Goal: Task Accomplishment & Management: Complete application form

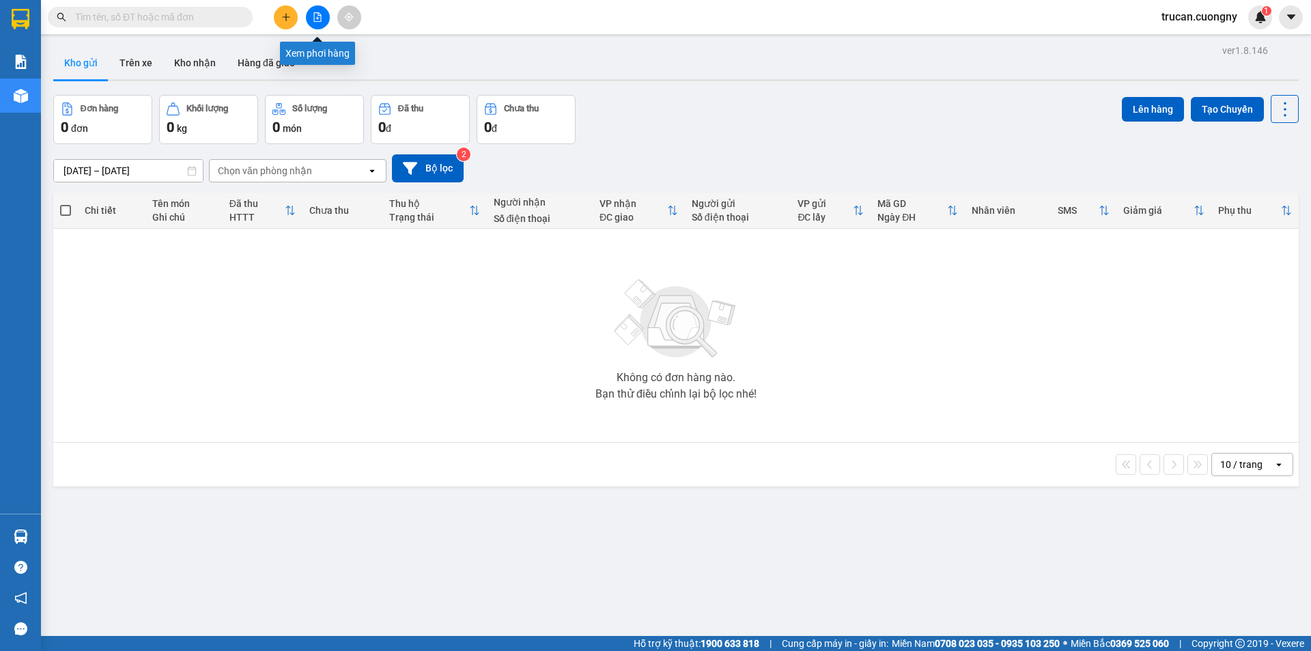
click at [318, 13] on icon "file-add" at bounding box center [318, 17] width 8 height 10
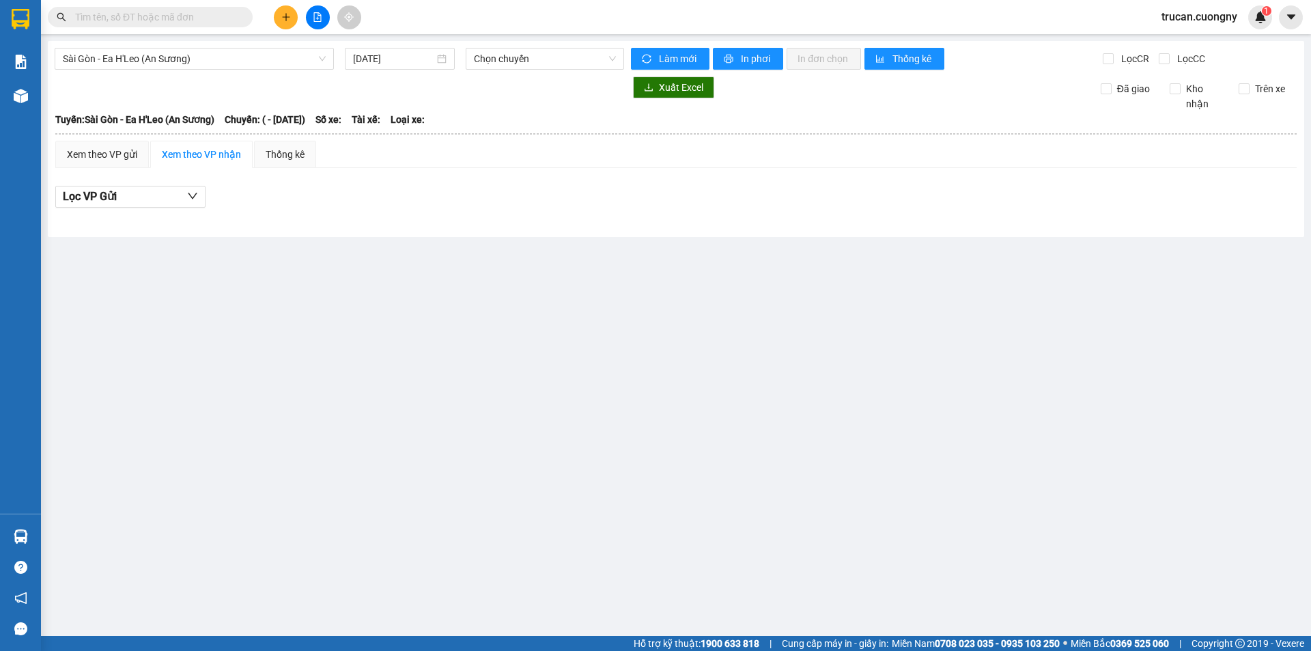
click at [319, 18] on icon "file-add" at bounding box center [318, 17] width 10 height 10
click at [313, 20] on icon "file-add" at bounding box center [318, 17] width 10 height 10
click at [314, 20] on icon "file-add" at bounding box center [318, 17] width 8 height 10
click at [328, 20] on button at bounding box center [318, 17] width 24 height 24
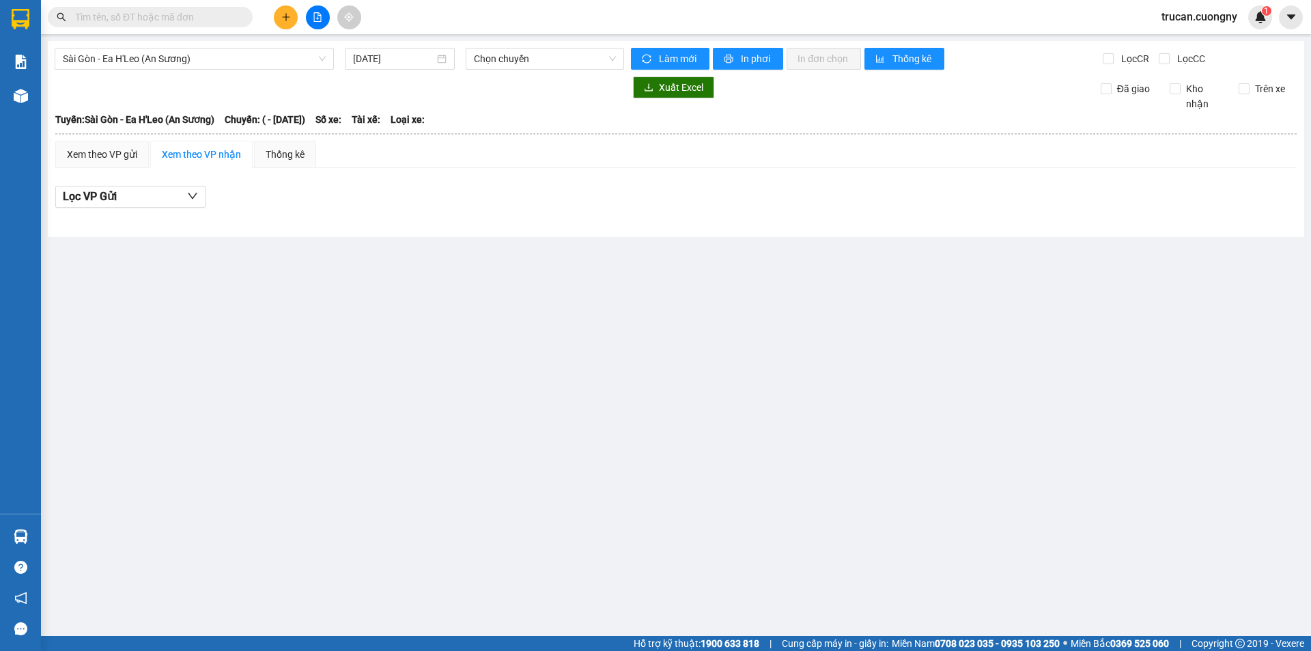
click at [323, 20] on button at bounding box center [318, 17] width 24 height 24
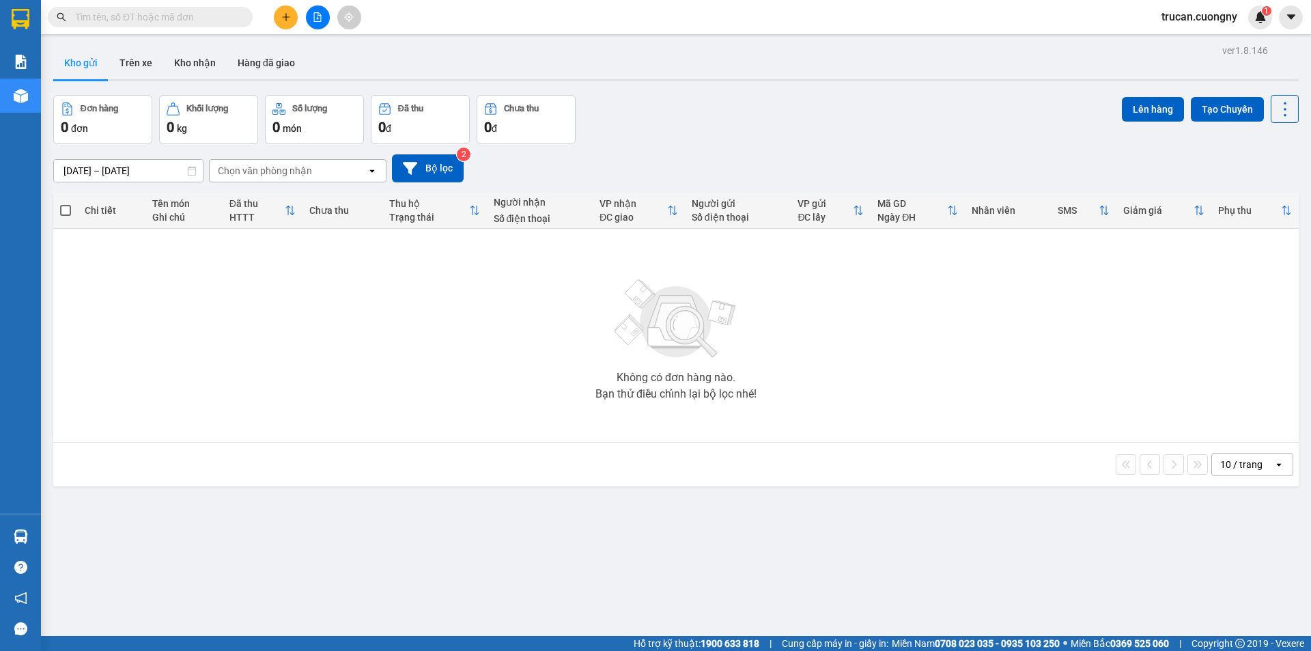
click at [307, 13] on button at bounding box center [318, 17] width 24 height 24
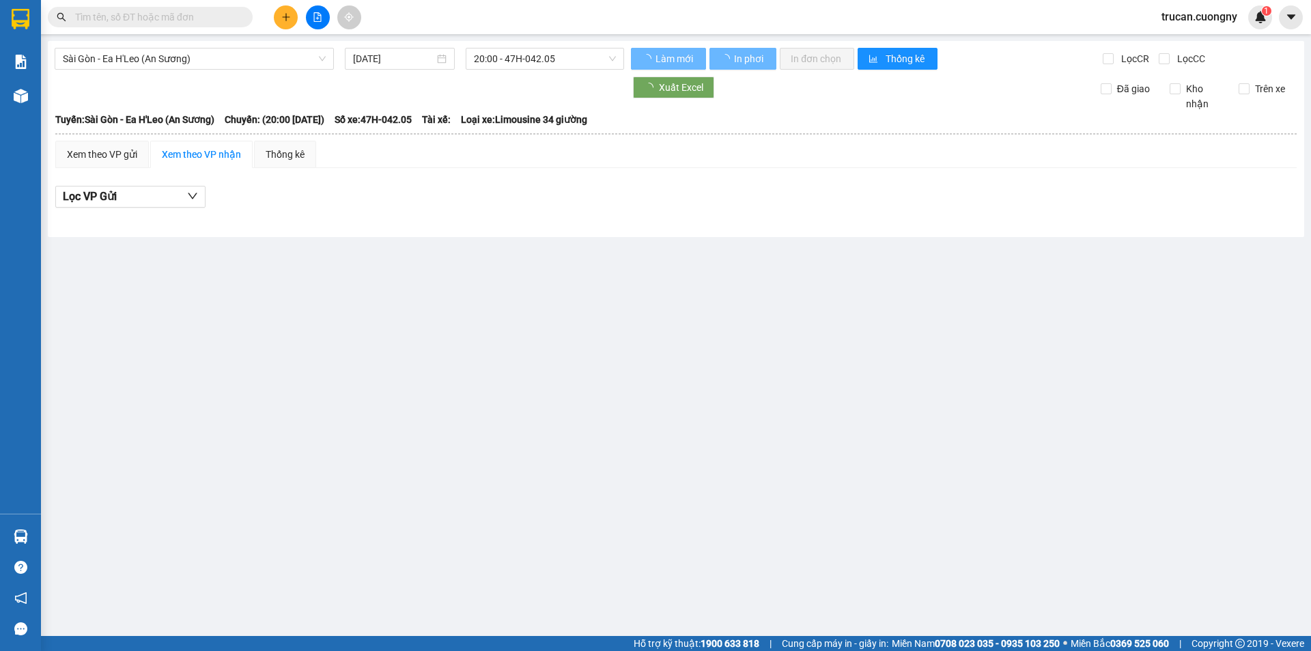
click at [323, 15] on button at bounding box center [318, 17] width 24 height 24
click at [309, 55] on span "Sài Gòn - Ea H'Leo (An Sương)" at bounding box center [194, 58] width 263 height 20
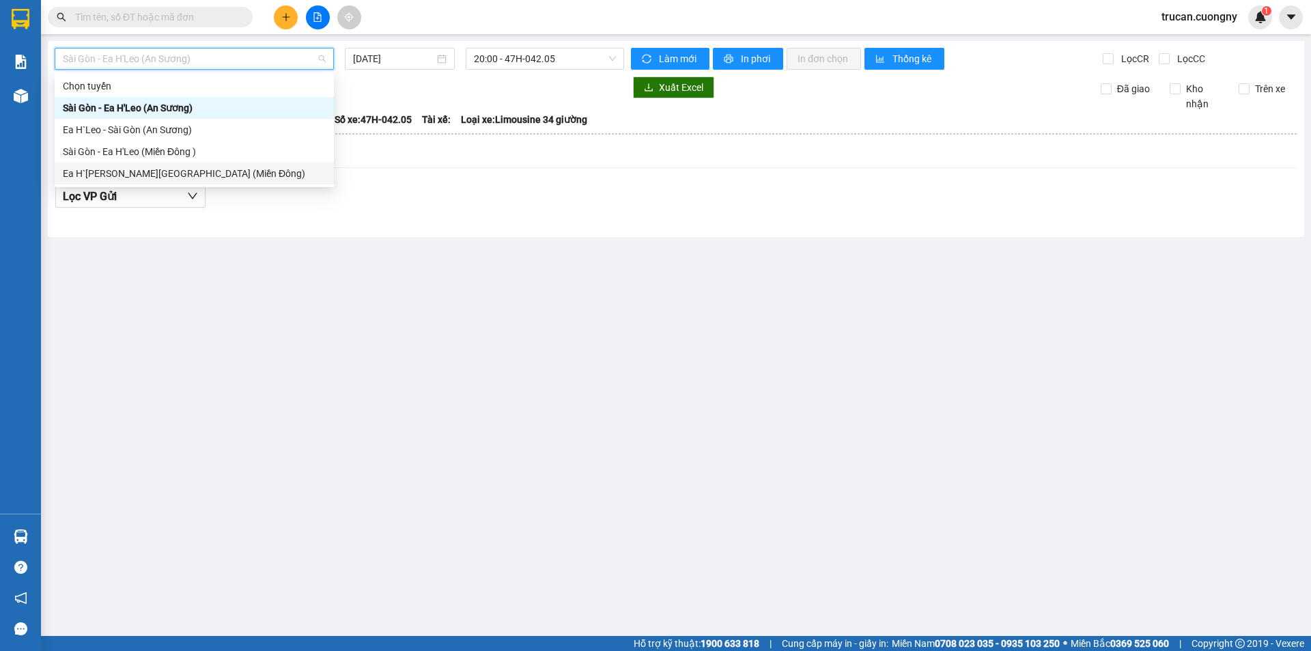
click at [169, 174] on div "Ea H`Leo - Sài Gòn (Miền Đông)" at bounding box center [194, 173] width 263 height 15
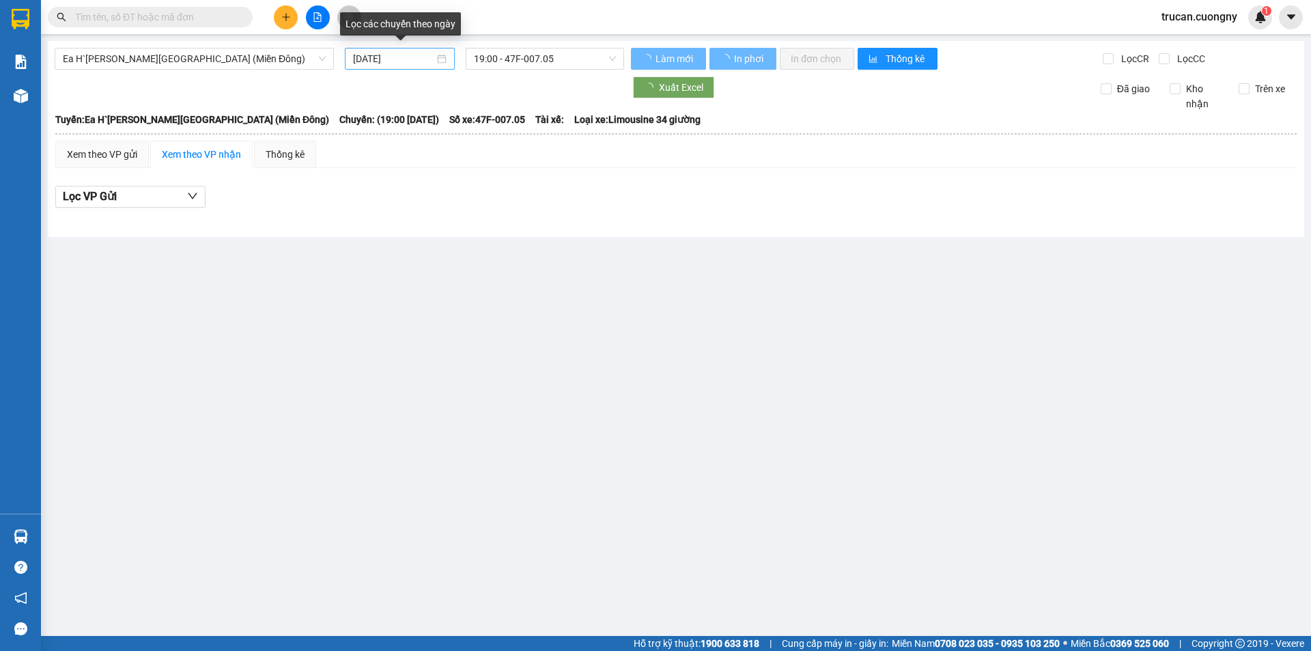
click at [438, 57] on div "[DATE]" at bounding box center [400, 58] width 94 height 15
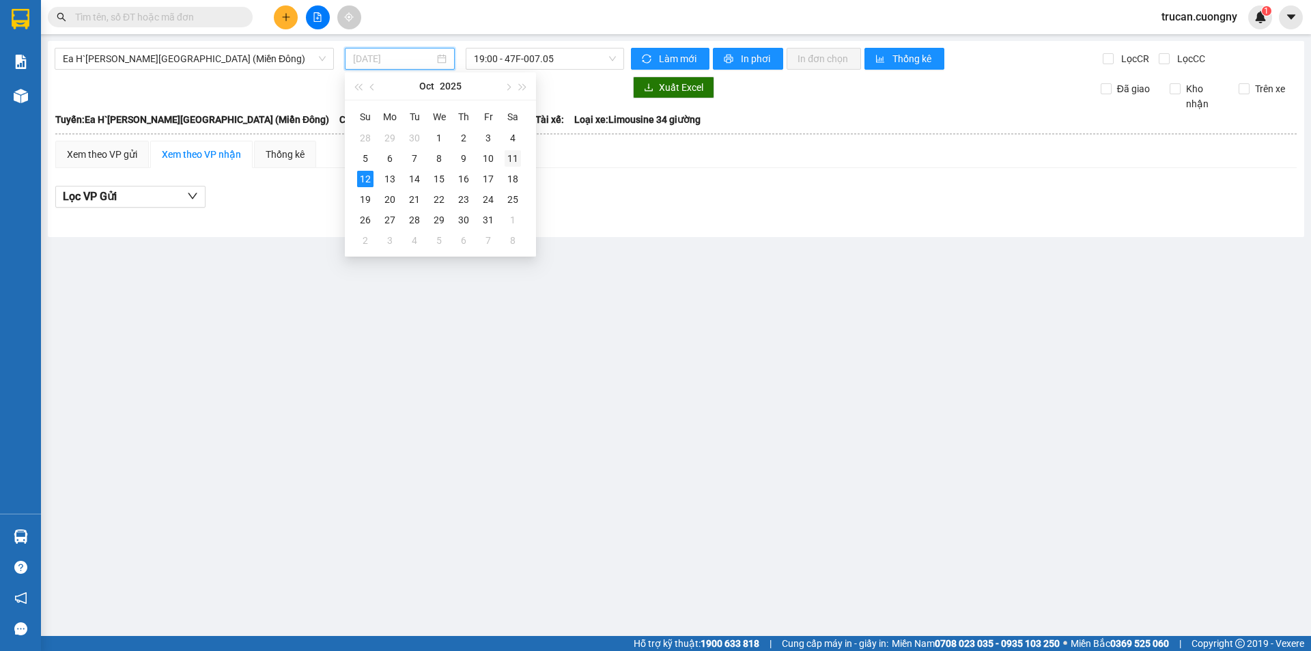
click at [509, 158] on div "11" at bounding box center [513, 158] width 16 height 16
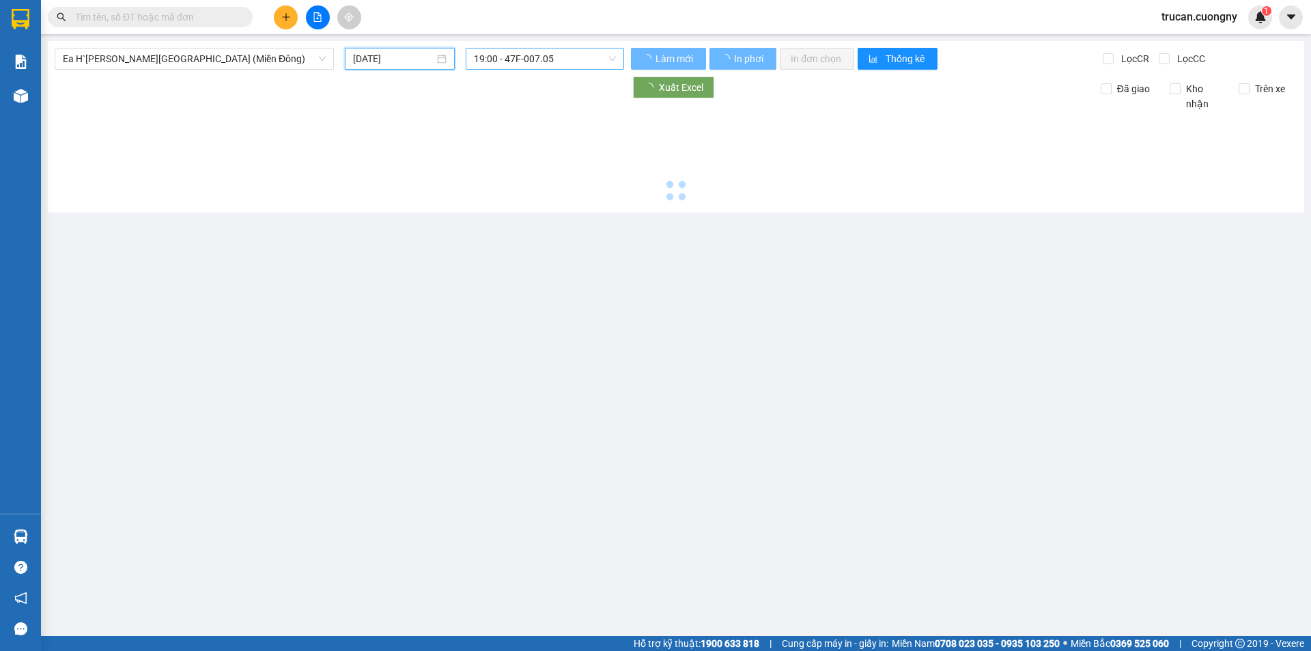
type input "11/10/2025"
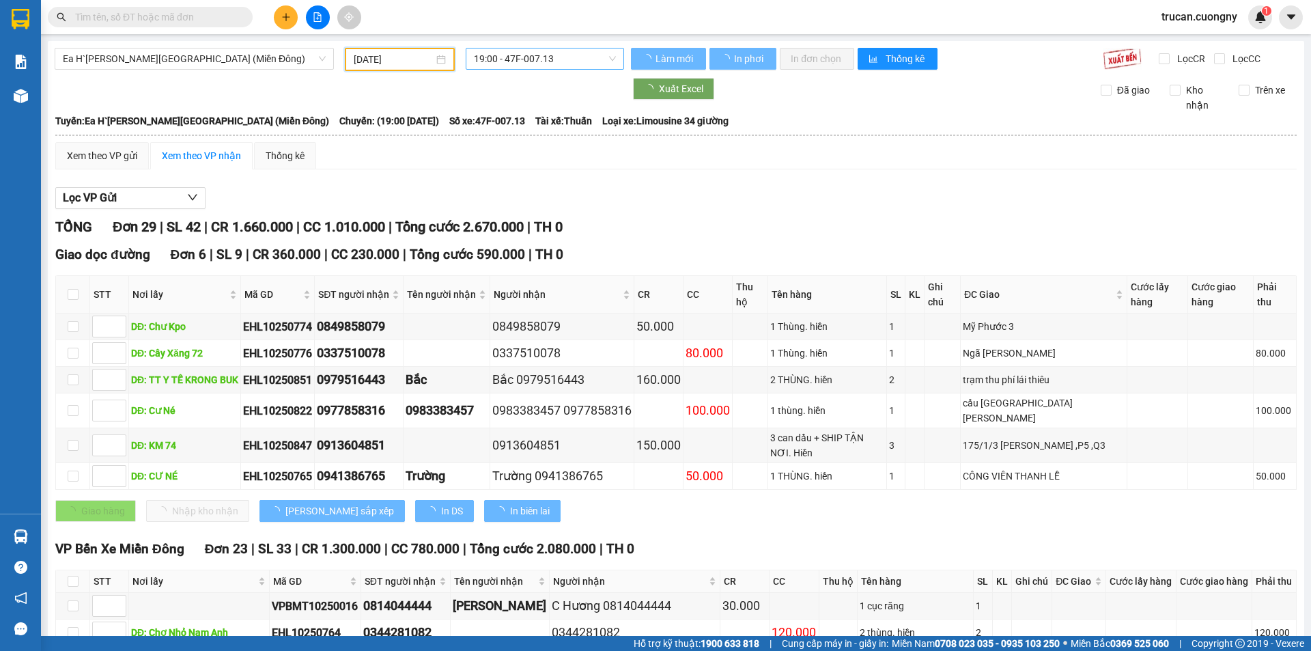
click at [541, 61] on span "19:00 - 47F-007.13" at bounding box center [545, 58] width 142 height 20
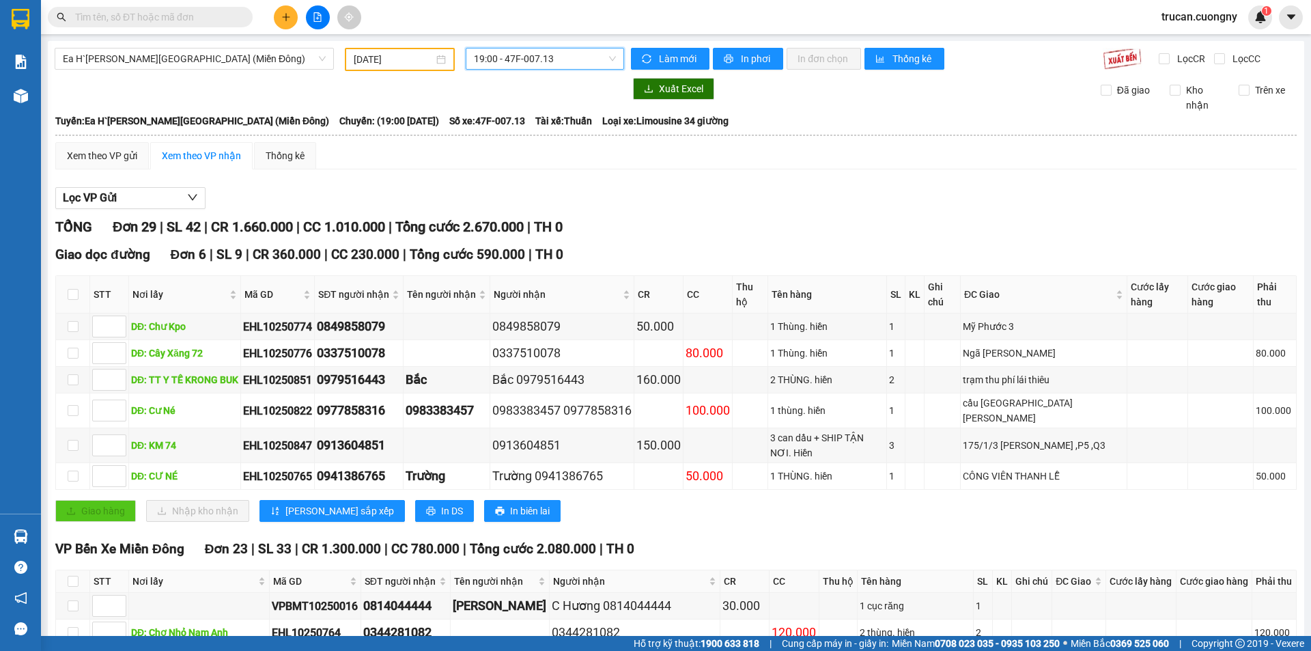
click at [541, 61] on span "19:00 - 47F-007.13" at bounding box center [545, 58] width 142 height 20
click at [725, 57] on icon "printer" at bounding box center [729, 59] width 9 height 9
drag, startPoint x: 538, startPoint y: 83, endPoint x: 546, endPoint y: 83, distance: 7.5
click at [540, 83] on div at bounding box center [340, 89] width 570 height 22
click at [562, 61] on span "19:00 - 47F-007.13" at bounding box center [545, 58] width 142 height 20
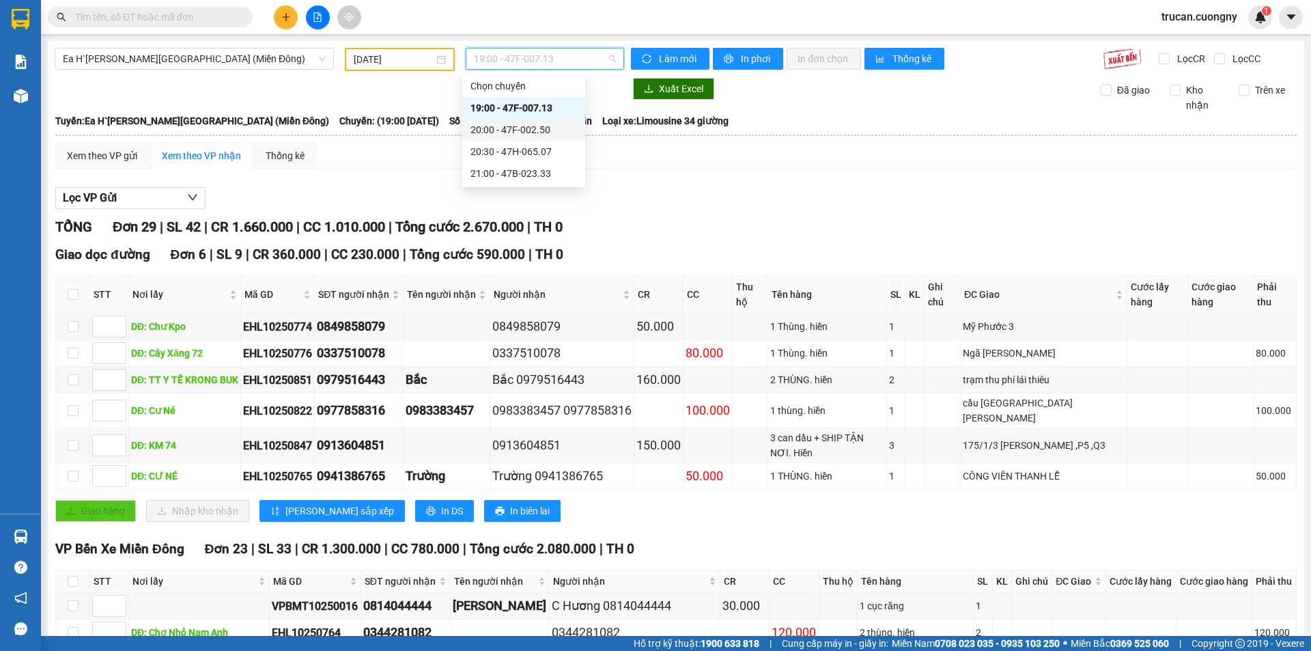
click at [537, 127] on div "20:00 - 47F-002.50" at bounding box center [524, 129] width 107 height 15
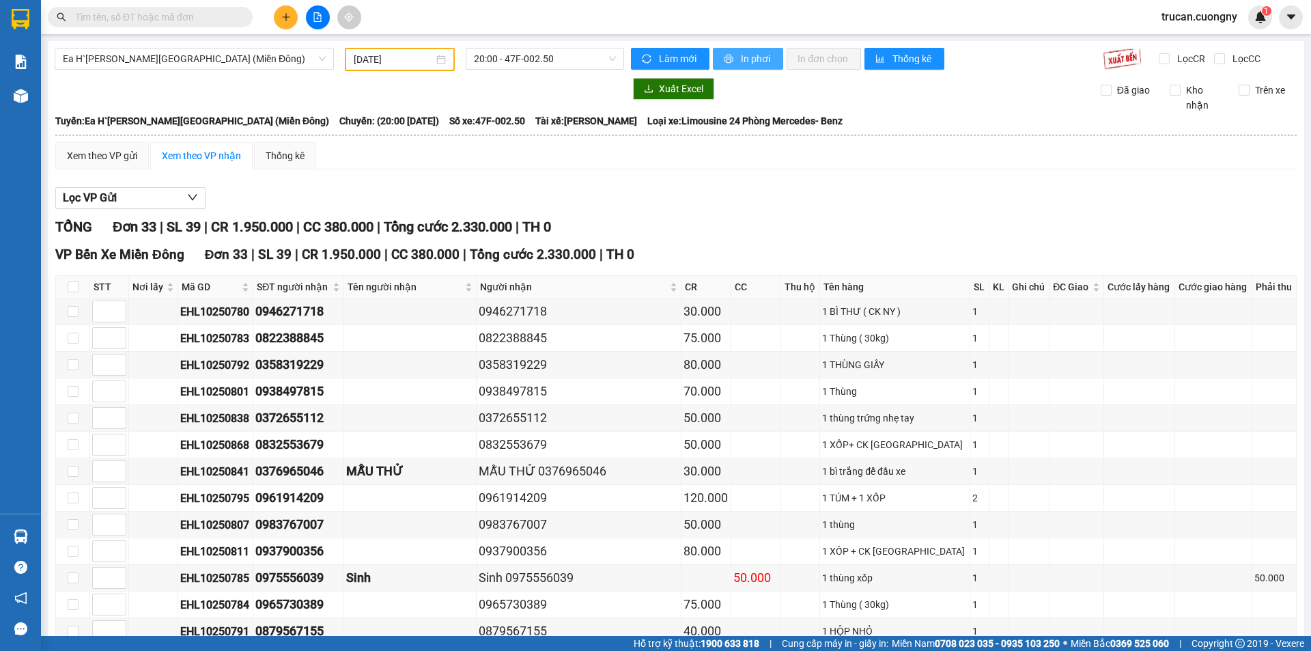
click at [744, 59] on span "In phơi" at bounding box center [756, 58] width 31 height 15
click at [536, 50] on span "20:00 - 47F-002.50" at bounding box center [545, 58] width 142 height 20
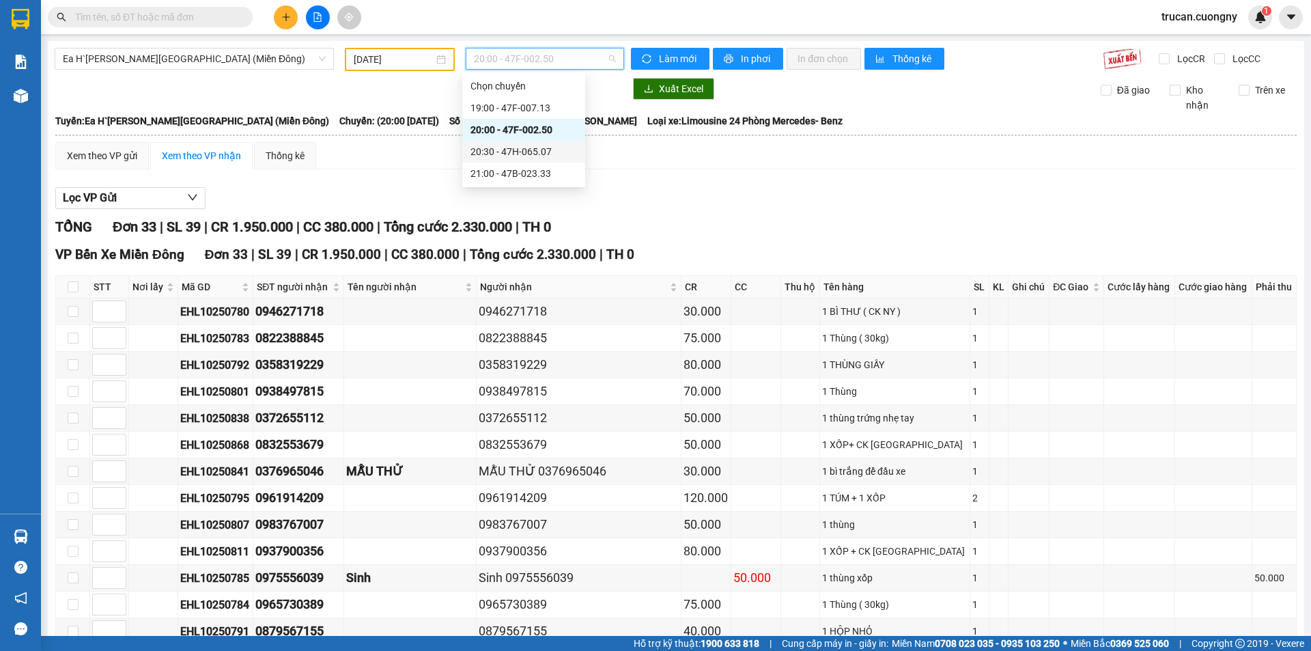
click at [542, 154] on div "20:30 - 47H-065.07" at bounding box center [524, 151] width 107 height 15
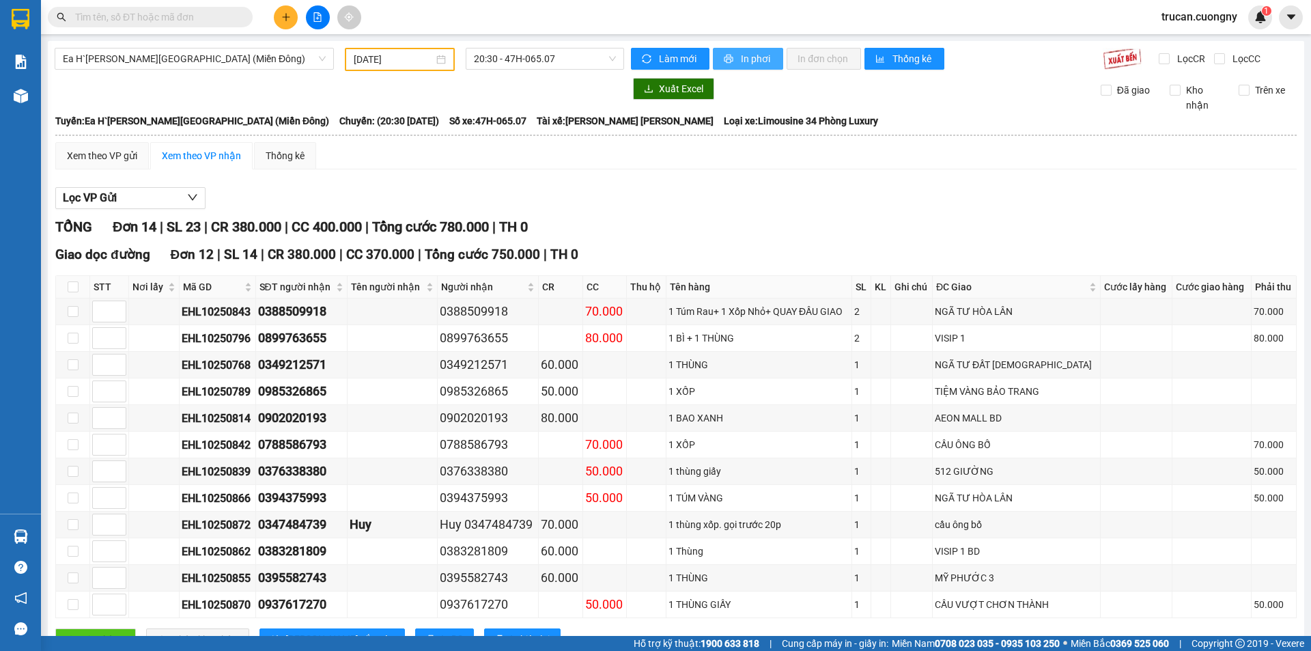
click at [732, 60] on button "In phơi" at bounding box center [748, 59] width 70 height 22
click at [558, 51] on span "20:30 - 47H-065.07" at bounding box center [545, 58] width 142 height 20
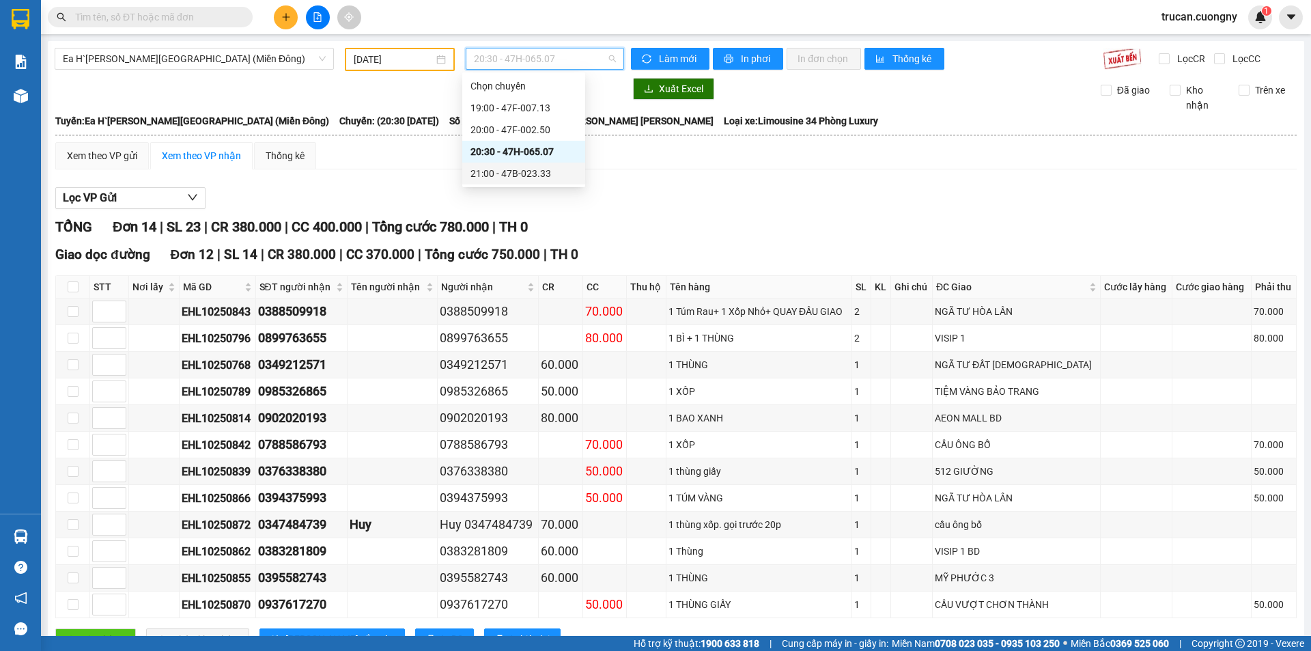
click at [556, 177] on div "21:00 - 47B-023.33" at bounding box center [524, 173] width 107 height 15
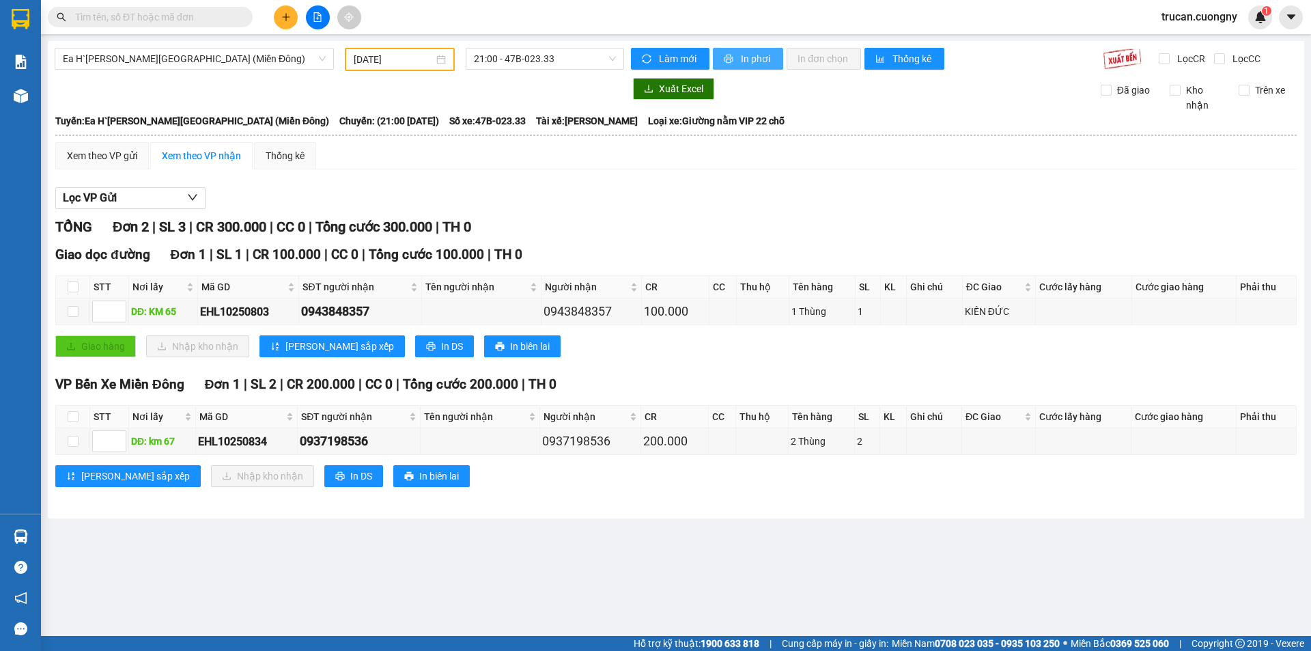
click at [738, 63] on button "In phơi" at bounding box center [748, 59] width 70 height 22
click at [155, 11] on input "text" at bounding box center [155, 17] width 161 height 15
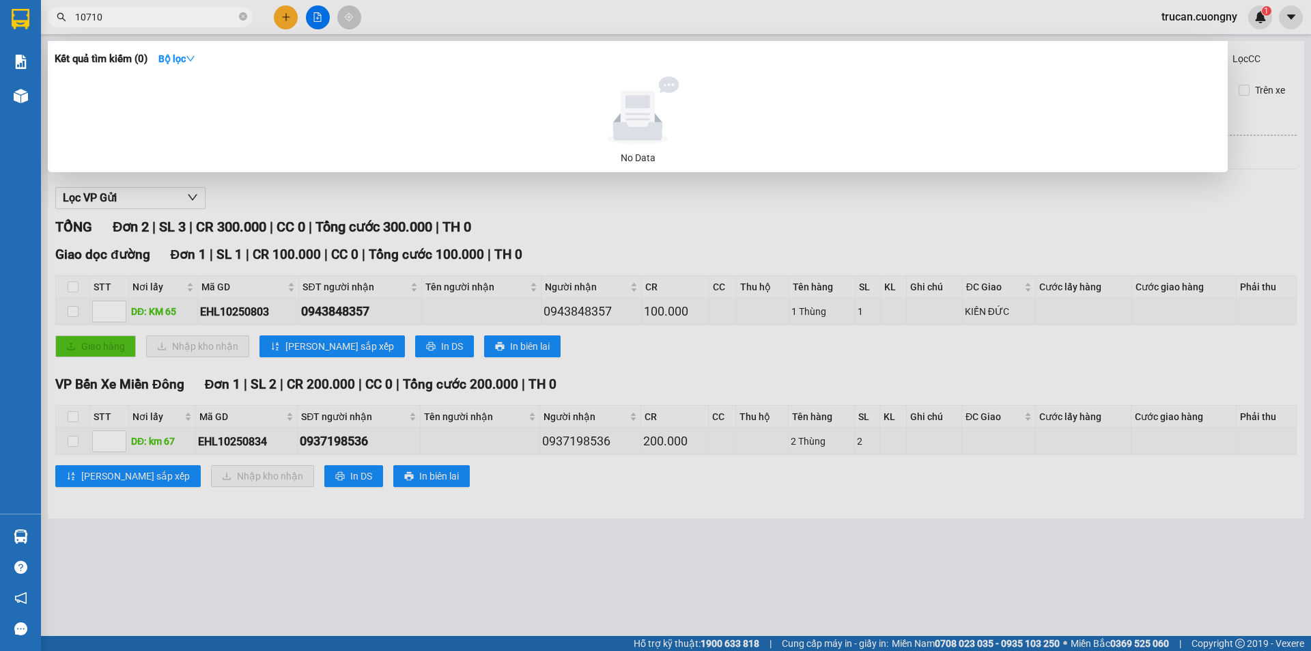
type input "107108"
click at [245, 16] on icon "close-circle" at bounding box center [243, 16] width 8 height 8
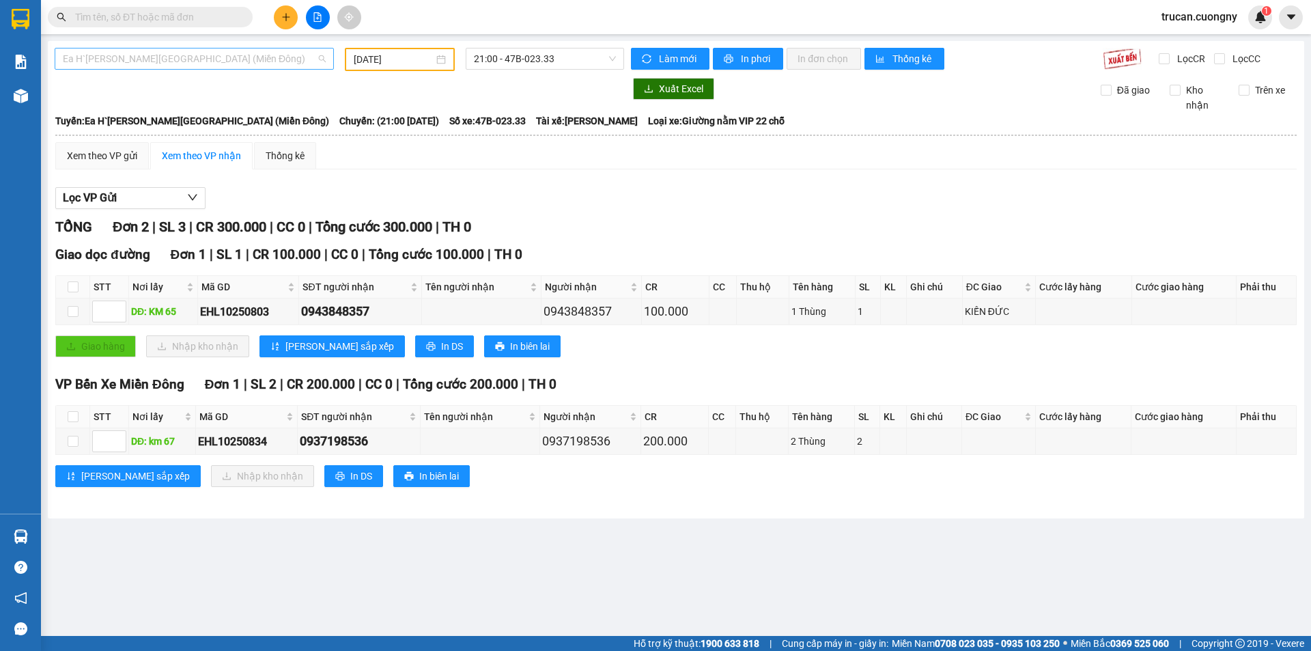
click at [241, 59] on span "Ea H`Leo - Sài Gòn (Miền Đông)" at bounding box center [194, 58] width 263 height 20
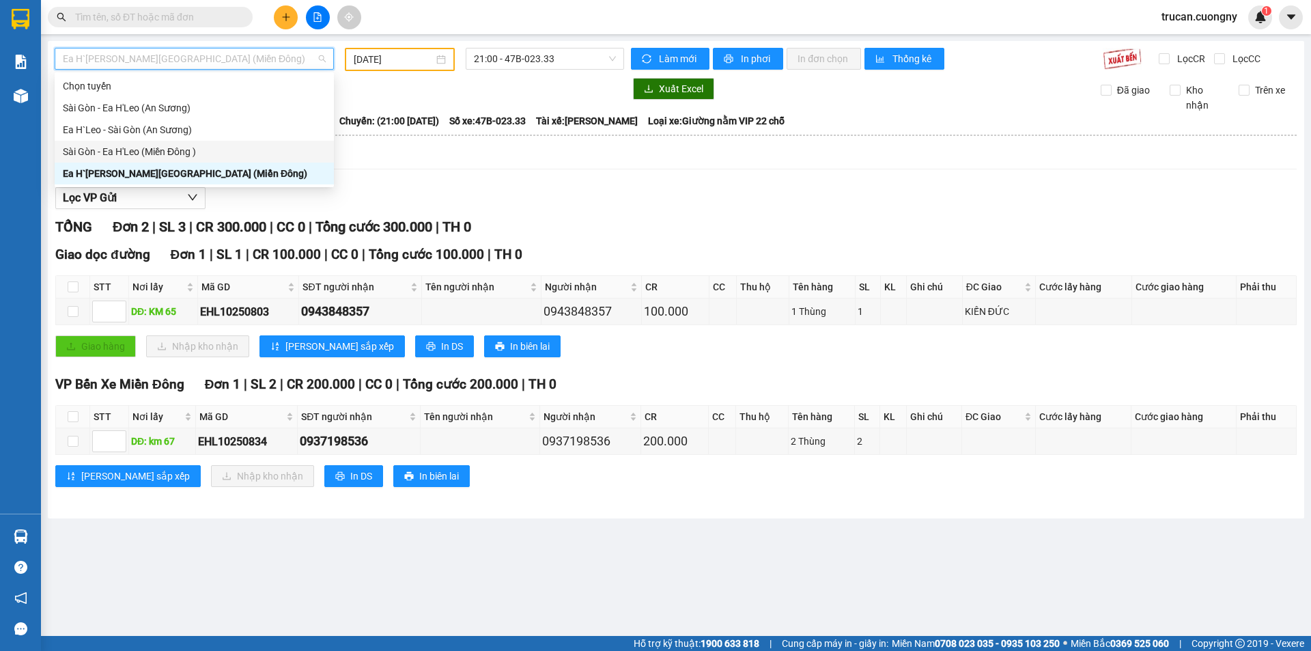
click at [149, 149] on div "Sài Gòn - Ea H'Leo (Miền Đông )" at bounding box center [194, 151] width 263 height 15
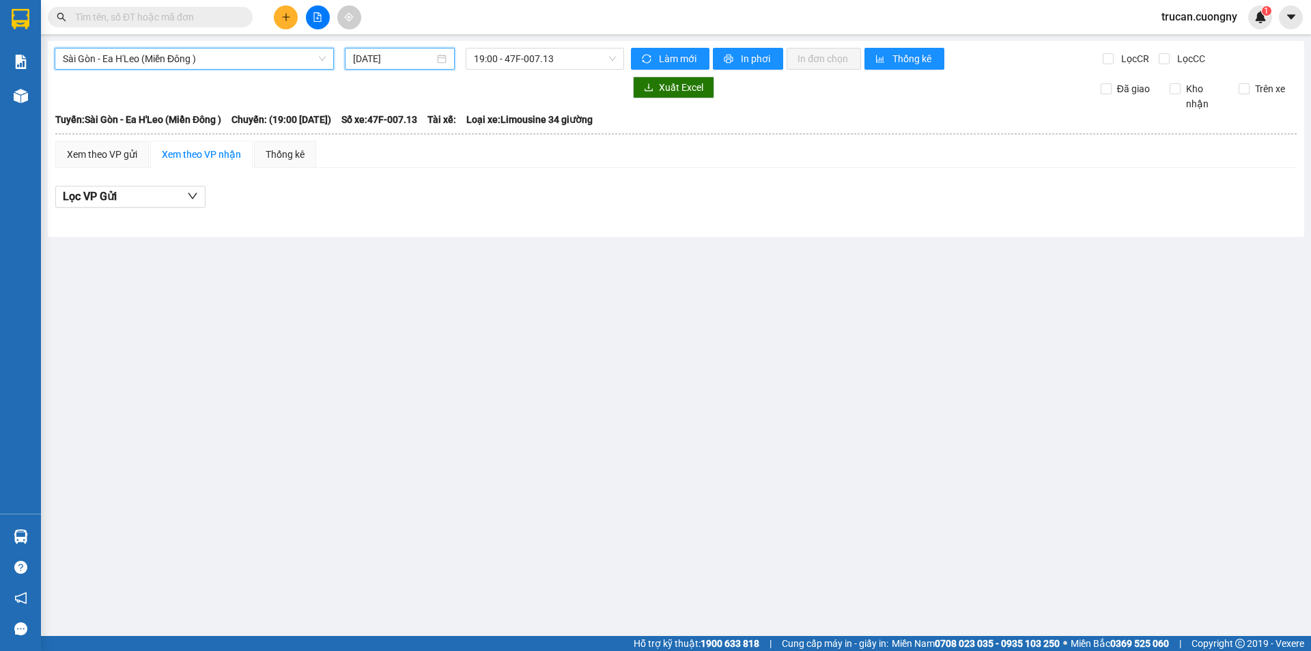
click at [434, 58] on input "[DATE]" at bounding box center [393, 58] width 81 height 15
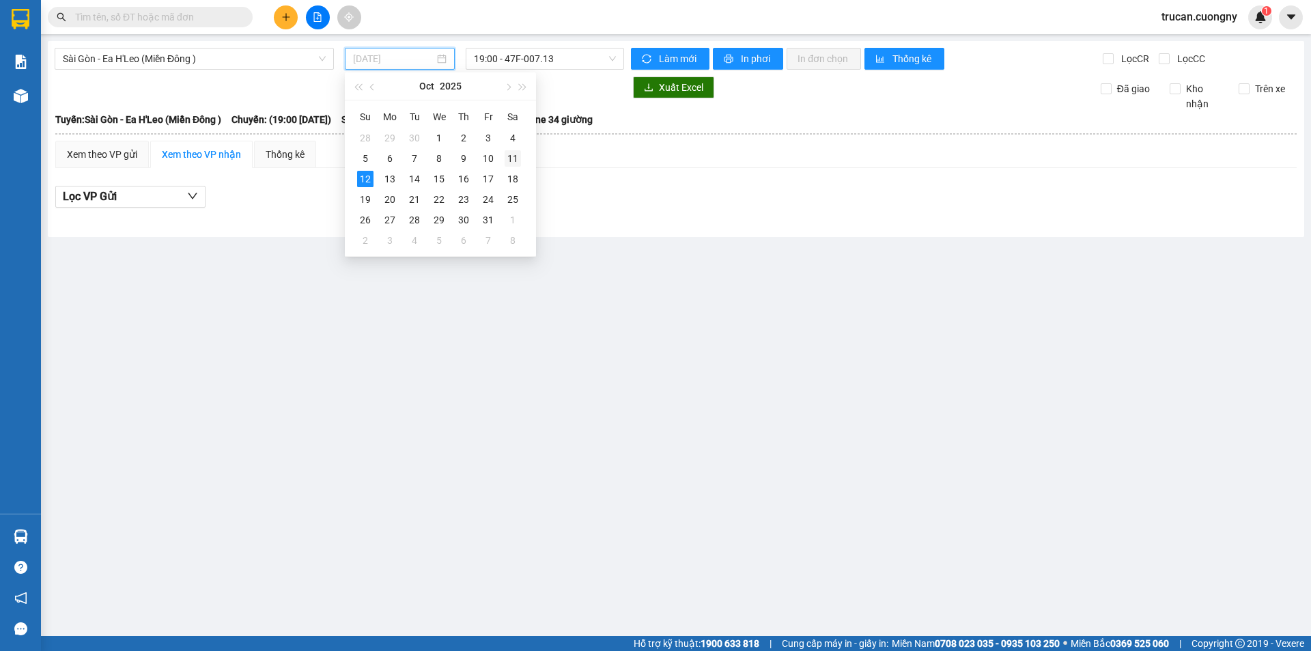
click at [509, 153] on div "11" at bounding box center [513, 158] width 16 height 16
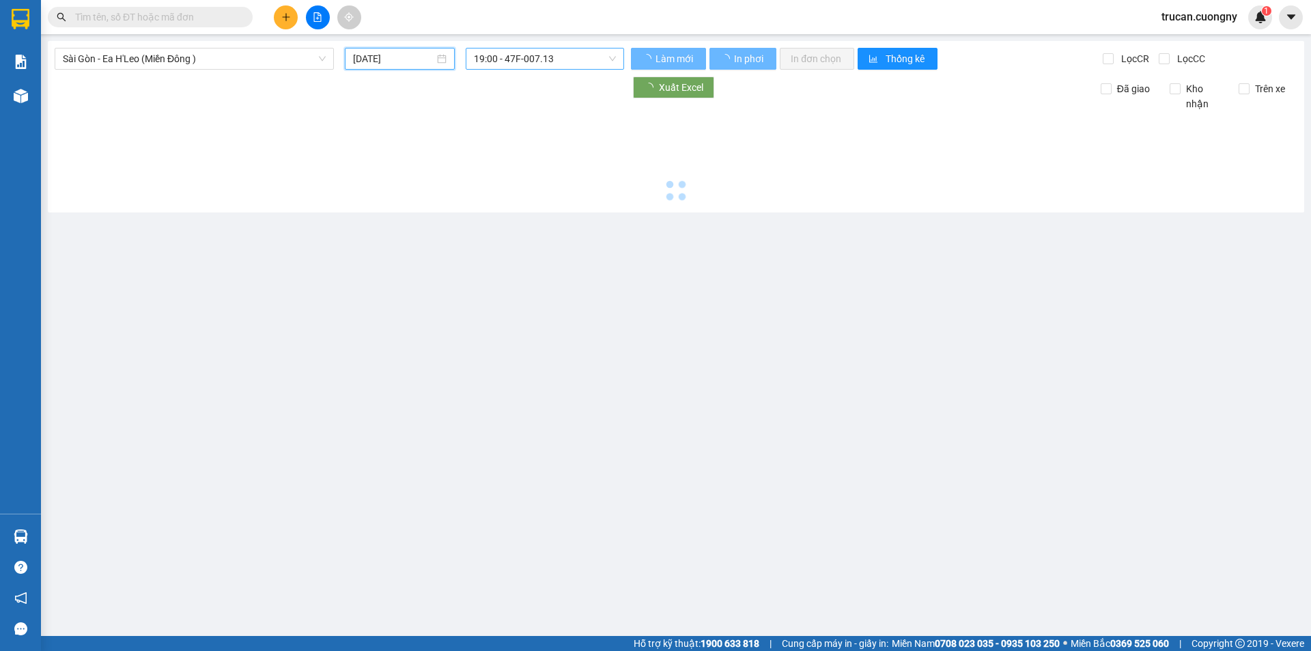
type input "11/10/2025"
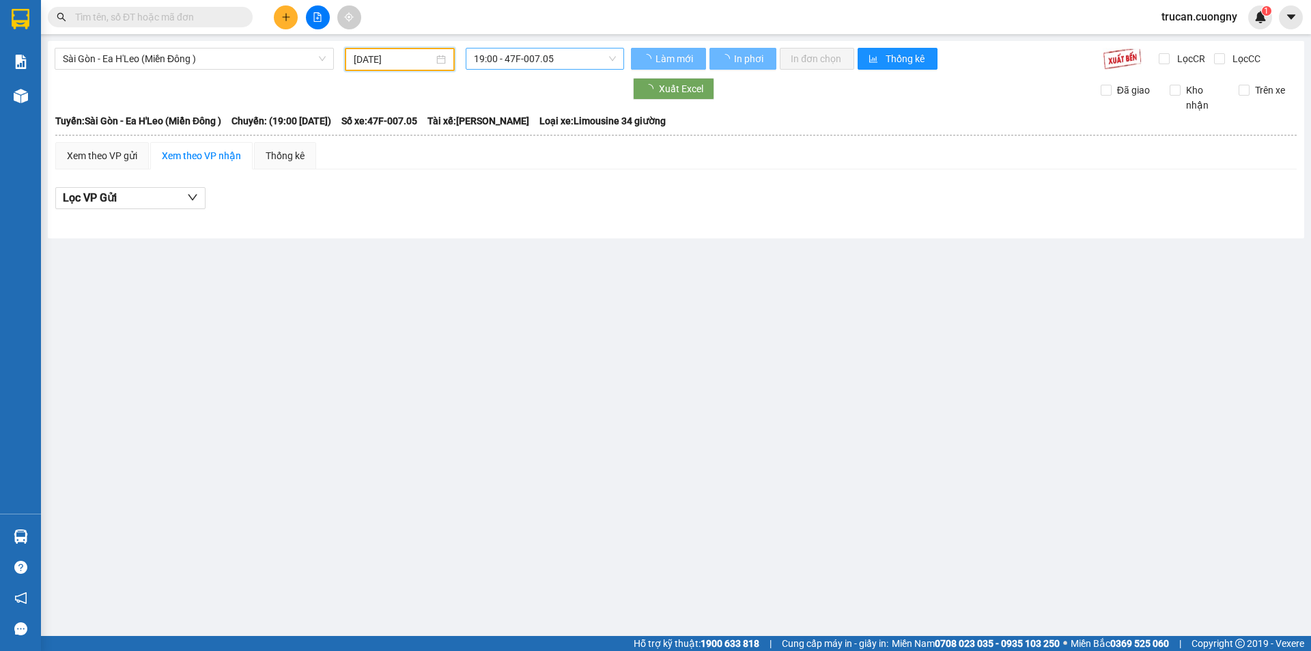
click at [540, 57] on span "19:00 - 47F-007.05" at bounding box center [545, 58] width 142 height 20
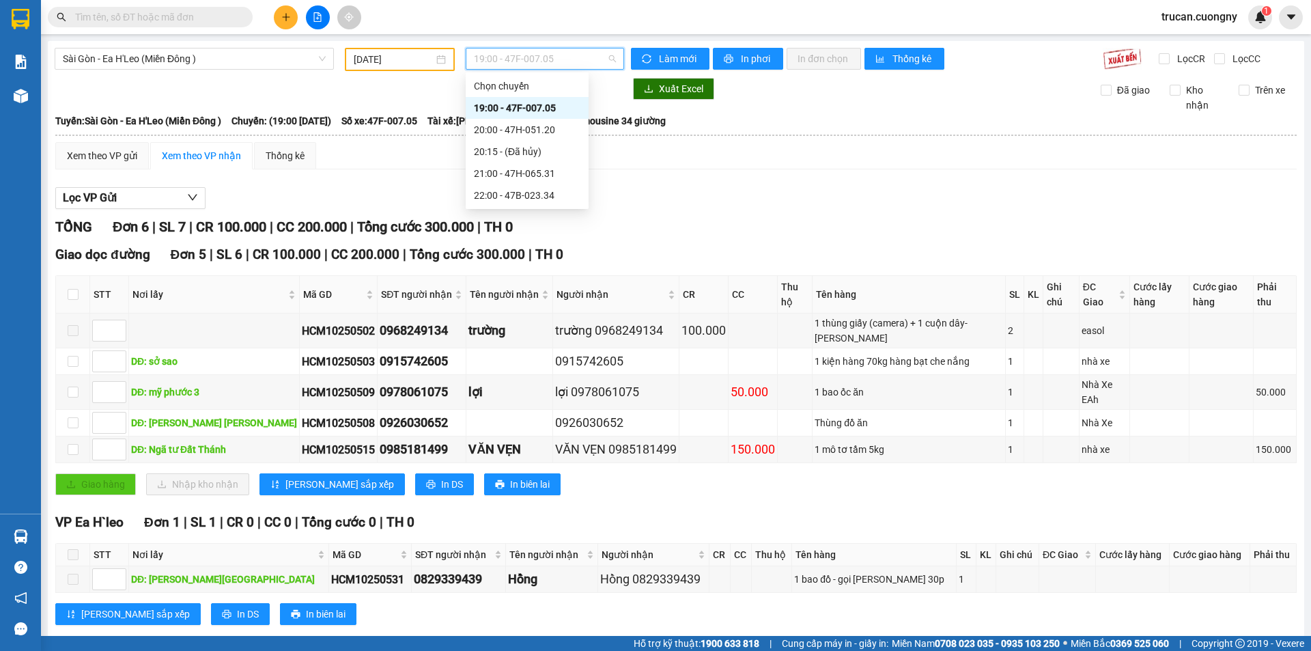
click at [546, 53] on span "19:00 - 47F-007.05" at bounding box center [545, 58] width 142 height 20
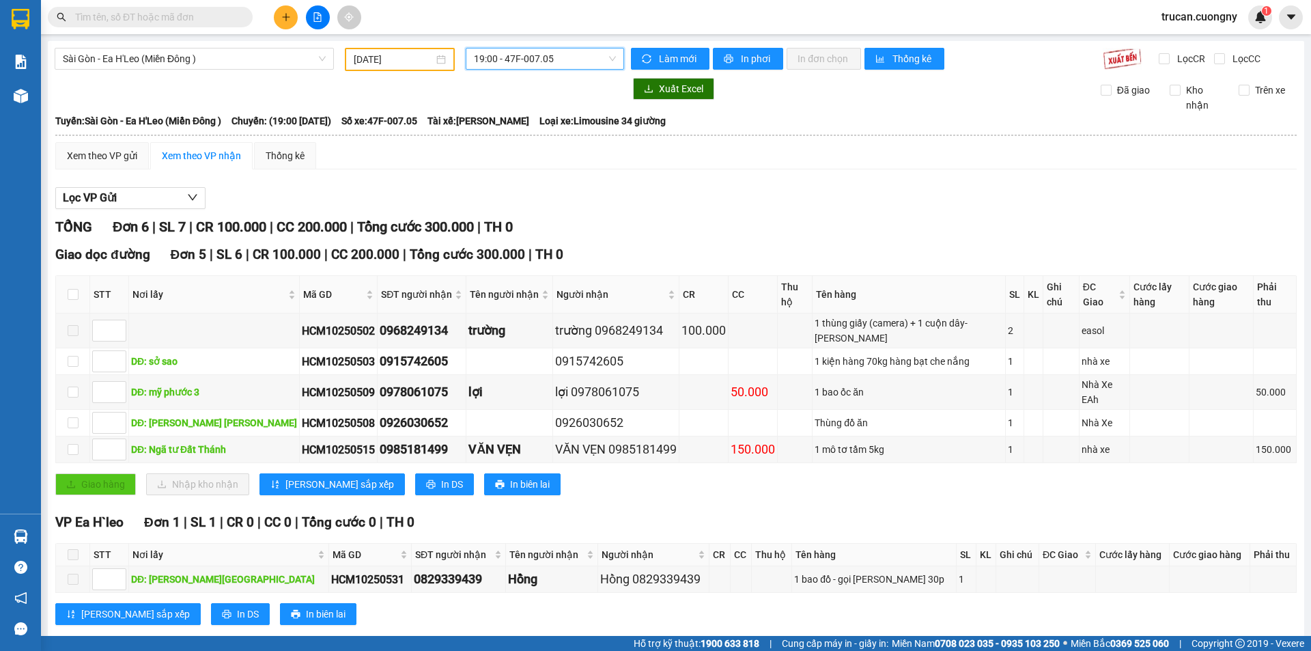
click at [547, 64] on span "19:00 - 47F-007.05" at bounding box center [545, 58] width 142 height 20
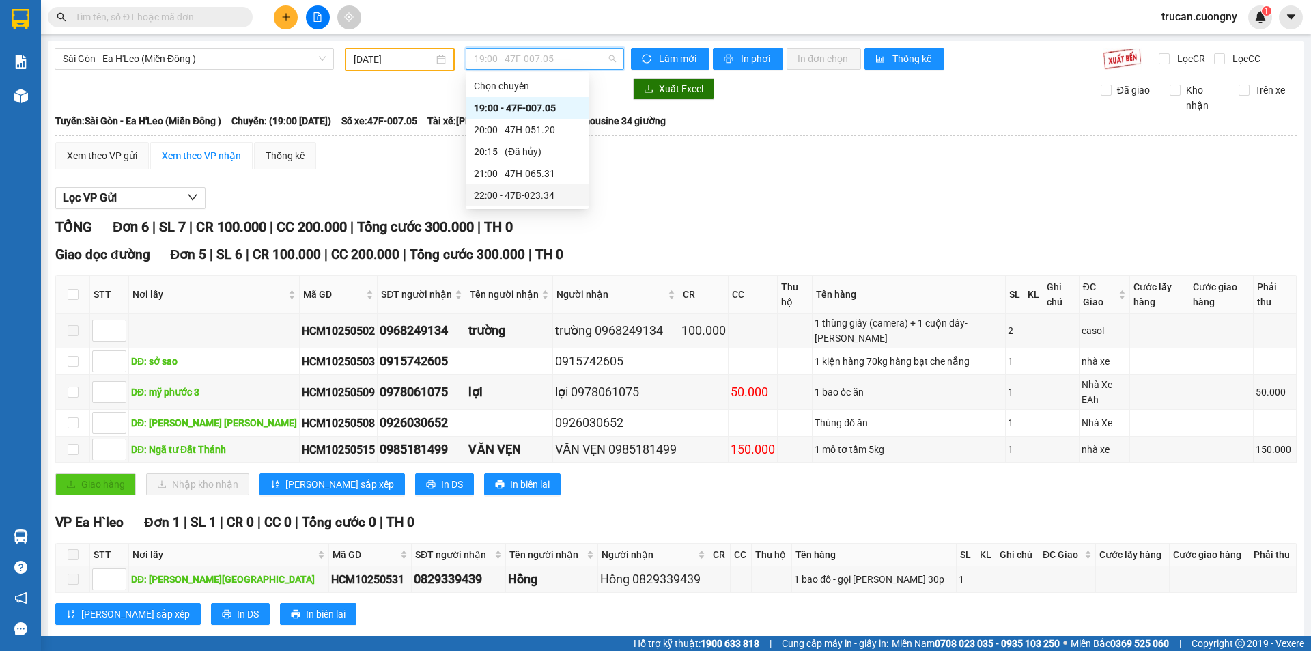
click at [527, 197] on div "22:00 - 47B-023.34" at bounding box center [527, 195] width 107 height 15
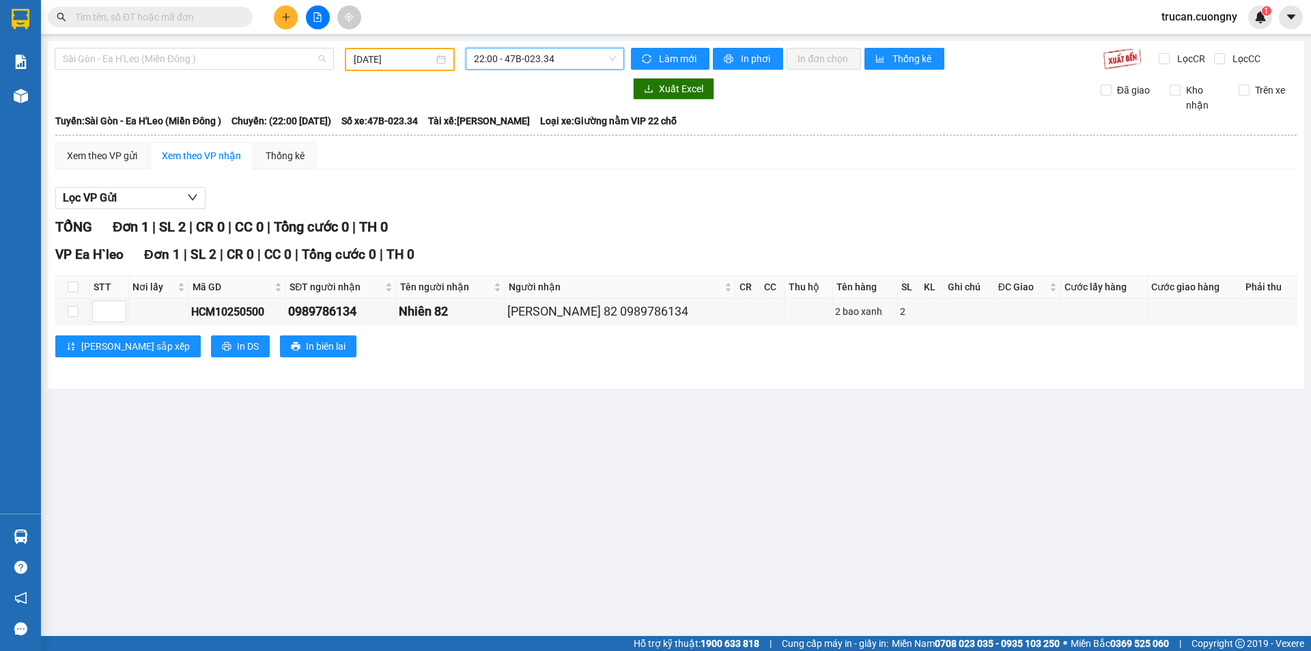
drag, startPoint x: 248, startPoint y: 52, endPoint x: 258, endPoint y: 47, distance: 11.3
click at [249, 52] on span "Sài Gòn - Ea H'Leo (Miền Đông )" at bounding box center [194, 58] width 263 height 20
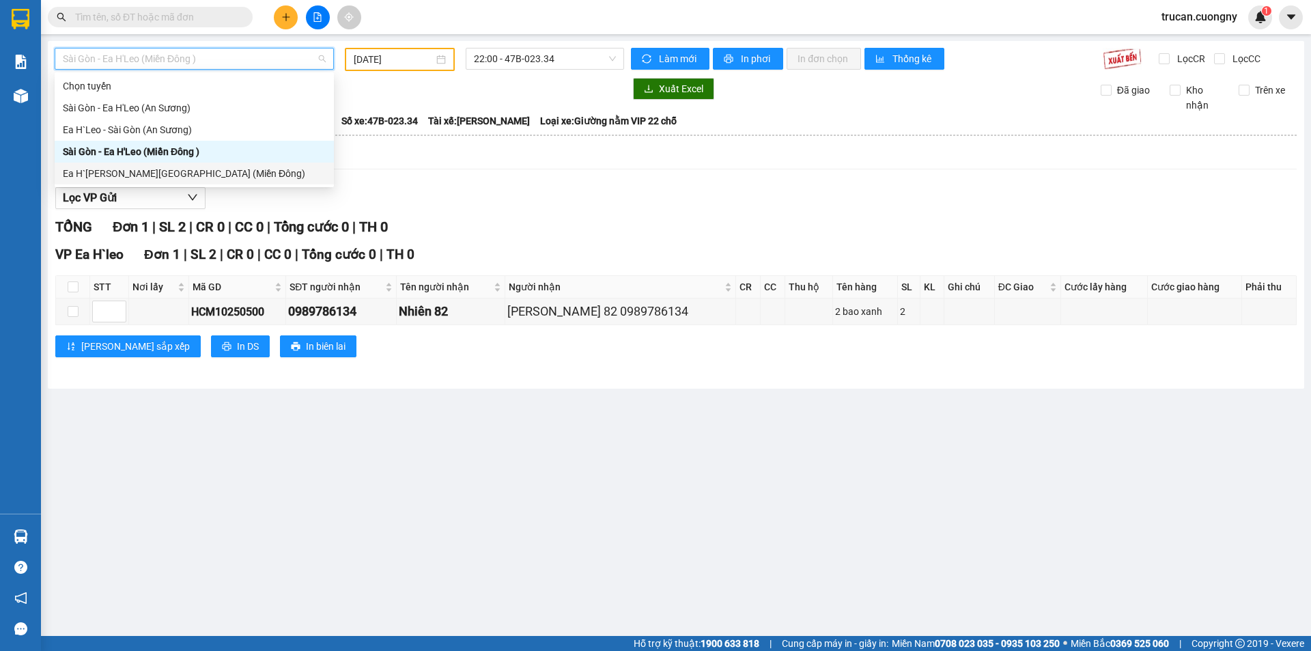
click at [131, 172] on div "Ea H`Leo - Sài Gòn (Miền Đông)" at bounding box center [194, 173] width 263 height 15
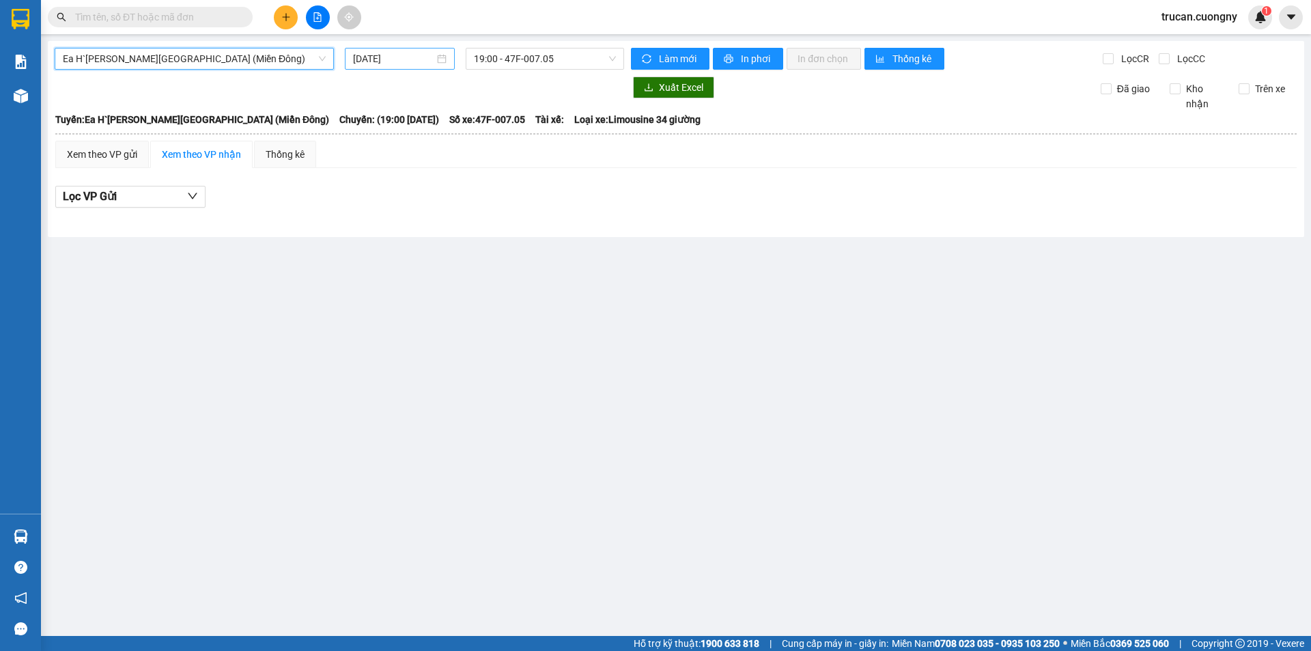
click at [384, 59] on input "[DATE]" at bounding box center [393, 58] width 81 height 15
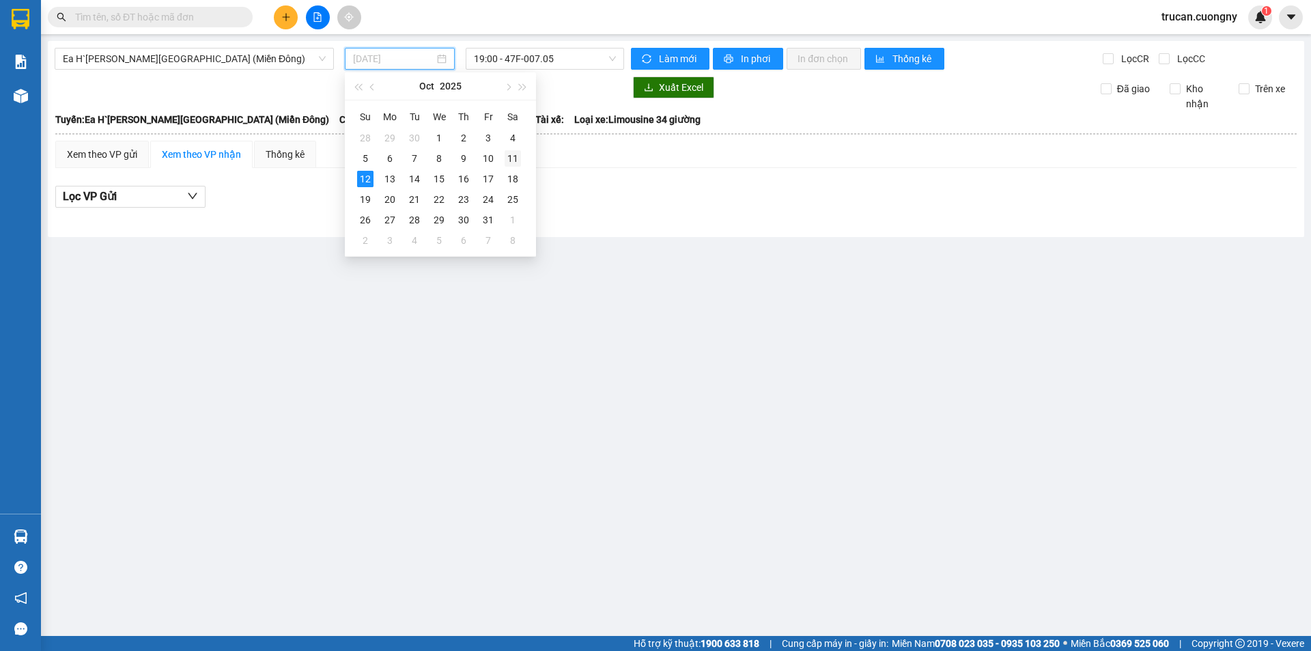
click at [516, 160] on div "11" at bounding box center [513, 158] width 16 height 16
type input "11/10/2025"
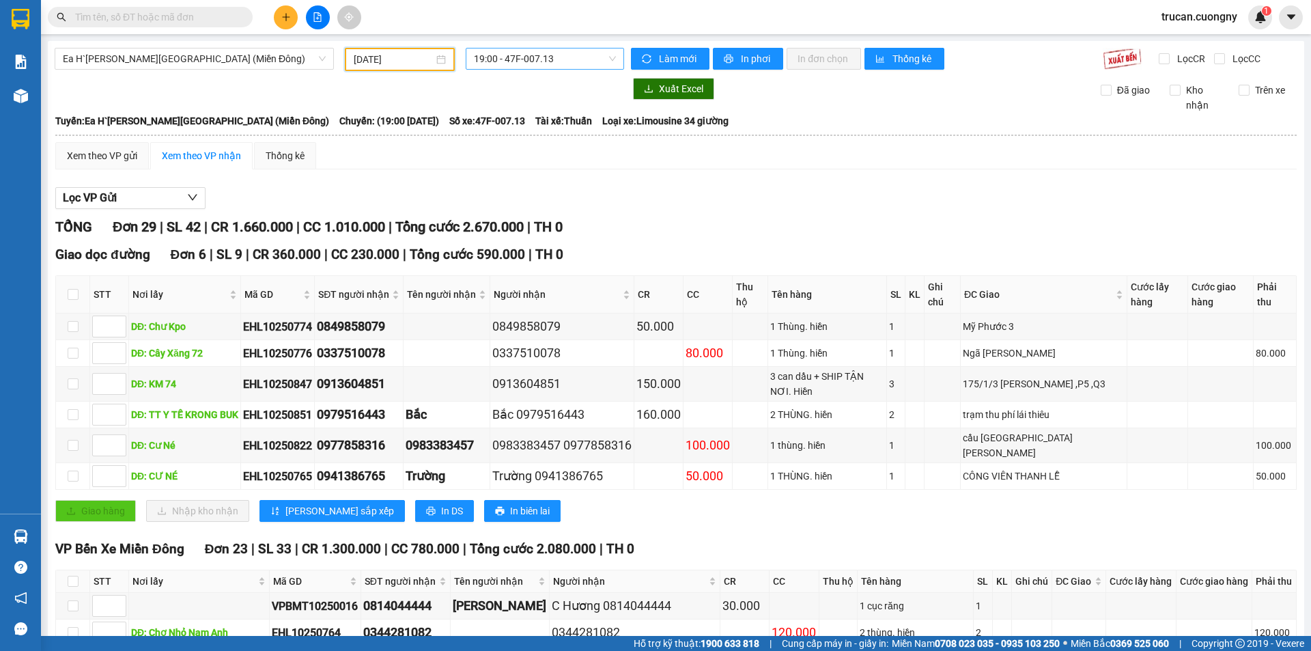
click at [525, 66] on span "19:00 - 47F-007.13" at bounding box center [545, 58] width 142 height 20
click at [742, 59] on span "In phơi" at bounding box center [756, 58] width 31 height 15
click at [537, 65] on span "19:00 - 47F-007.13" at bounding box center [545, 58] width 142 height 20
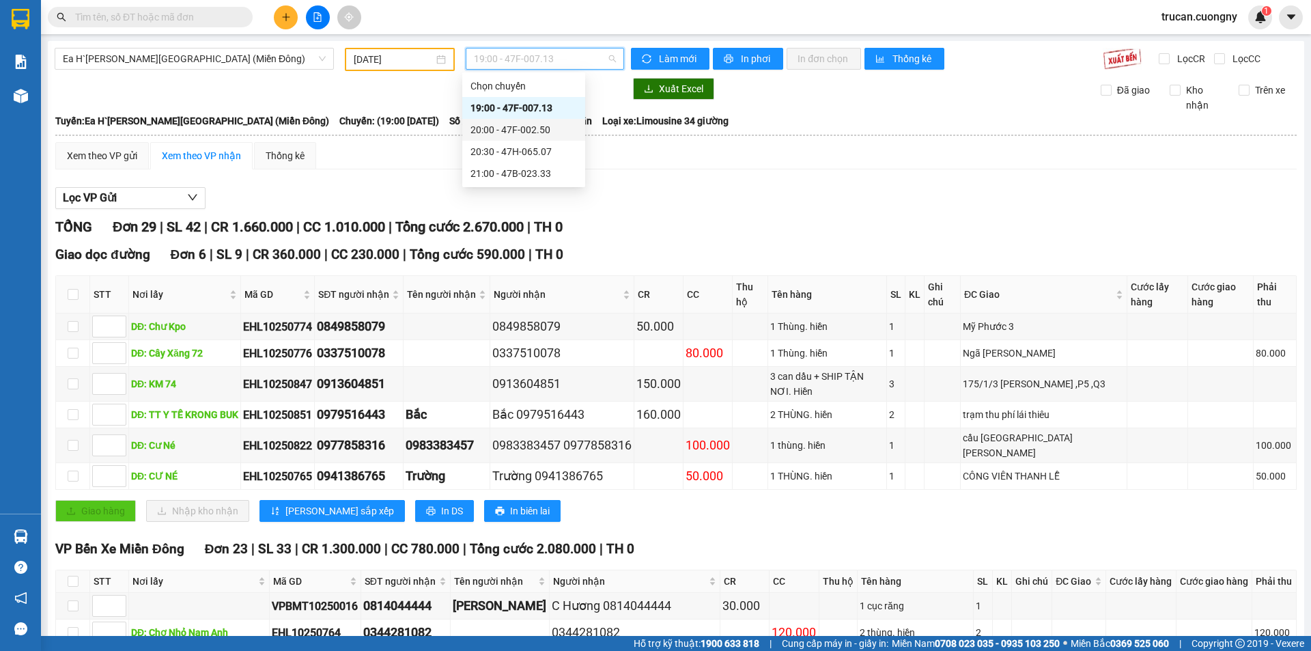
click at [536, 130] on div "20:00 - 47F-002.50" at bounding box center [524, 129] width 107 height 15
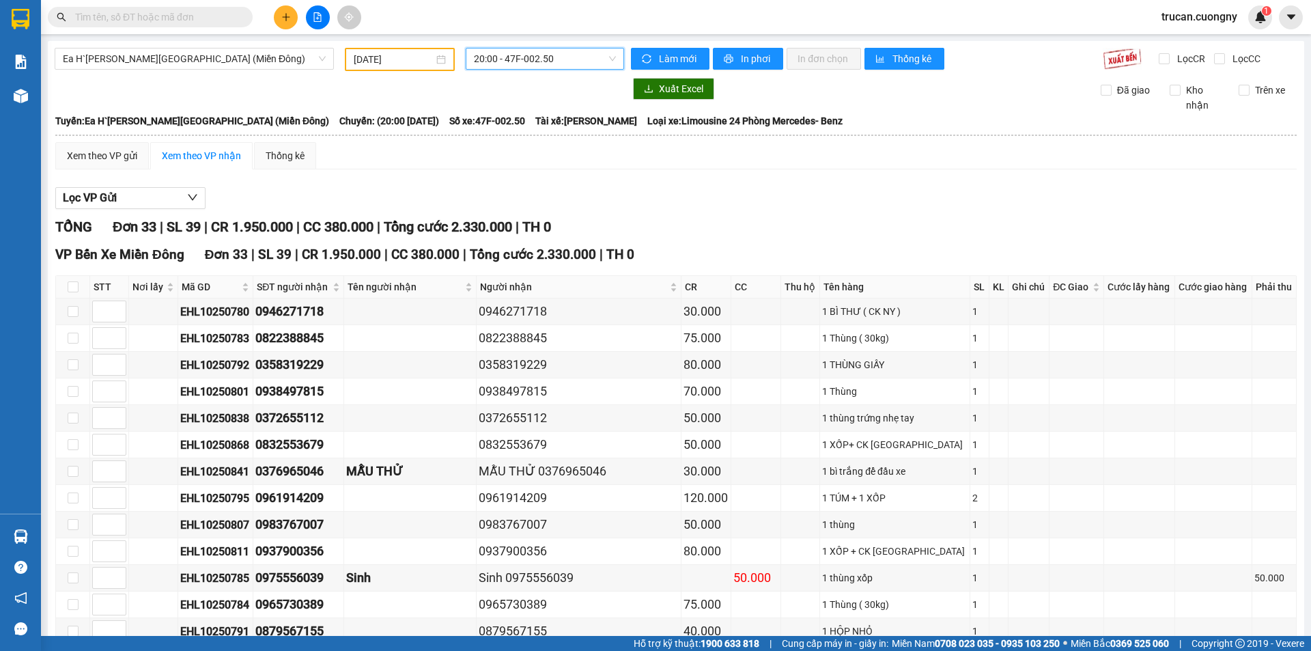
click at [233, 19] on input "text" at bounding box center [155, 17] width 161 height 15
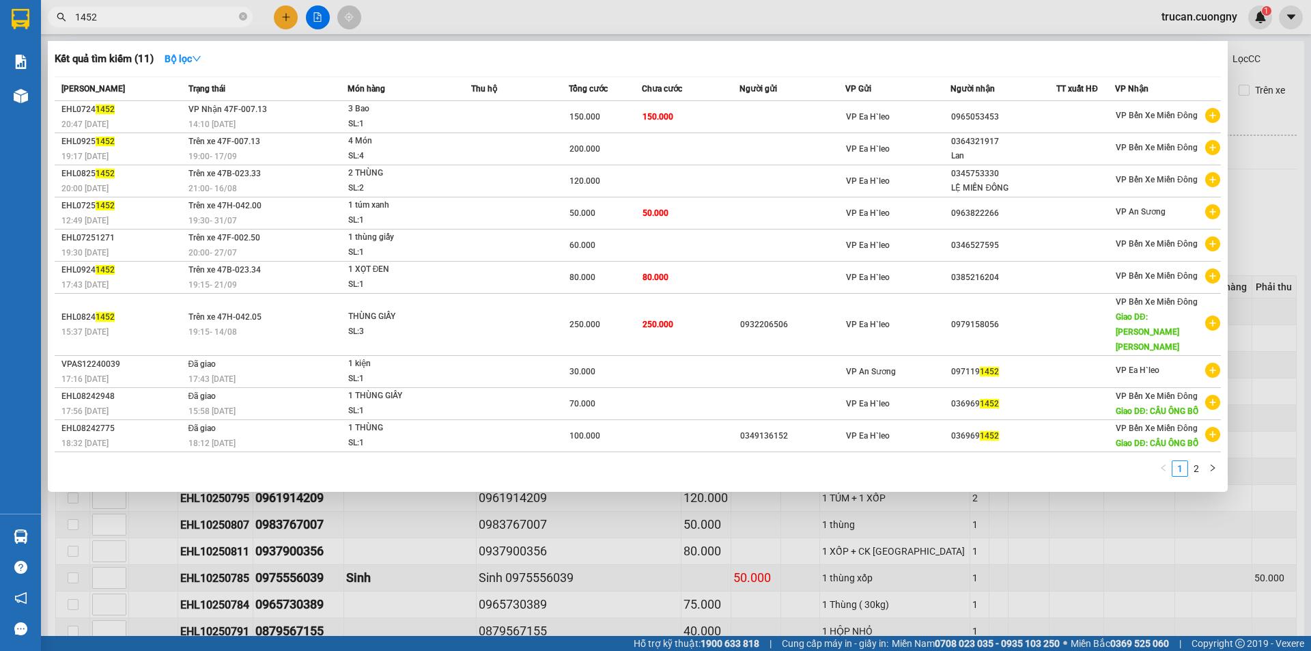
type input "1452"
click at [1281, 152] on div at bounding box center [655, 325] width 1311 height 651
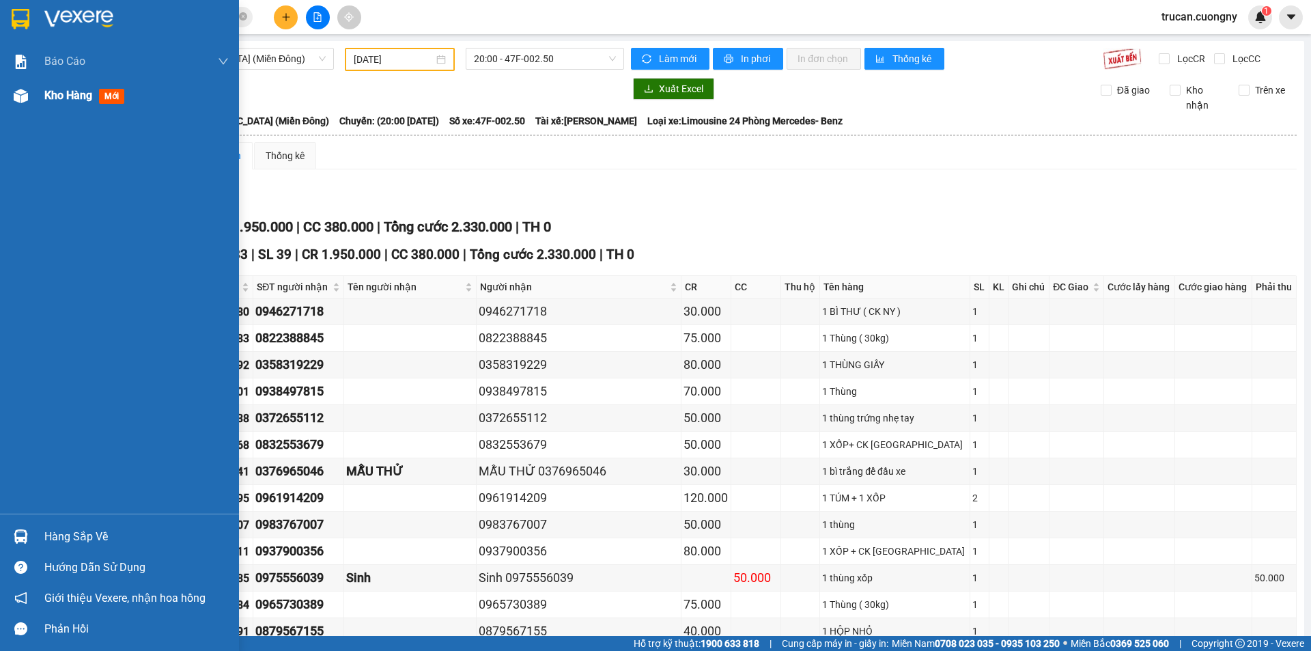
click at [57, 100] on span "Kho hàng" at bounding box center [68, 95] width 48 height 13
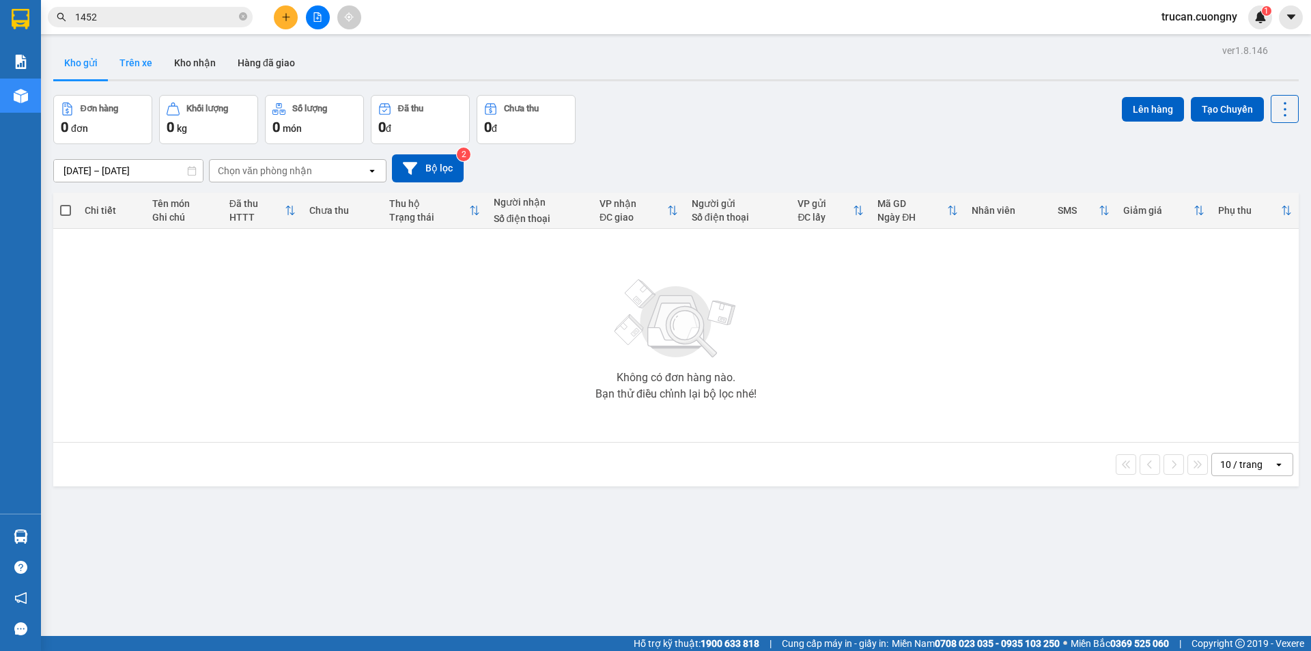
click at [143, 64] on button "Trên xe" at bounding box center [136, 62] width 55 height 33
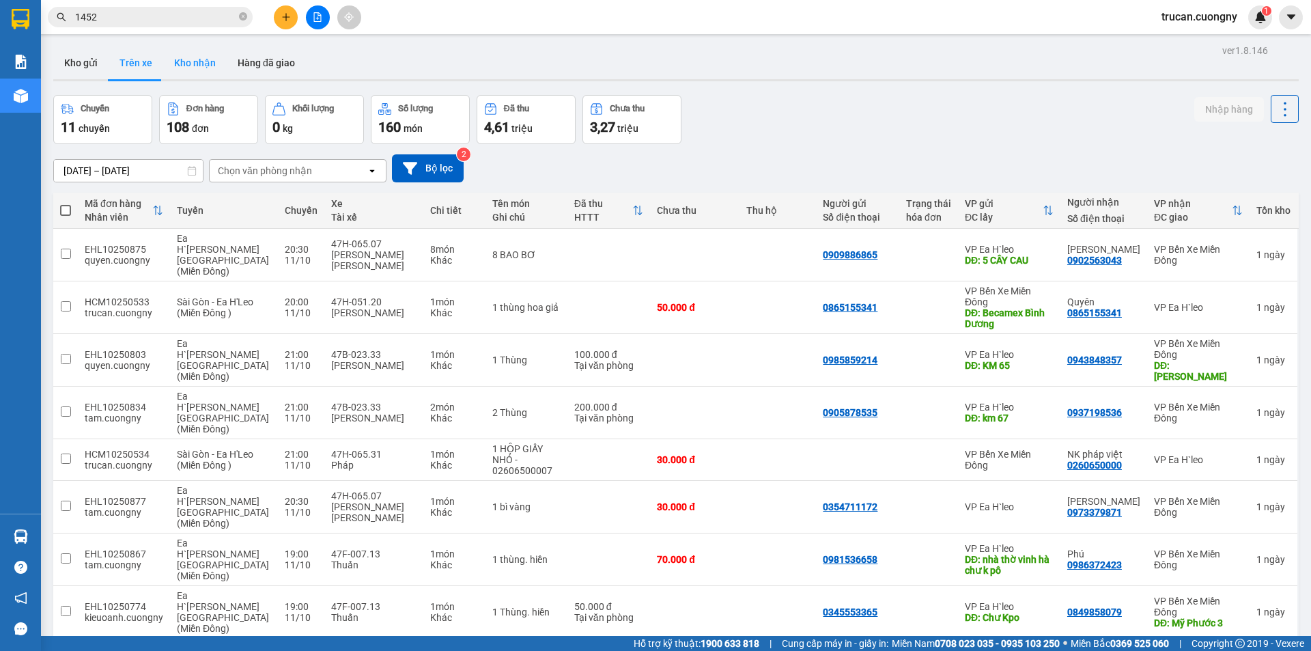
click at [218, 58] on button "Kho nhận" at bounding box center [195, 62] width 64 height 33
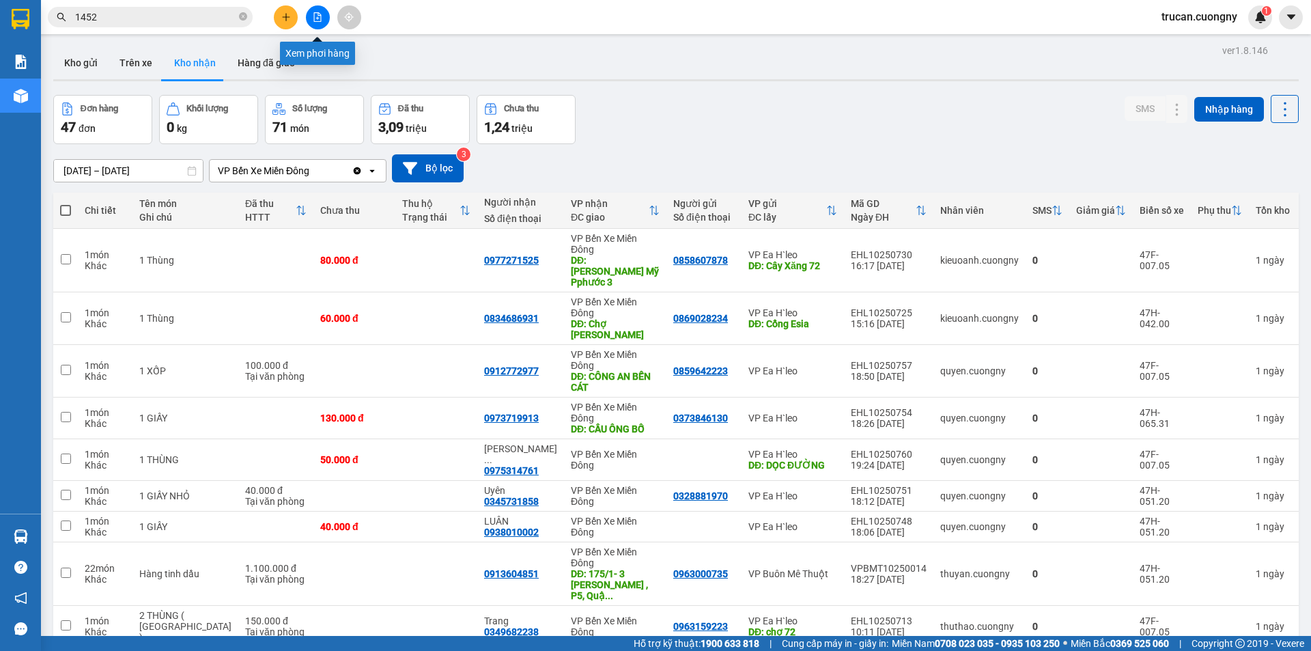
click at [318, 20] on icon "file-add" at bounding box center [318, 17] width 10 height 10
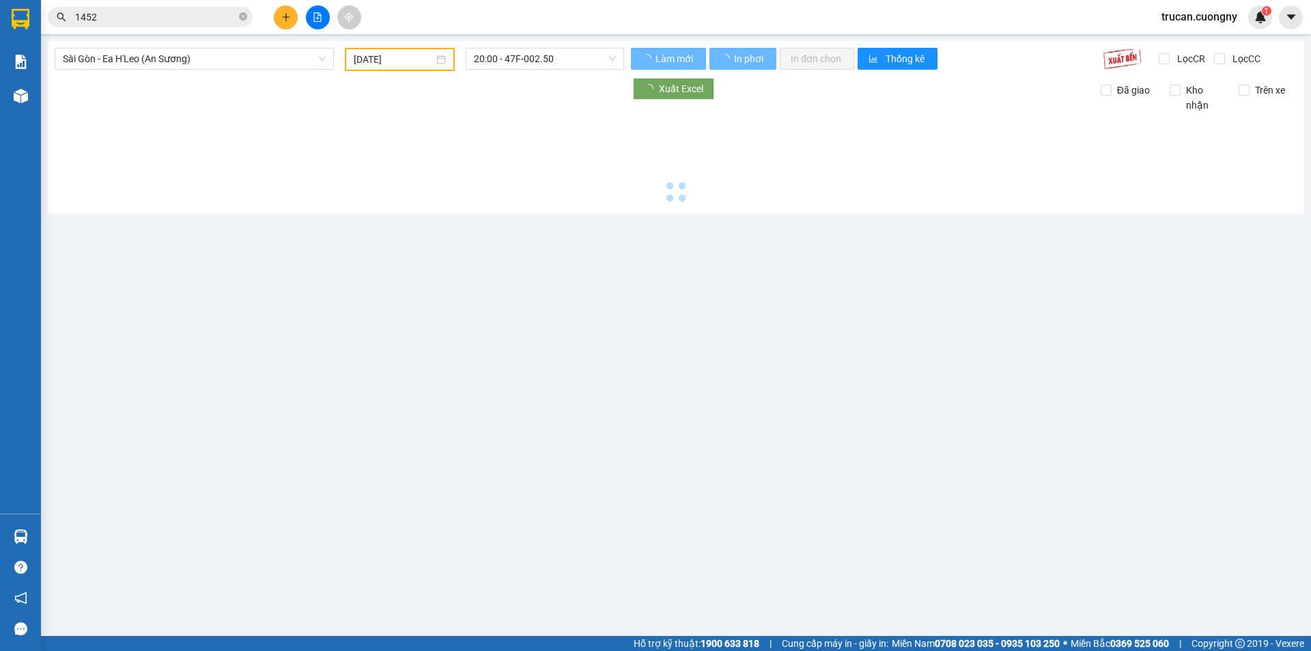
type input "[DATE]"
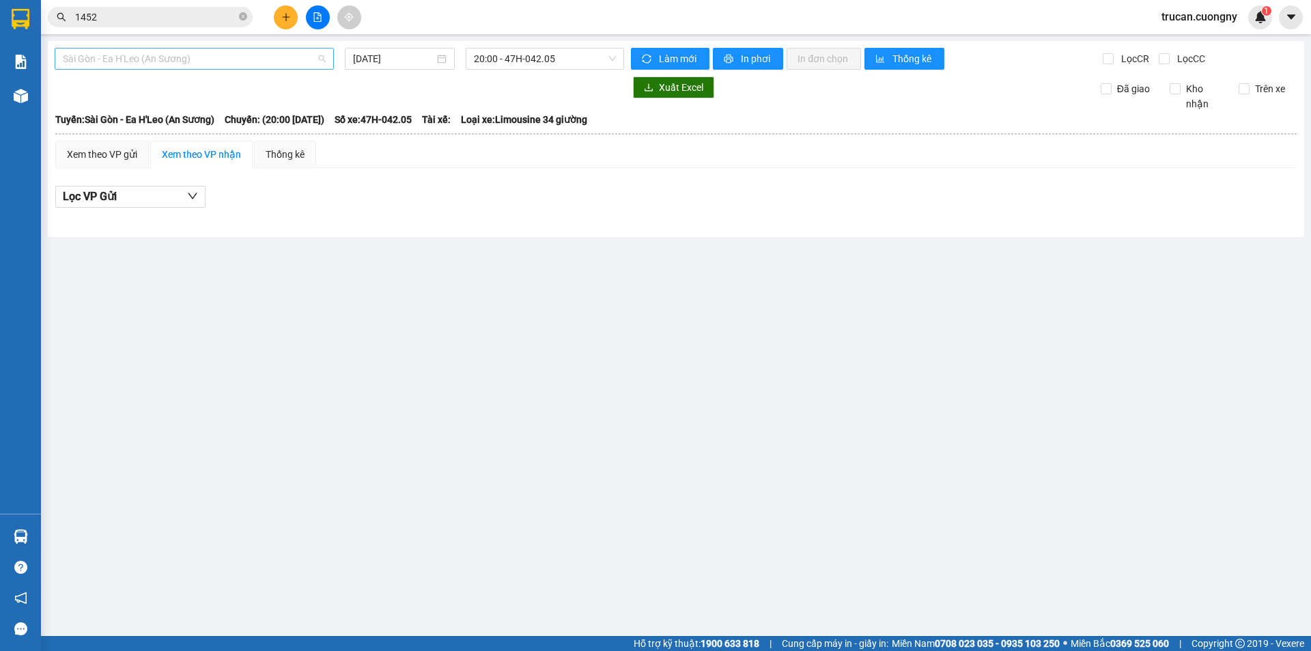
click at [152, 59] on span "Sài Gòn - Ea H'Leo (An Sương)" at bounding box center [194, 58] width 263 height 20
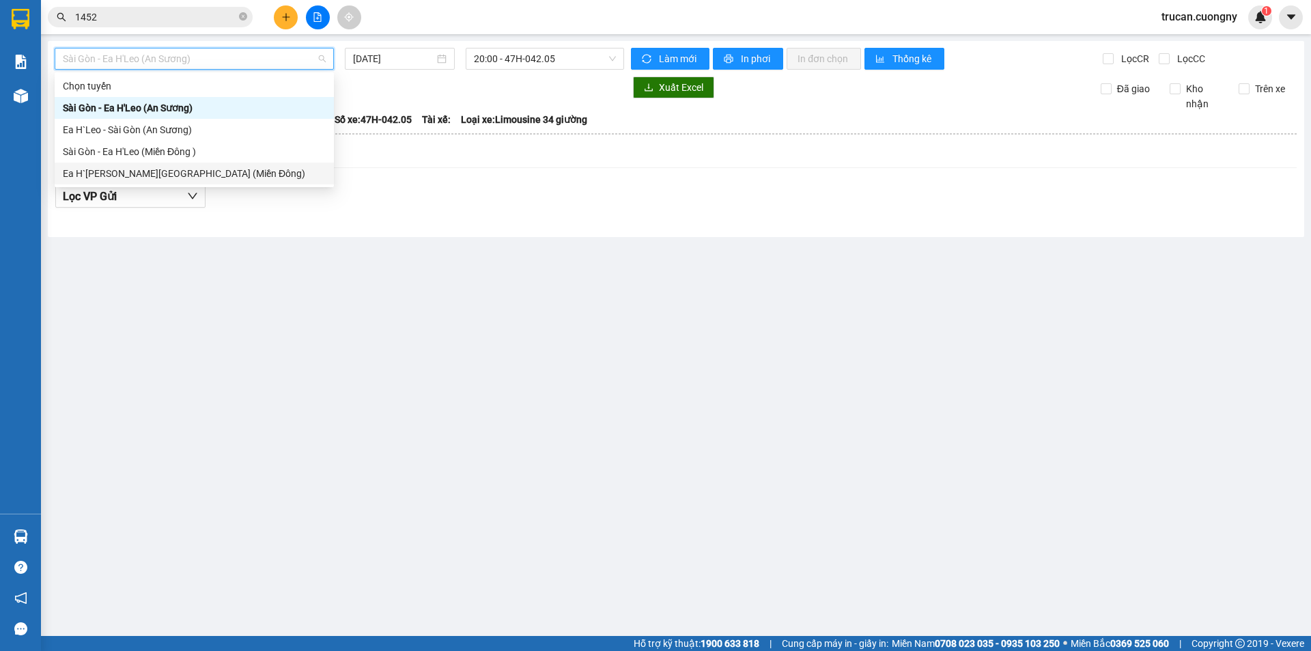
click at [138, 179] on div "Ea H`Leo - Sài Gòn (Miền Đông)" at bounding box center [194, 173] width 263 height 15
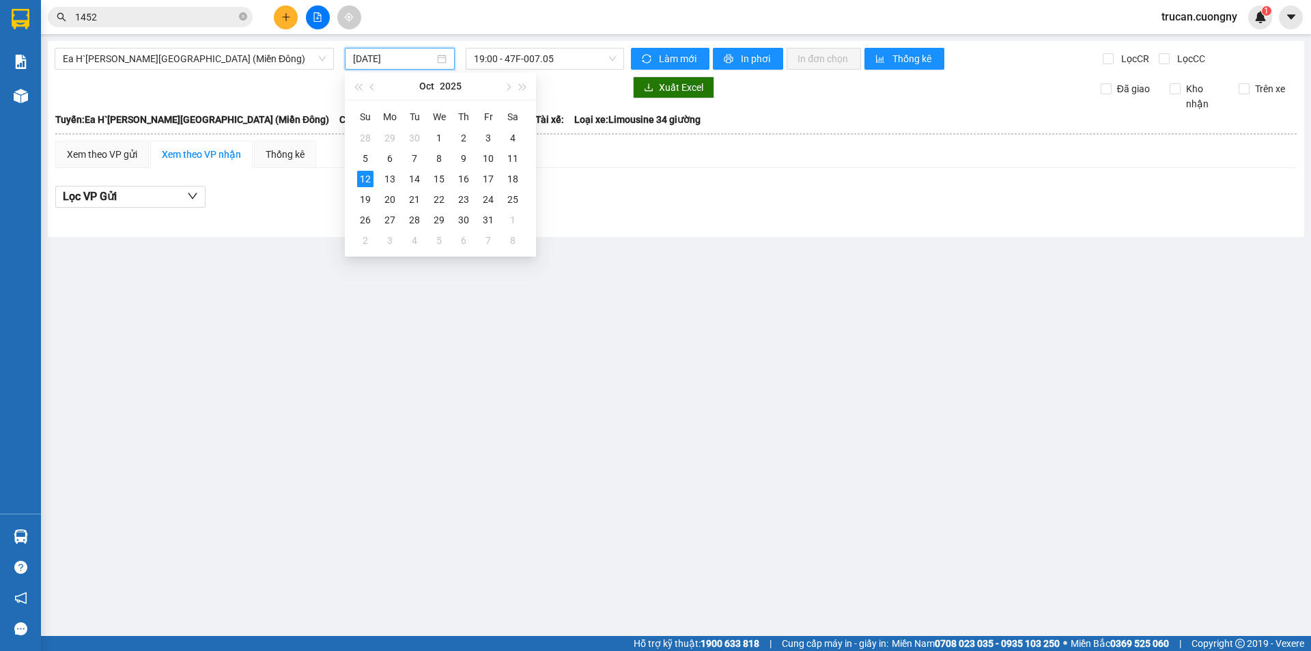
click at [405, 62] on input "[DATE]" at bounding box center [393, 58] width 81 height 15
click at [517, 162] on div "11" at bounding box center [513, 158] width 16 height 16
type input "11/10/2025"
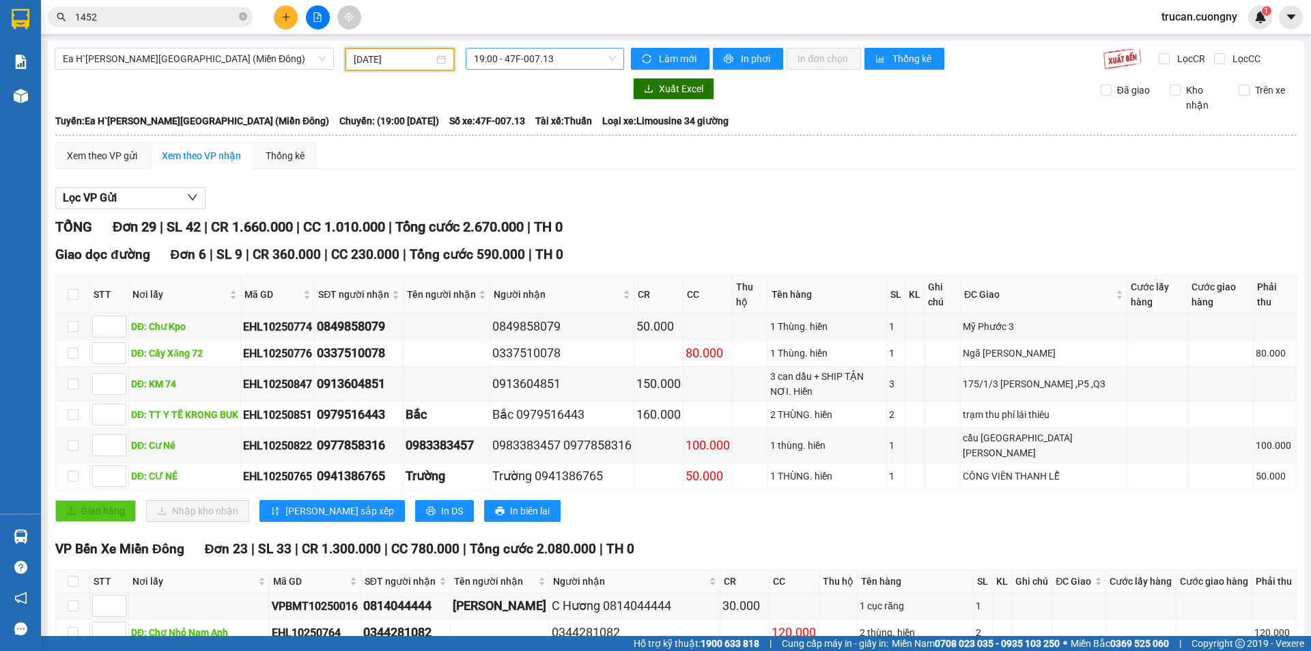
click at [552, 55] on span "19:00 - 47F-007.13" at bounding box center [545, 58] width 142 height 20
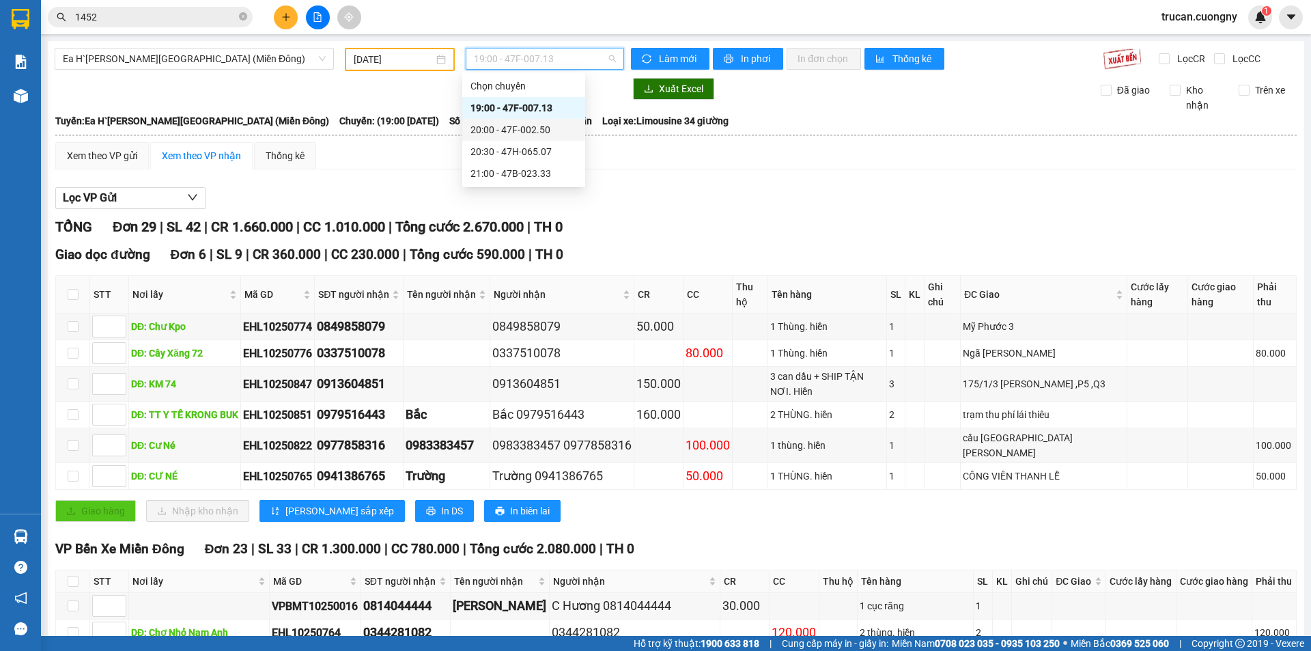
click at [526, 124] on div "20:00 - 47F-002.50" at bounding box center [524, 129] width 107 height 15
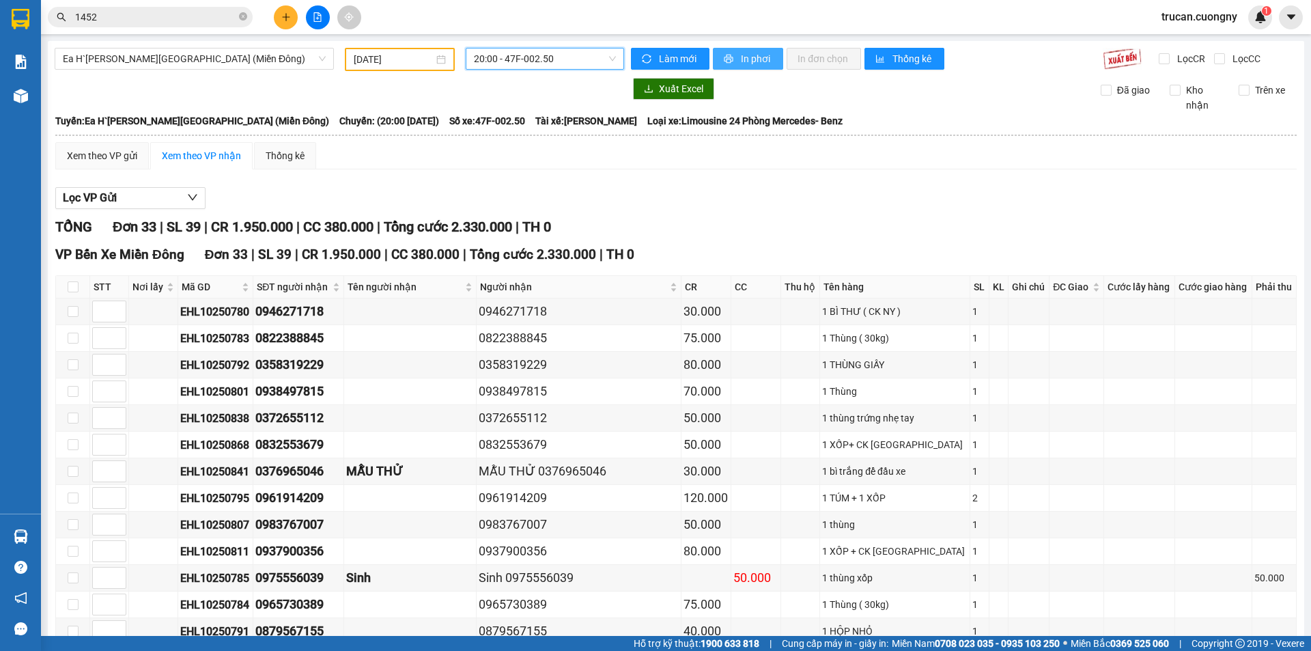
click at [755, 60] on span "In phơi" at bounding box center [756, 58] width 31 height 15
click at [545, 64] on span "20:00 - 47F-002.50" at bounding box center [545, 58] width 142 height 20
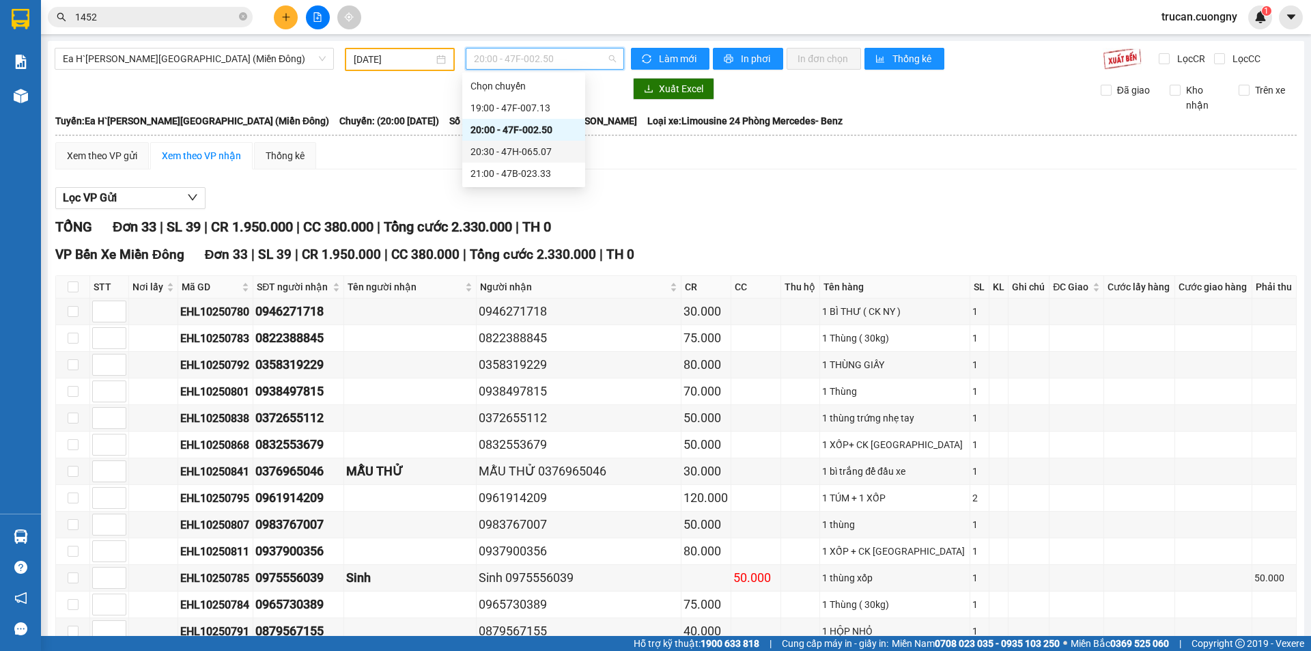
click at [518, 148] on div "20:30 - 47H-065.07" at bounding box center [524, 151] width 107 height 15
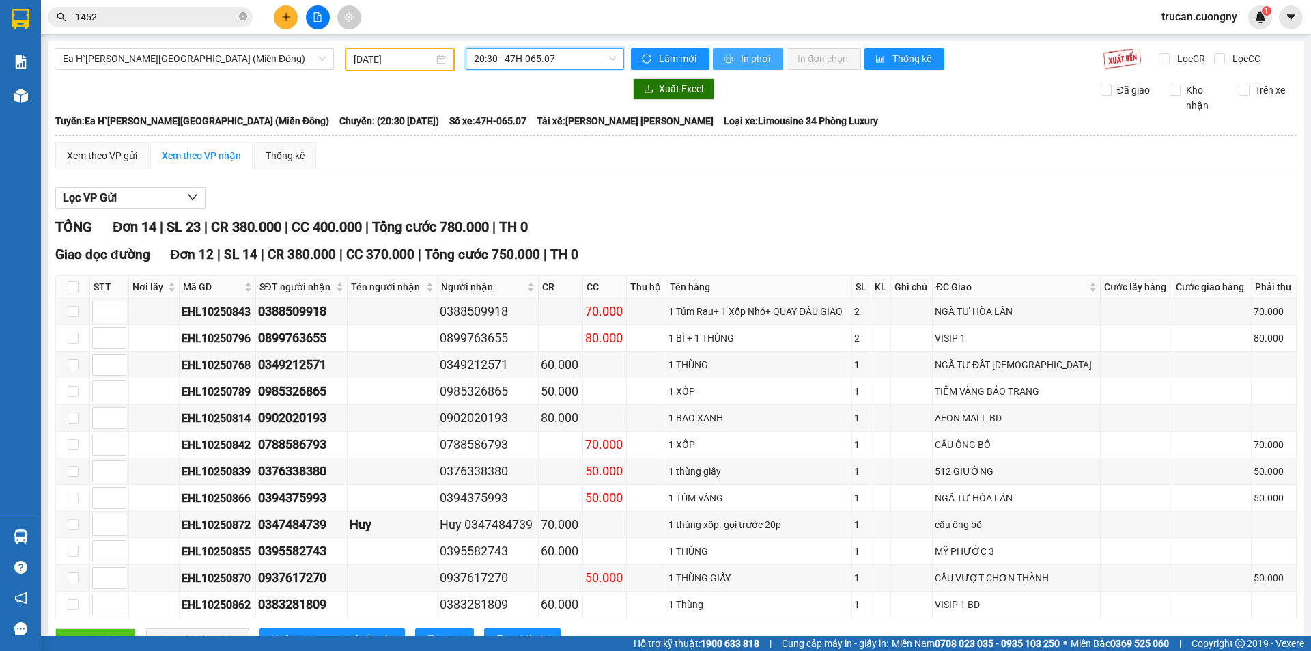
click at [750, 57] on span "In phơi" at bounding box center [756, 58] width 31 height 15
click at [586, 70] on div "20:30 - 47H-065.07" at bounding box center [544, 59] width 169 height 23
click at [585, 57] on span "20:30 - 47H-065.07" at bounding box center [545, 58] width 142 height 20
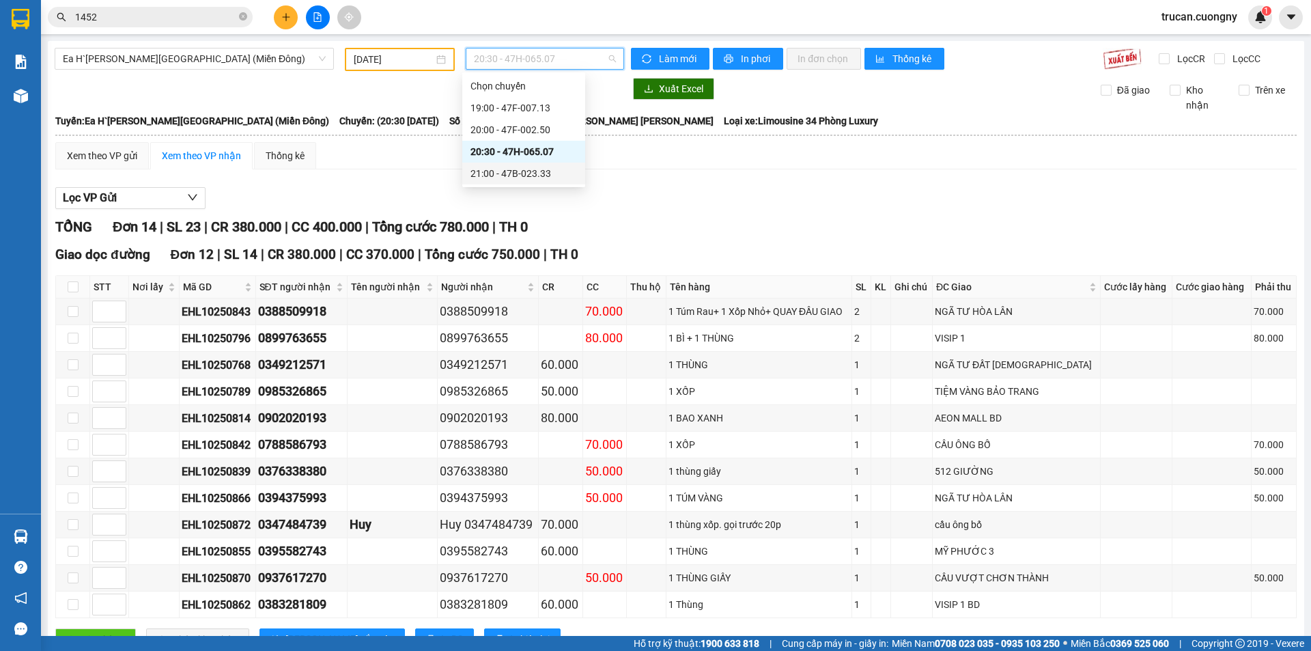
click at [526, 173] on div "21:00 - 47B-023.33" at bounding box center [524, 173] width 107 height 15
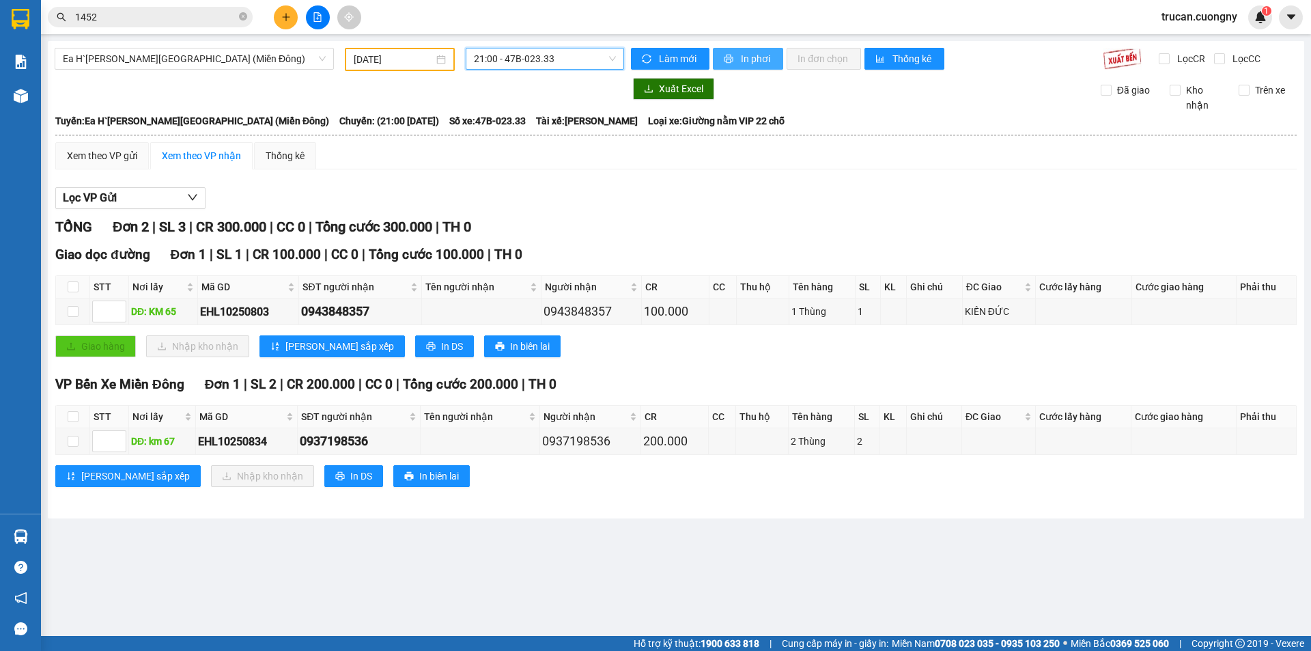
click at [746, 56] on span "In phơi" at bounding box center [756, 58] width 31 height 15
click at [111, 18] on input "1452" at bounding box center [155, 17] width 161 height 15
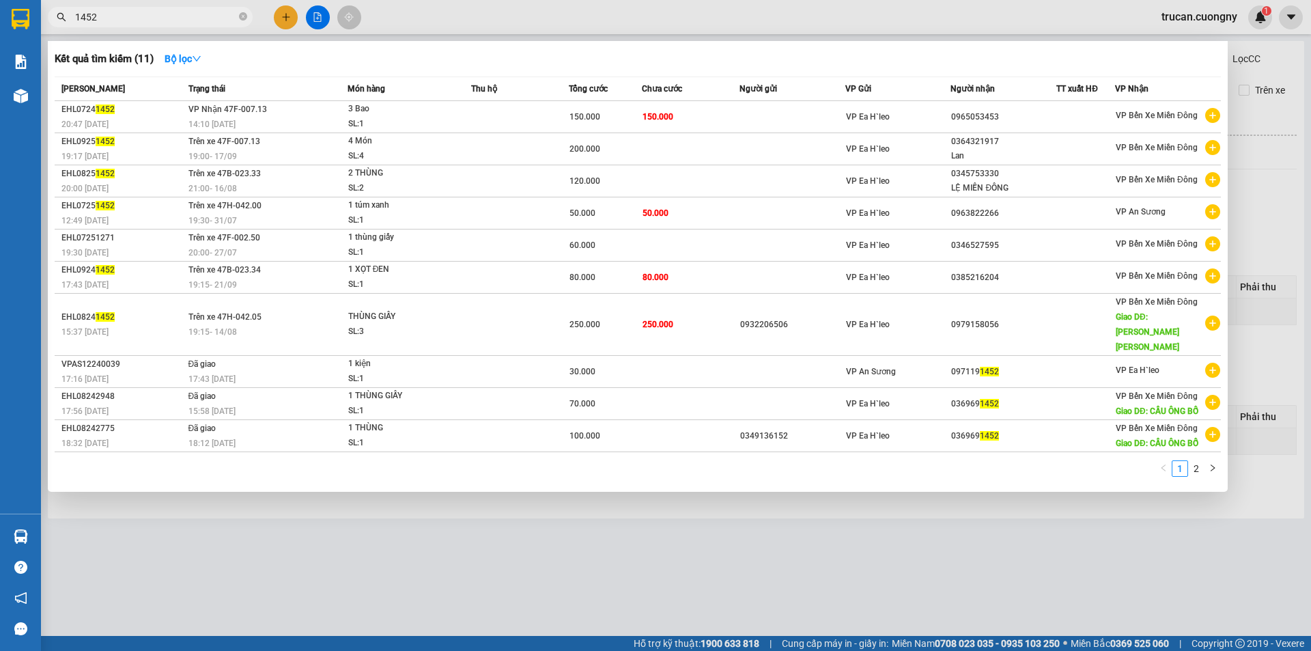
click at [111, 18] on input "1452" at bounding box center [155, 17] width 161 height 15
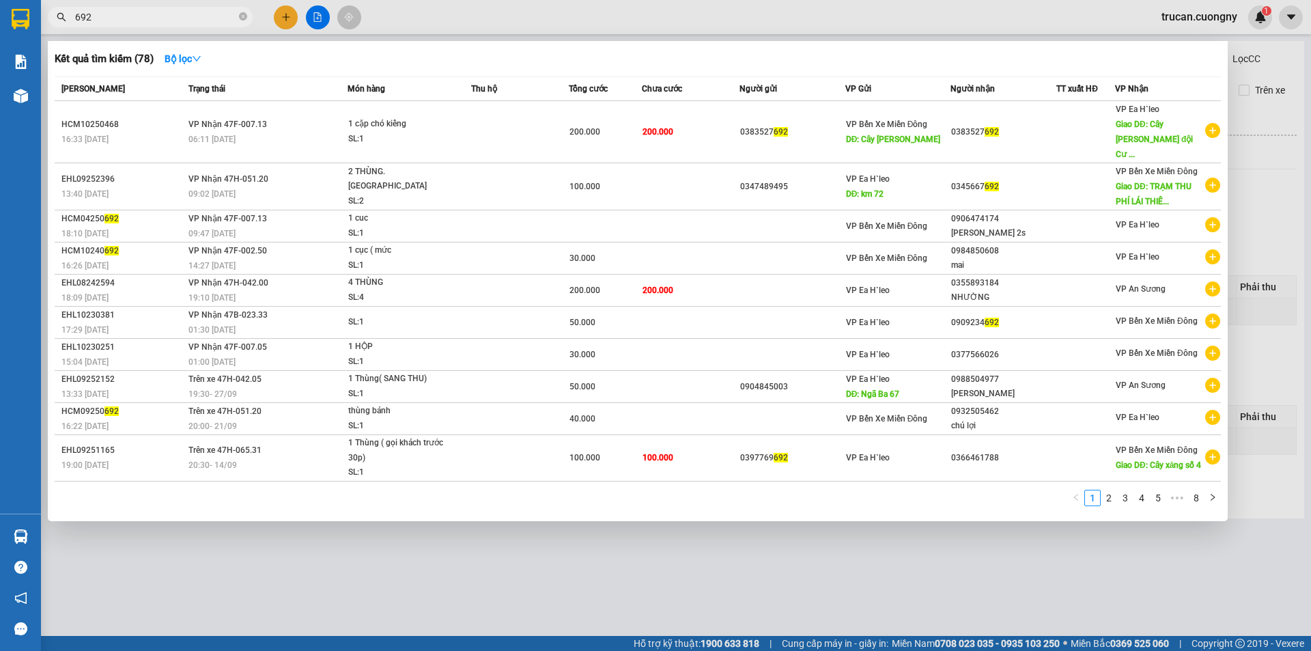
type input "692"
click at [673, 580] on div at bounding box center [655, 325] width 1311 height 651
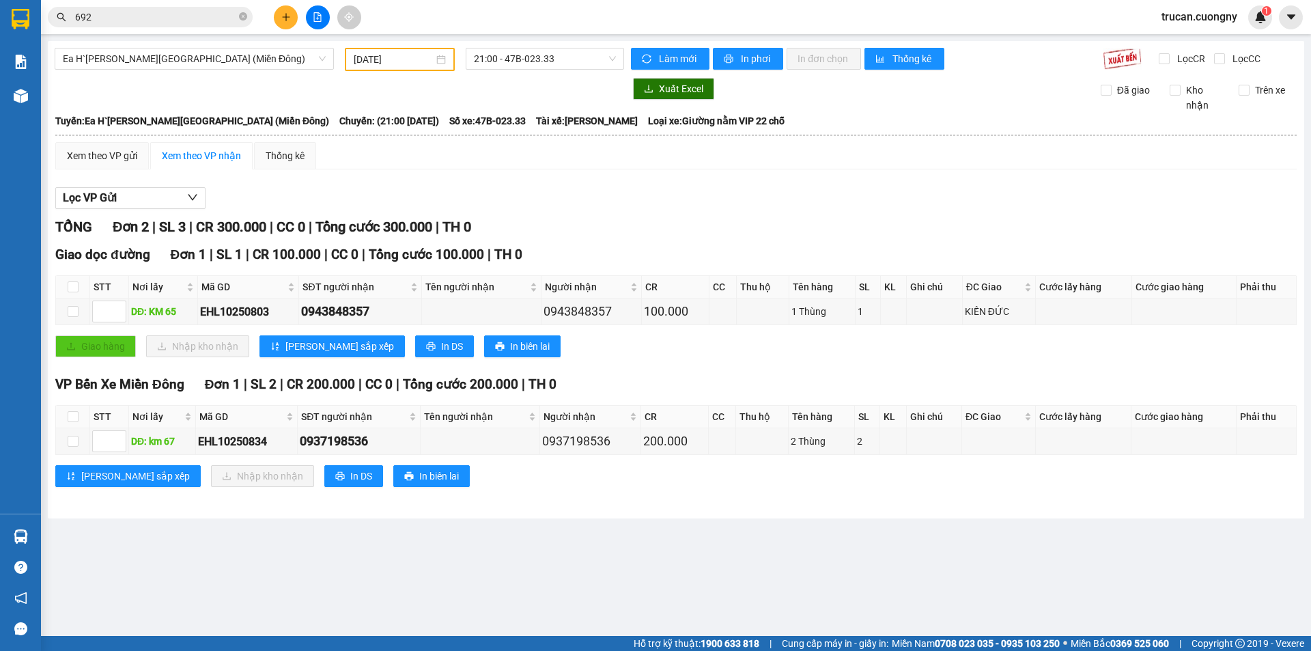
click at [190, 15] on input "692" at bounding box center [155, 17] width 161 height 15
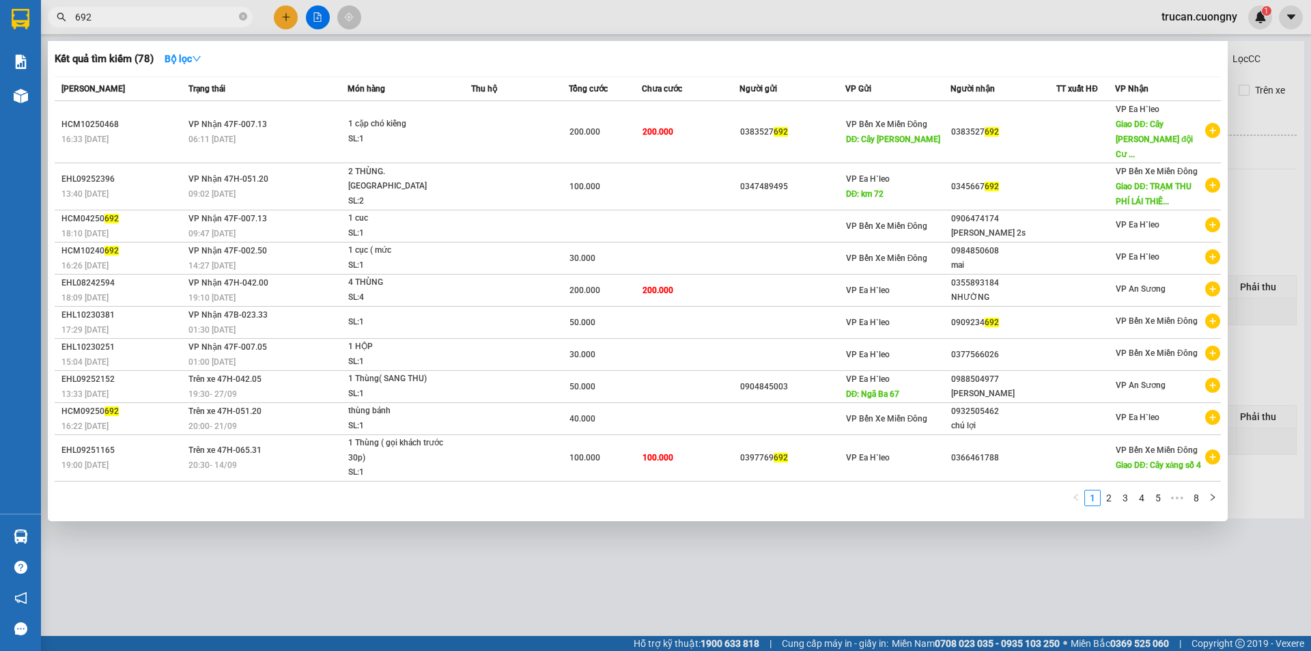
click at [191, 15] on input "692" at bounding box center [155, 17] width 161 height 15
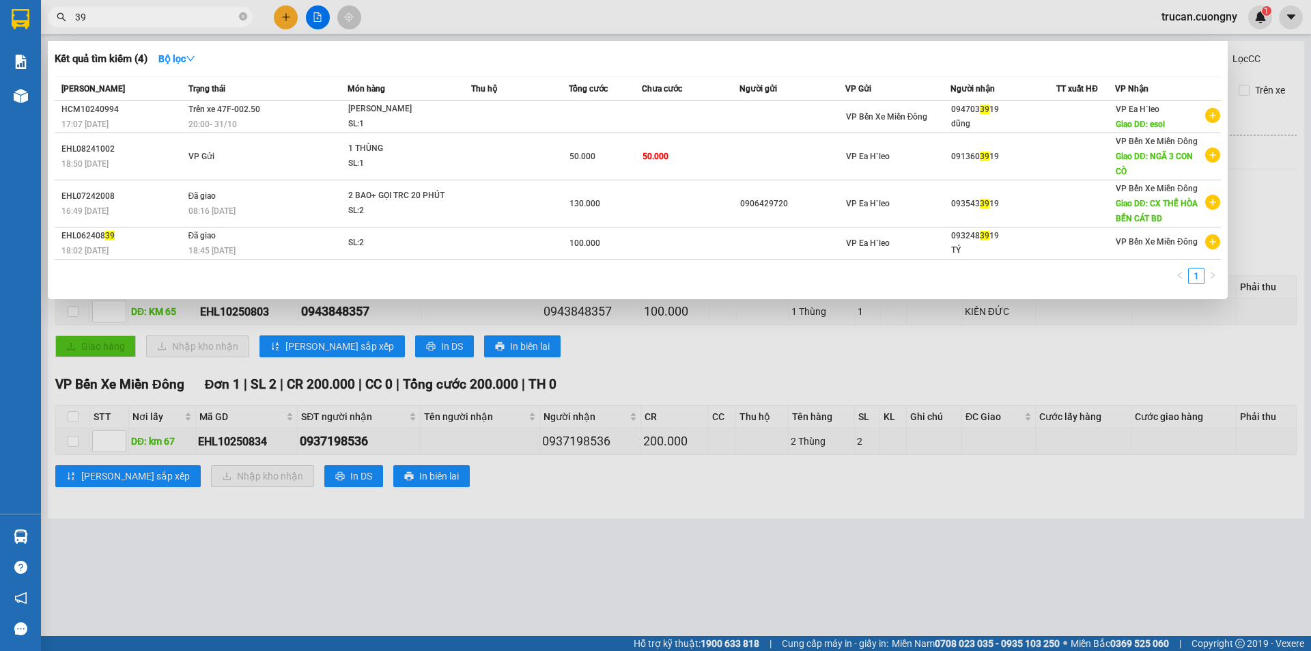
type input "3"
type input "033919"
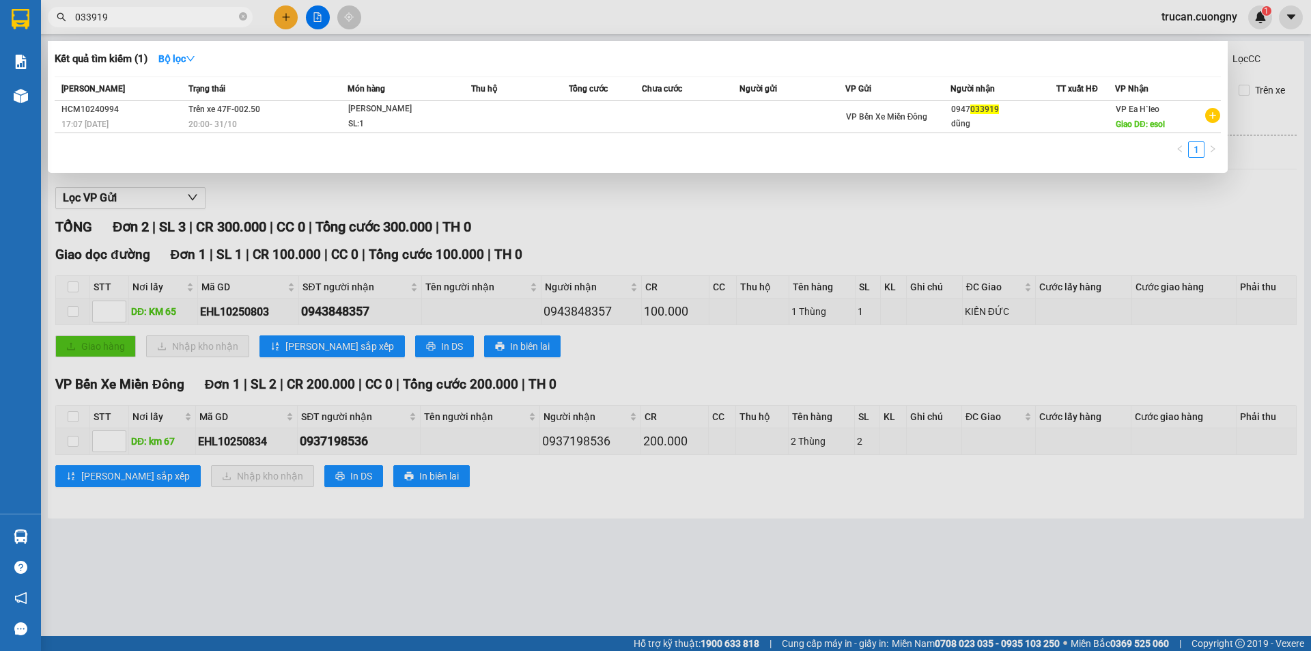
click at [241, 21] on span at bounding box center [243, 17] width 8 height 13
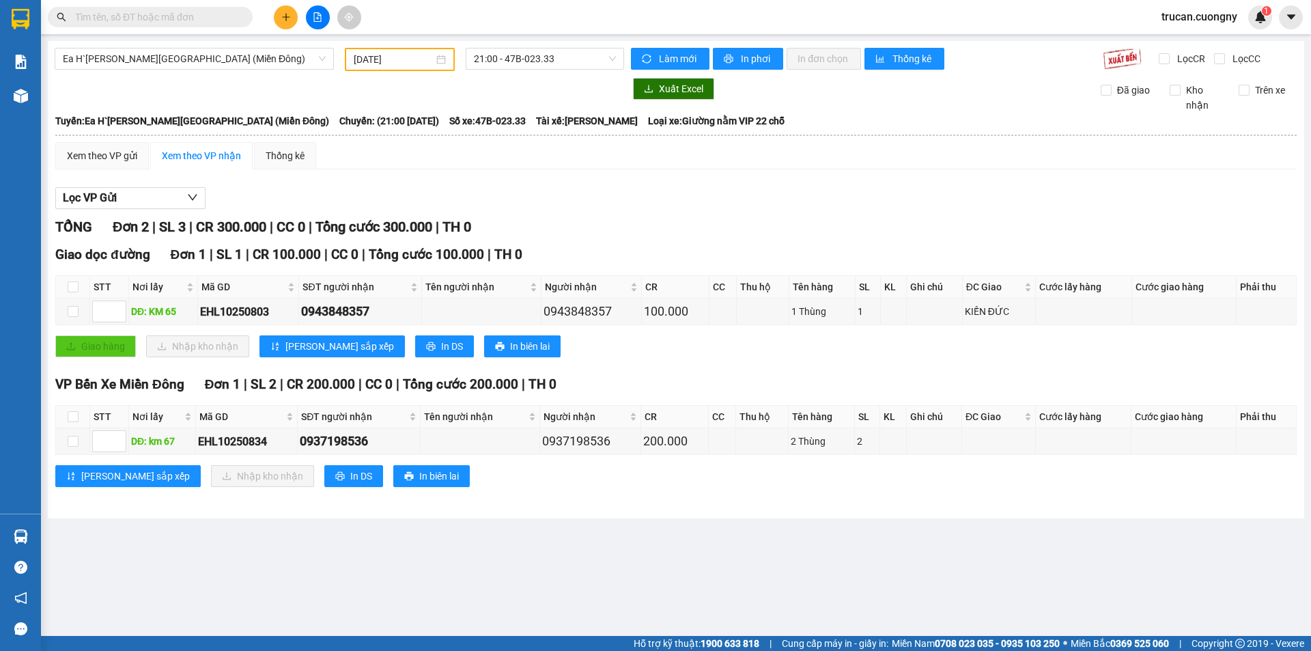
click at [187, 10] on input "text" at bounding box center [155, 17] width 161 height 15
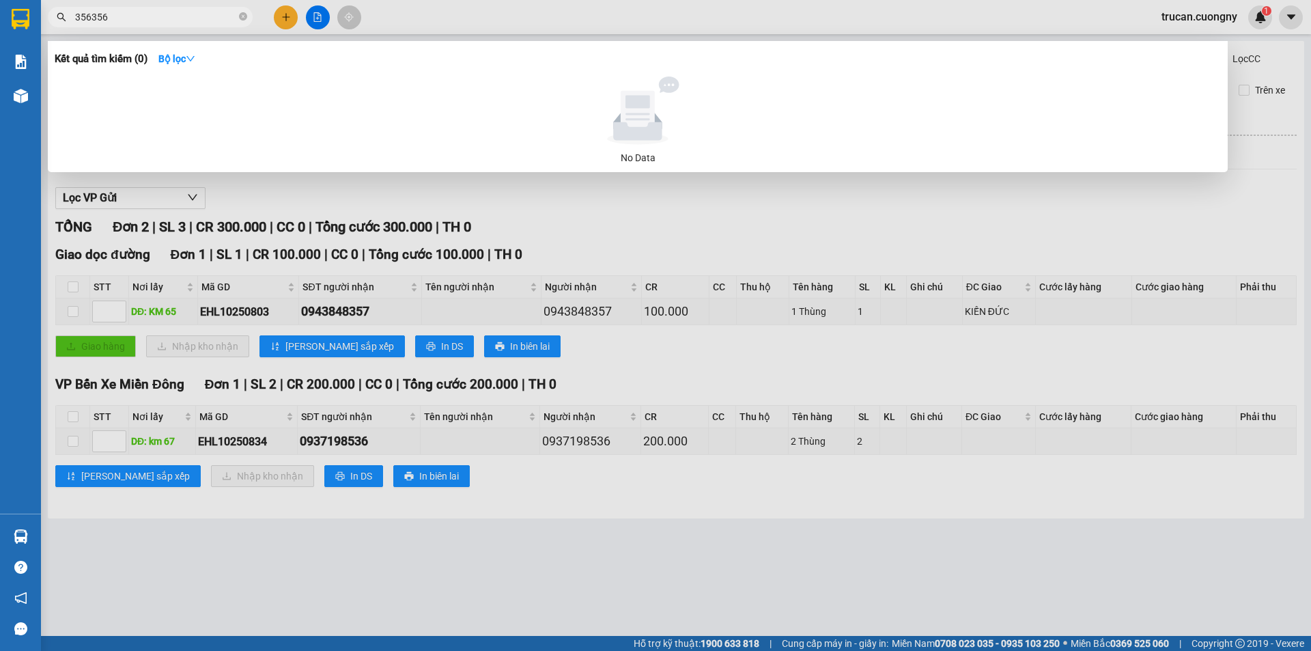
type input "356356"
click at [160, 8] on span "356356" at bounding box center [150, 17] width 205 height 20
click at [158, 8] on span "356356" at bounding box center [150, 17] width 205 height 20
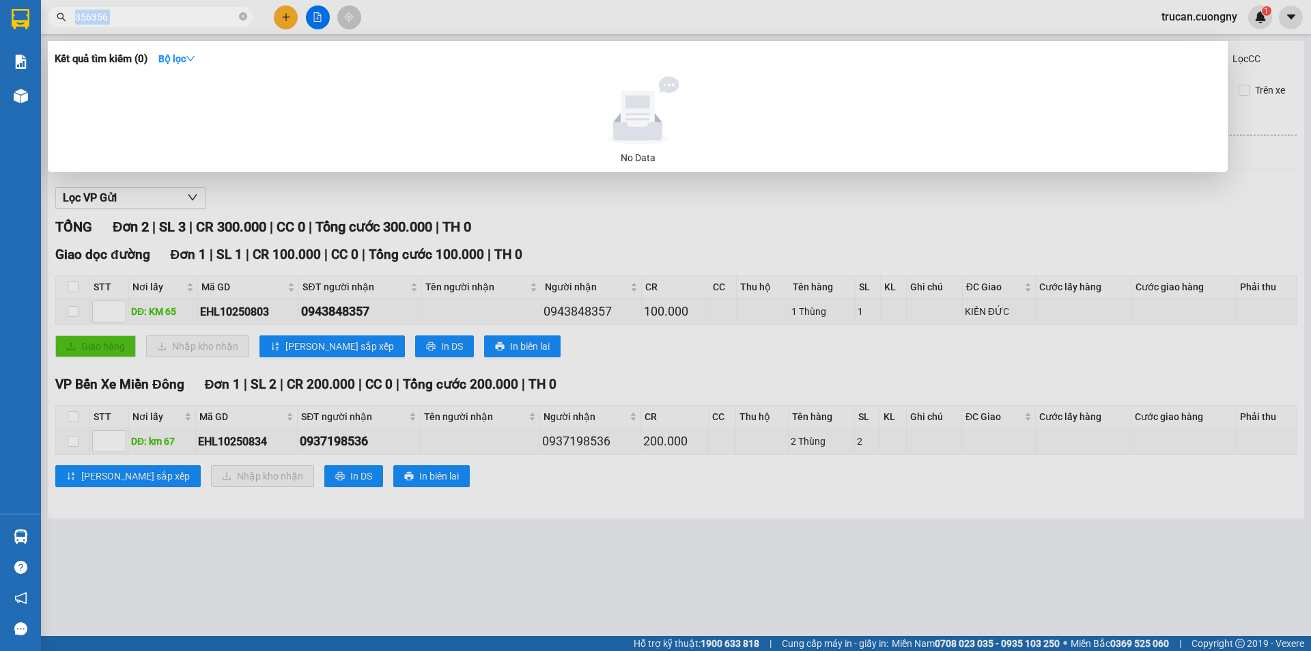
click at [158, 8] on span "356356" at bounding box center [150, 17] width 205 height 20
click at [240, 12] on span at bounding box center [243, 17] width 8 height 13
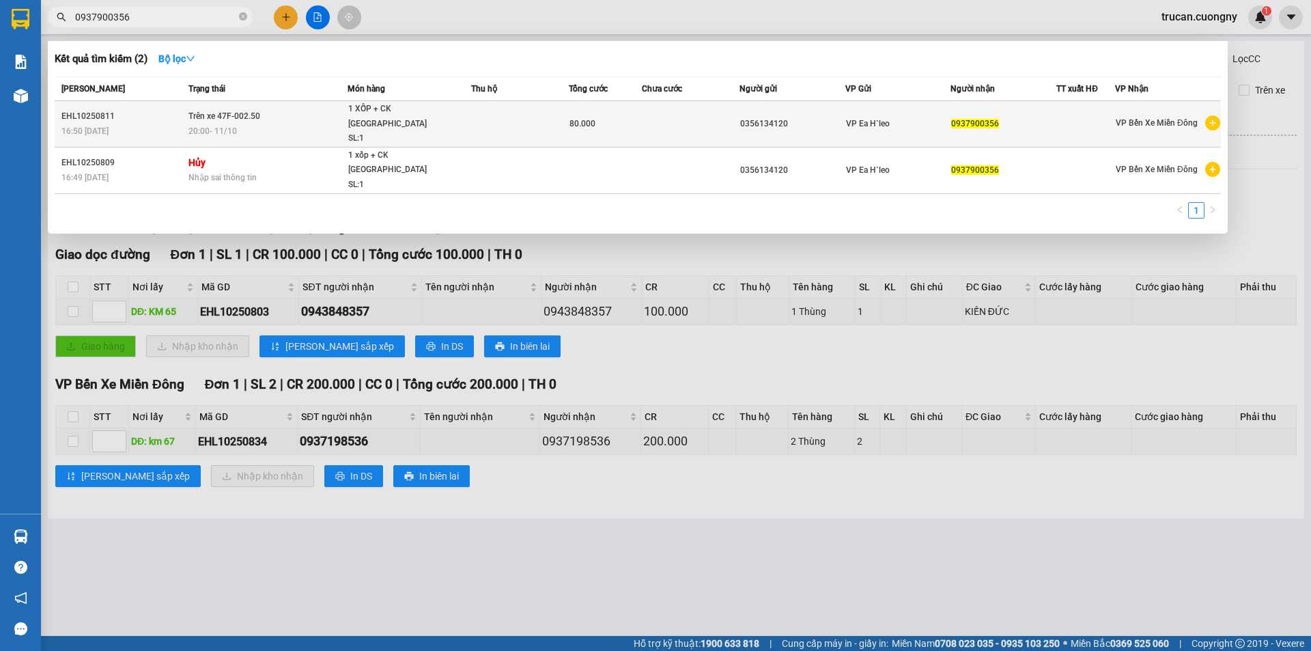
type input "0937900356"
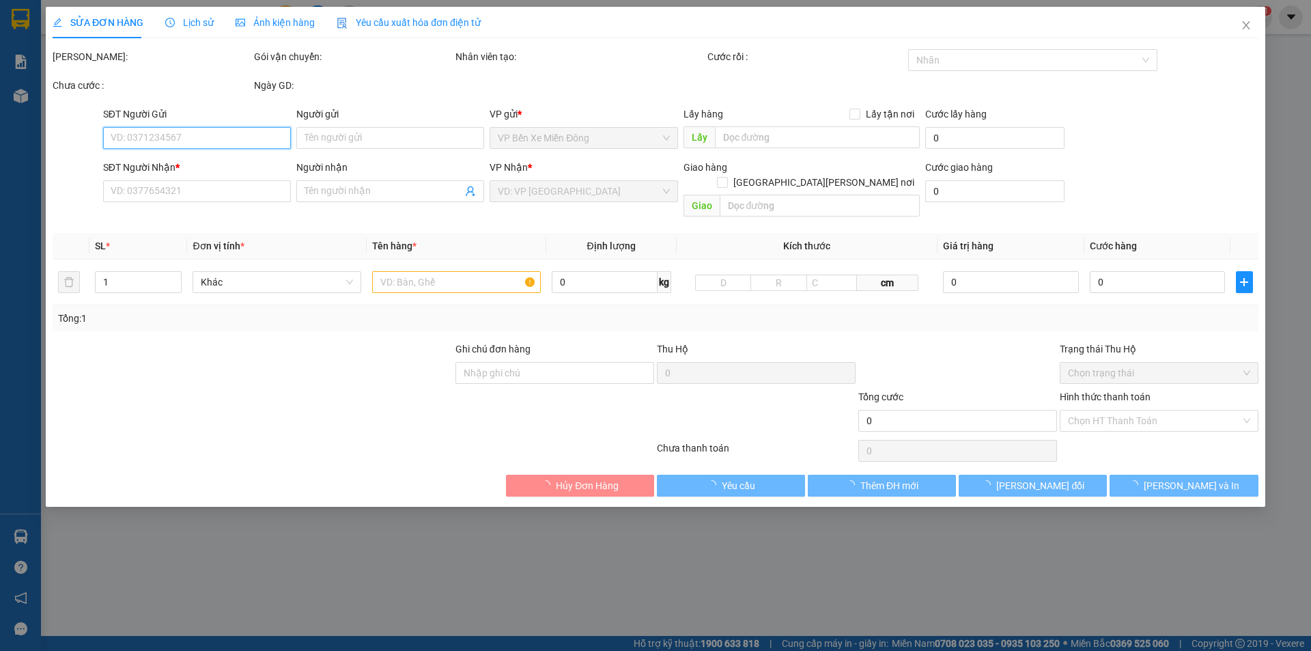
type input "0356134120"
type input "0937900356"
type input "80.000"
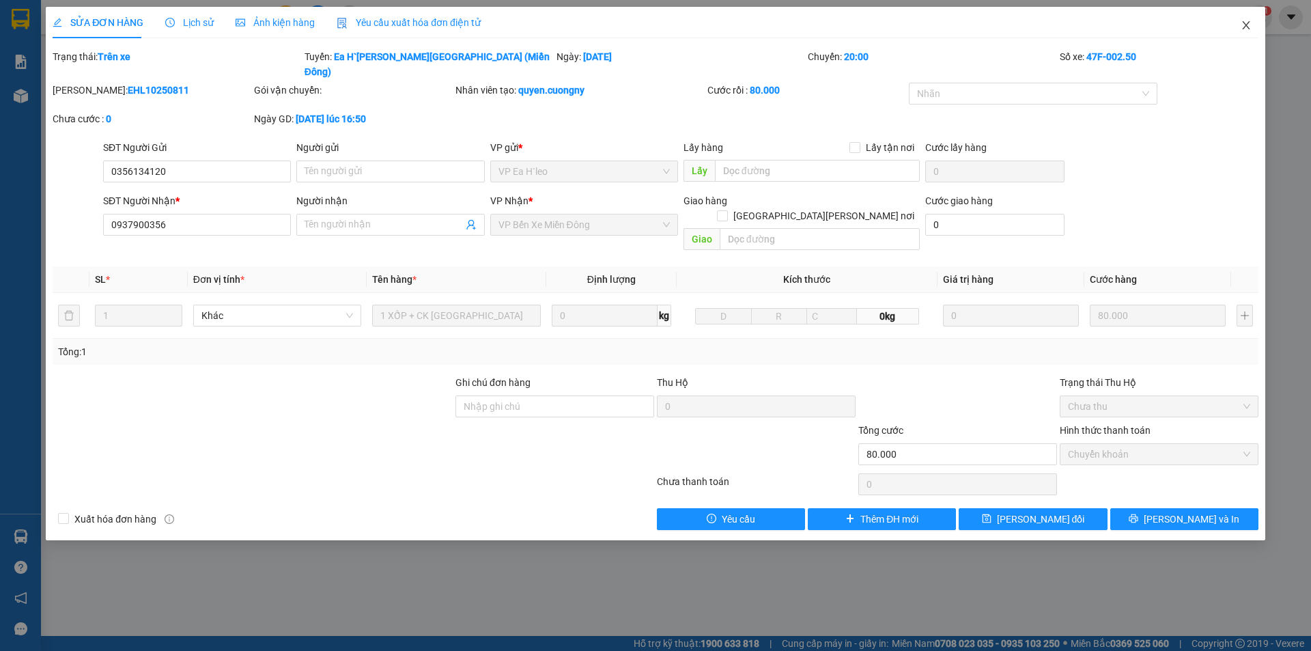
click at [1239, 29] on span "Close" at bounding box center [1246, 26] width 38 height 38
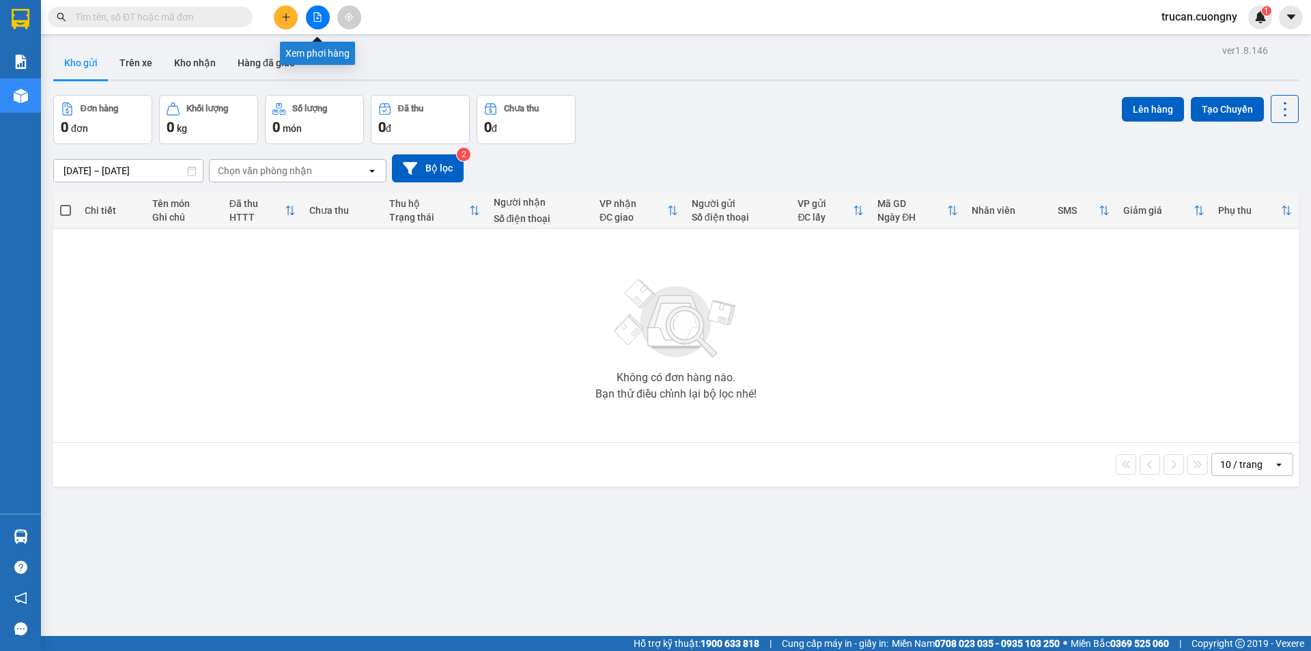
click at [317, 21] on icon "file-add" at bounding box center [318, 17] width 8 height 10
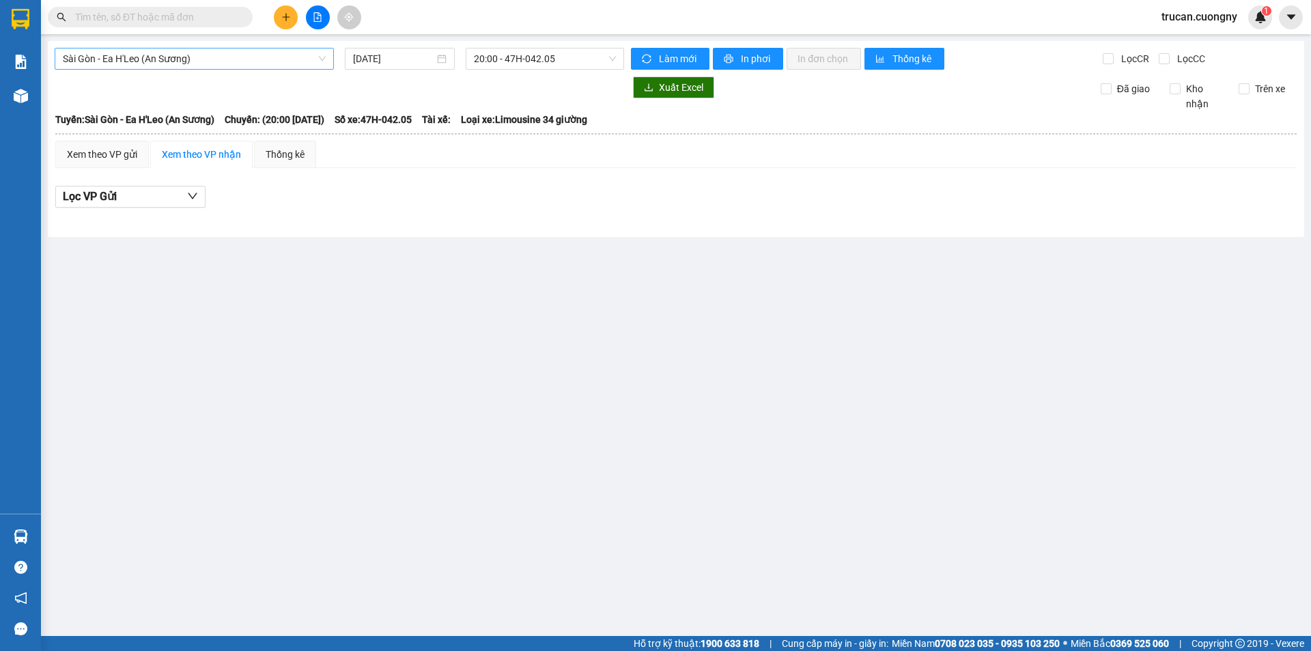
click at [224, 64] on span "Sài Gòn - Ea H'Leo (An Sương)" at bounding box center [194, 58] width 263 height 20
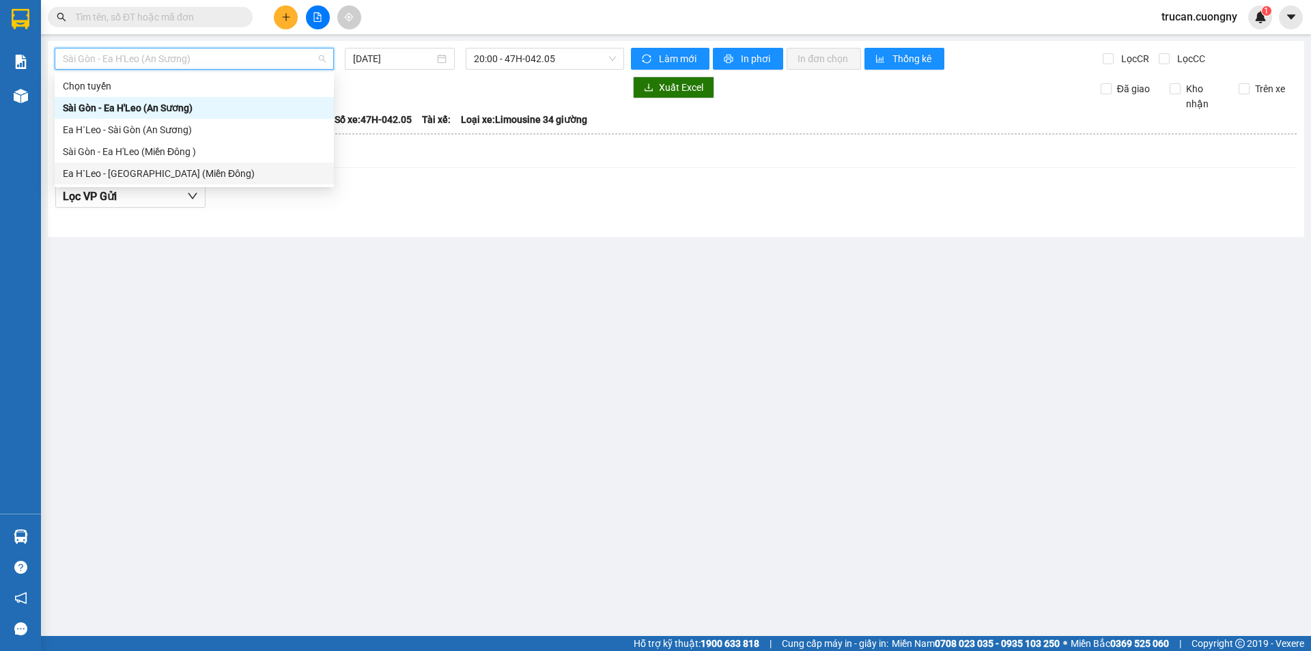
click at [212, 176] on div "Ea H`Leo - Sài Gòn (Miền Đông)" at bounding box center [194, 173] width 263 height 15
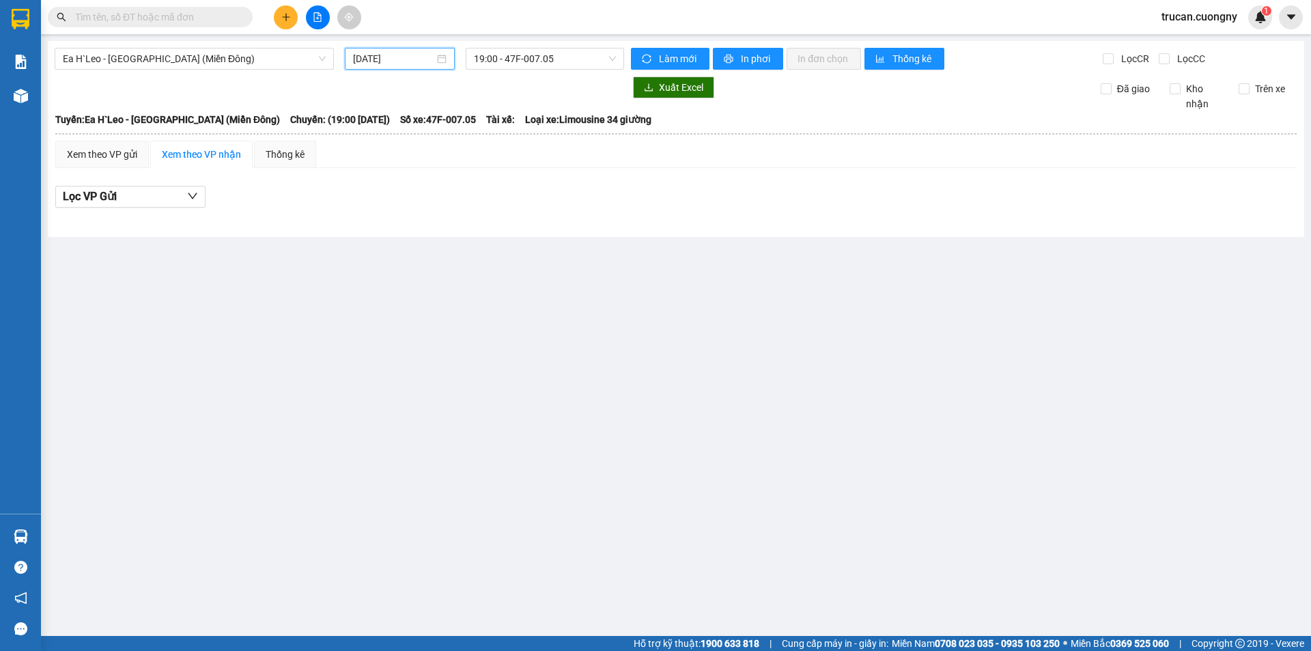
click at [414, 59] on input "[DATE]" at bounding box center [393, 58] width 81 height 15
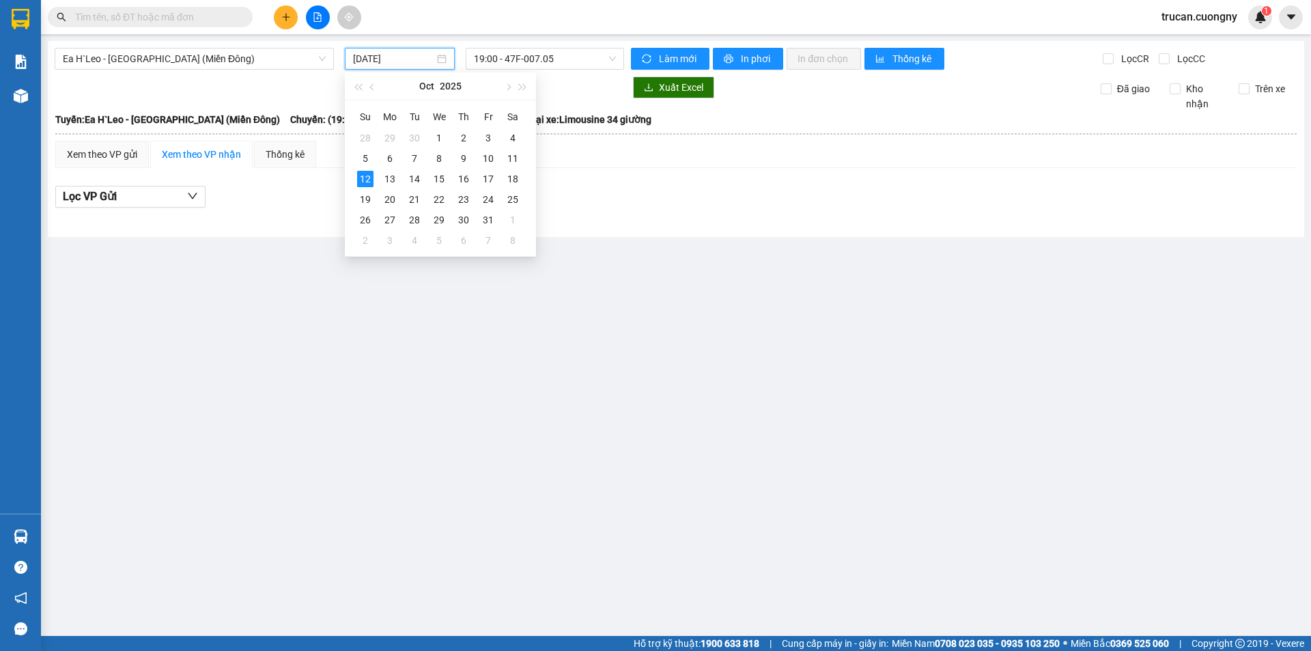
type input "[DATE]"
drag, startPoint x: 283, startPoint y: 286, endPoint x: 276, endPoint y: 234, distance: 52.4
click at [283, 283] on main "Ea H`Leo - Sài Gòn (Miền Đông) 12/10/2025 19:00 - 47F-007.05 Làm mới In phơi In…" at bounding box center [655, 318] width 1311 height 636
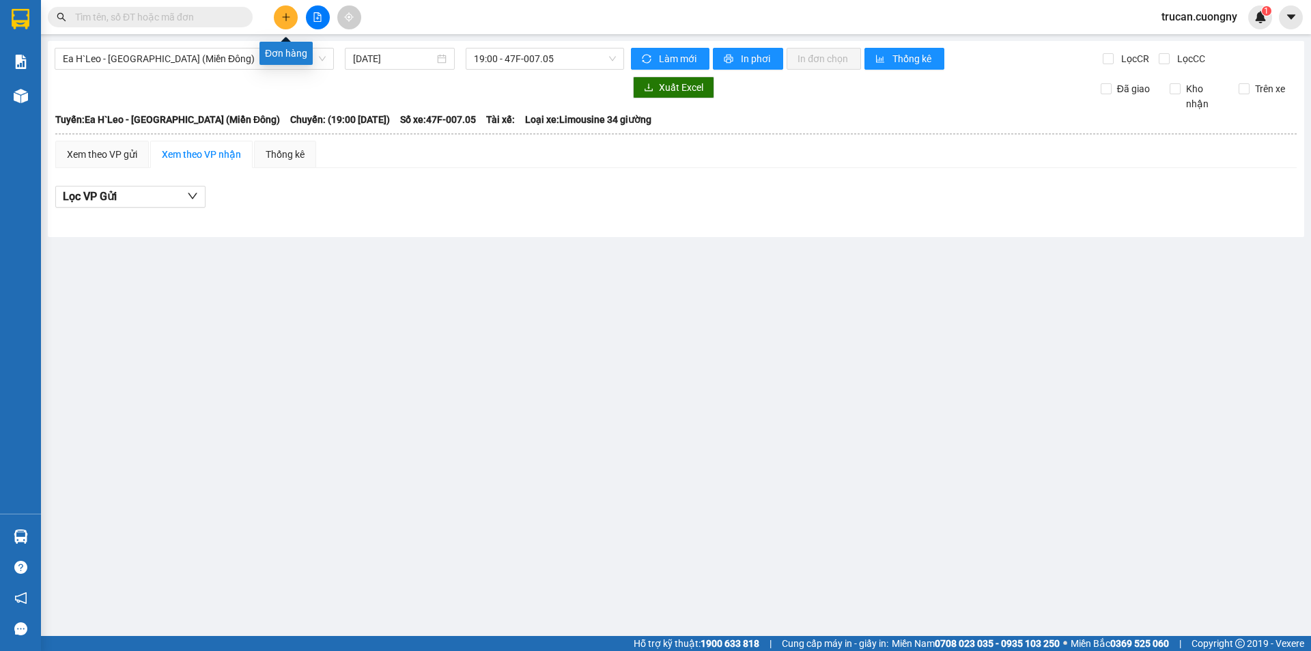
click at [294, 22] on button at bounding box center [286, 17] width 24 height 24
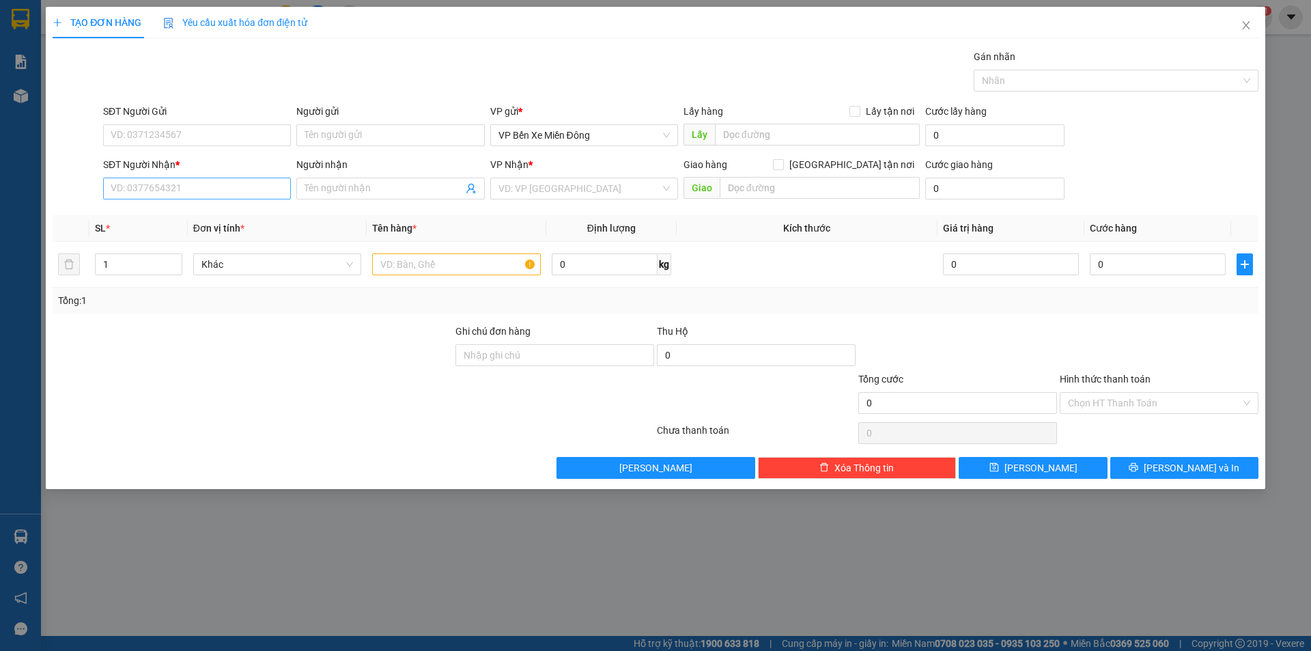
drag, startPoint x: 187, startPoint y: 169, endPoint x: 187, endPoint y: 181, distance: 11.6
click at [188, 176] on div "SĐT Người Nhận *" at bounding box center [197, 167] width 188 height 20
click at [187, 183] on input "SĐT Người Nhận *" at bounding box center [197, 189] width 188 height 22
click at [208, 208] on div "0979975912" at bounding box center [197, 216] width 188 height 22
type input "0979975912"
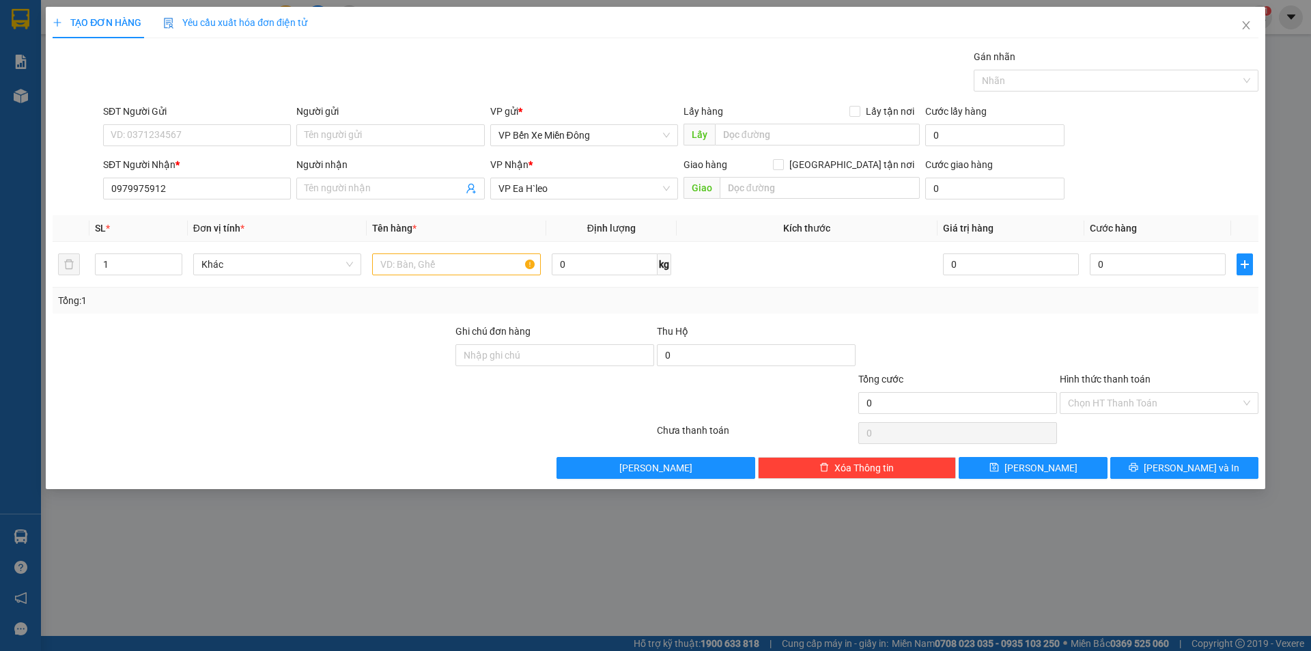
click at [208, 211] on div "Transit Pickup Surcharge Ids Transit Deliver Surcharge Ids Transit Deliver Surc…" at bounding box center [656, 264] width 1206 height 430
click at [496, 280] on td at bounding box center [457, 265] width 180 height 46
click at [488, 257] on input "text" at bounding box center [456, 264] width 169 height 22
click at [400, 265] on input "1 xe áy 50" at bounding box center [456, 264] width 169 height 22
type input "1 xe máy 50"
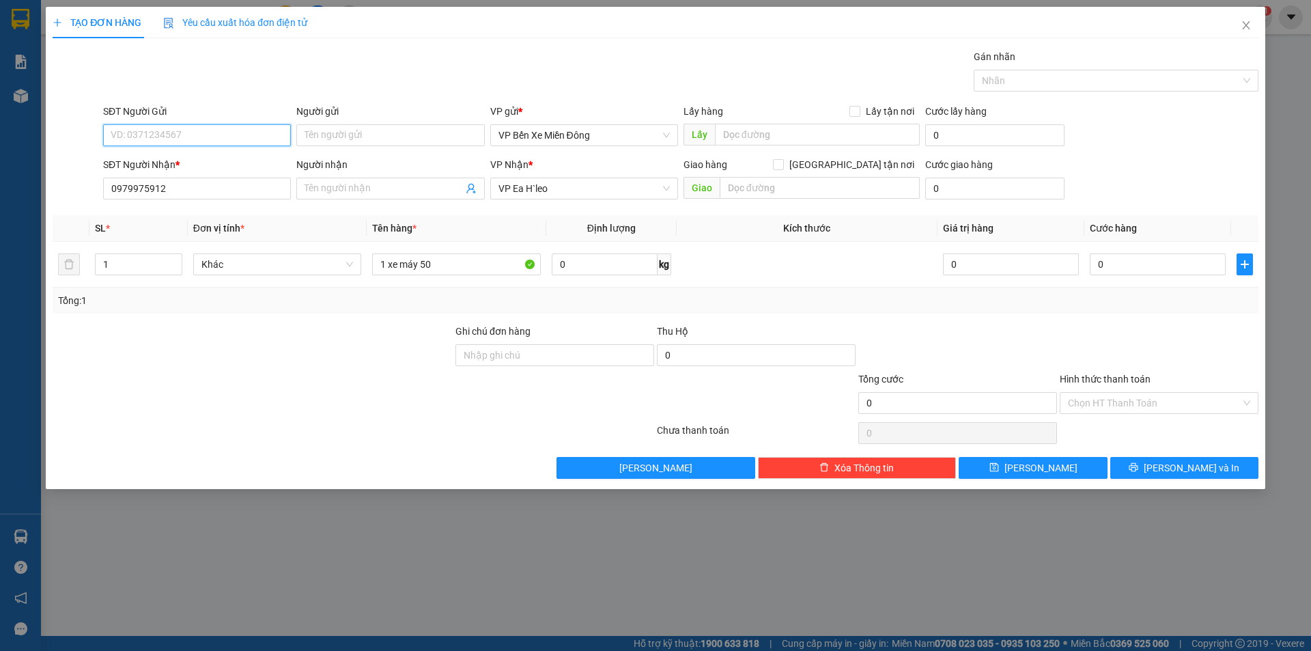
click at [137, 142] on input "SĐT Người Gửi" at bounding box center [197, 135] width 188 height 22
type input "0347124006"
click at [1069, 464] on button "Lưu" at bounding box center [1033, 468] width 148 height 22
drag, startPoint x: 1246, startPoint y: 23, endPoint x: 1229, endPoint y: 27, distance: 16.9
click at [1245, 23] on icon "close" at bounding box center [1246, 25] width 11 height 11
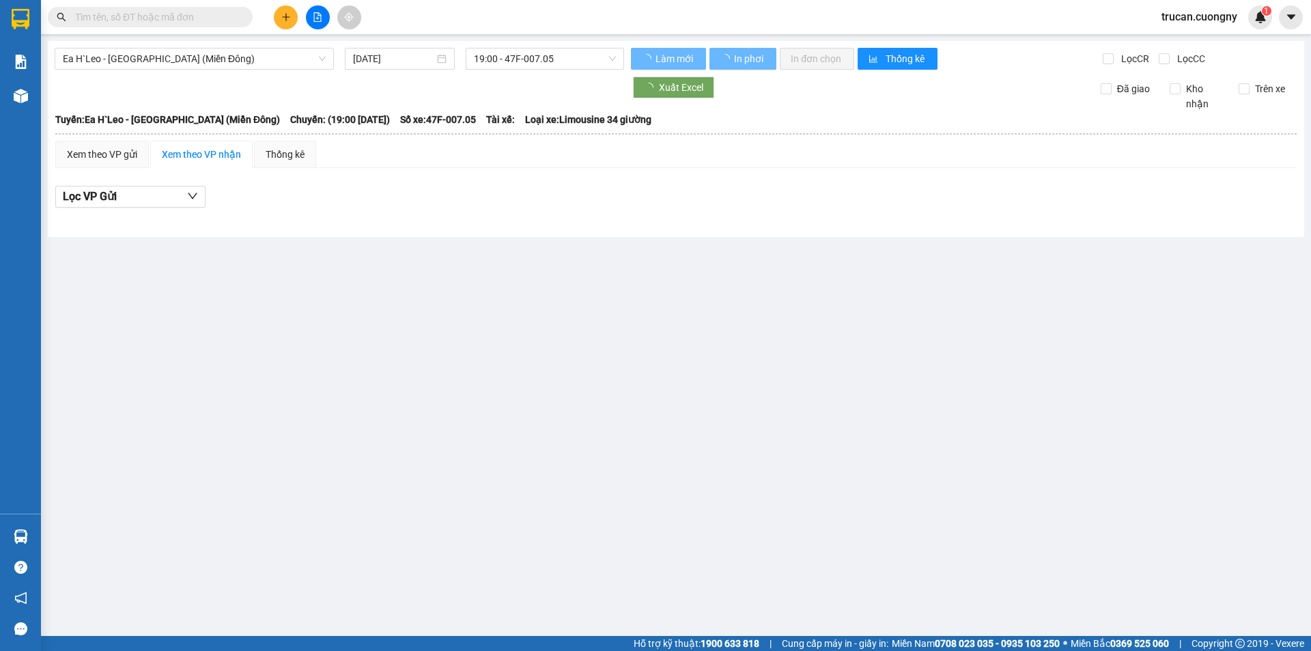
click at [140, 23] on input "text" at bounding box center [155, 17] width 161 height 15
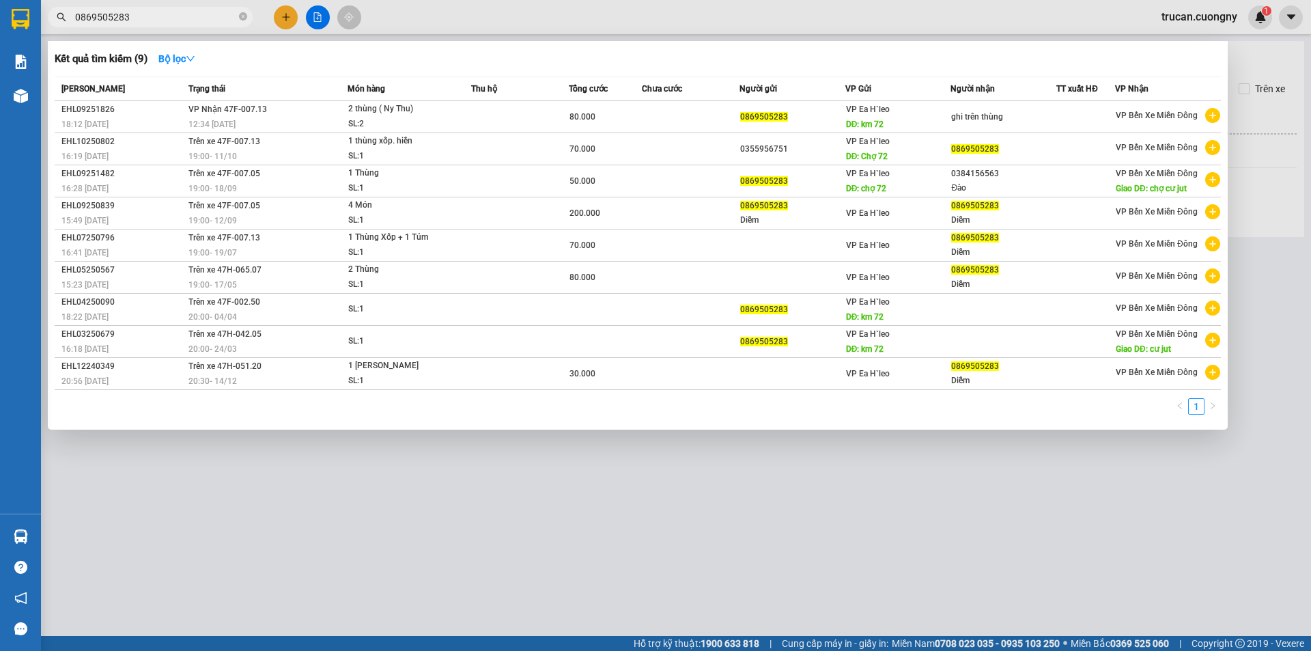
type input "0869505283"
click at [746, 543] on div at bounding box center [655, 325] width 1311 height 651
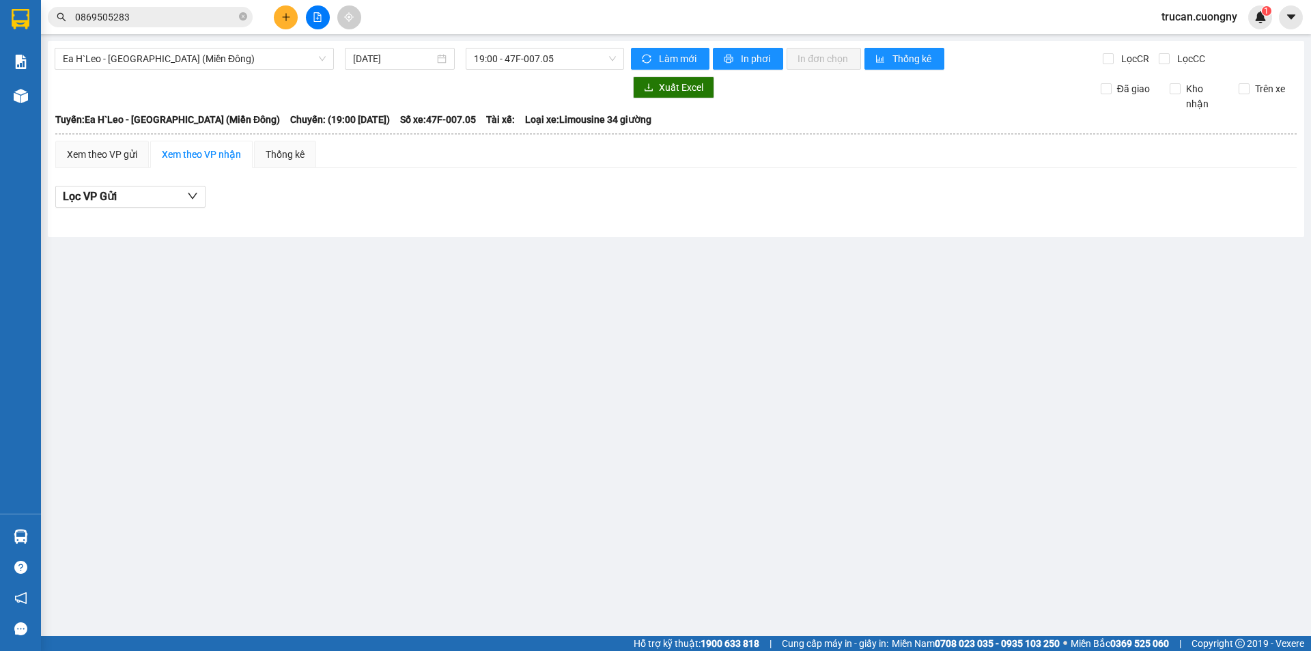
click at [285, 31] on div "Kết quả tìm kiếm ( 9 ) Bộ lọc Mã ĐH Trạng thái Món hàng Thu hộ Tổng cước Chưa c…" at bounding box center [655, 17] width 1311 height 34
click at [288, 22] on button at bounding box center [286, 17] width 24 height 24
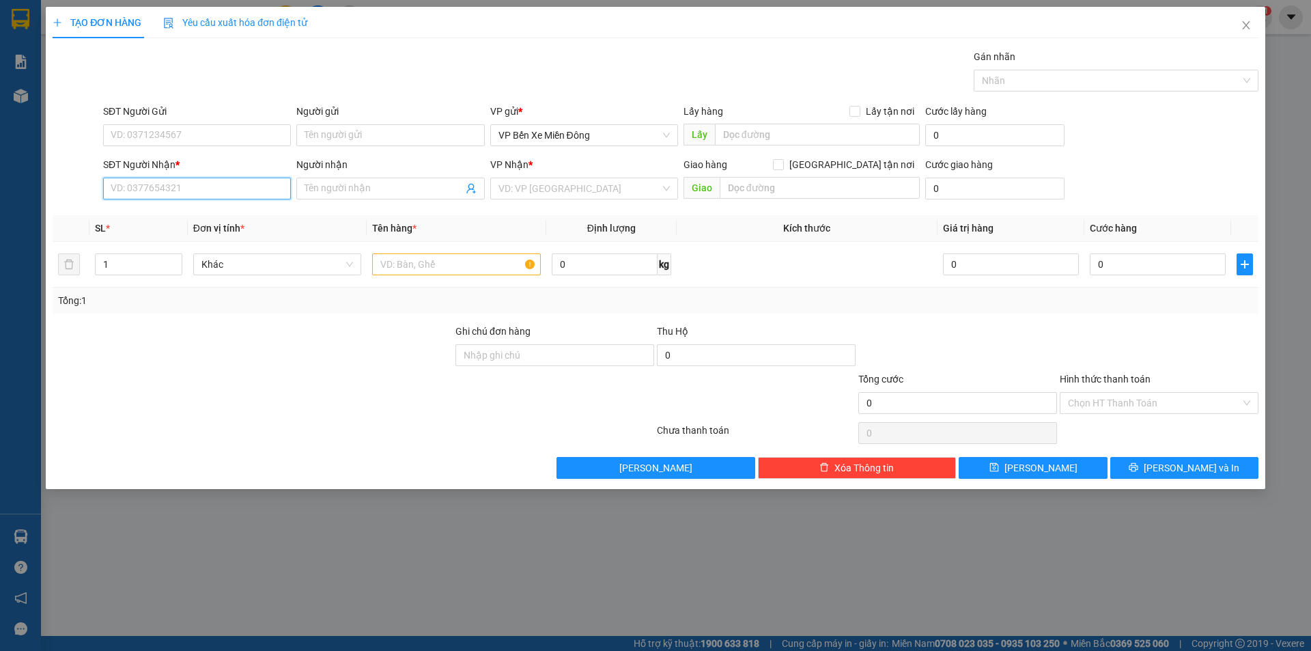
click at [184, 191] on input "SĐT Người Nhận *" at bounding box center [197, 189] width 188 height 22
type input "0946624143"
click at [192, 140] on input "SĐT Người Gửi" at bounding box center [197, 135] width 188 height 22
click at [211, 185] on input "0946624143" at bounding box center [197, 189] width 188 height 22
click at [219, 219] on div "0946624143 - h rim nie" at bounding box center [196, 215] width 171 height 15
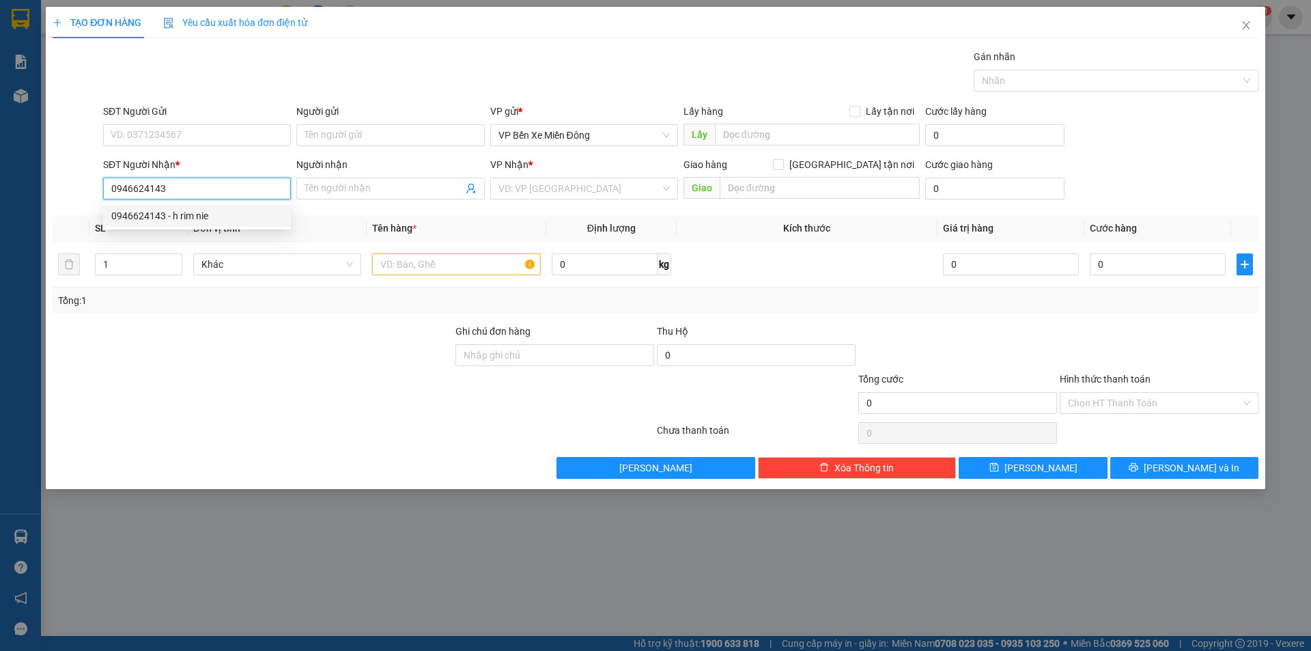
type input "h rim nie"
type input "chợ 72"
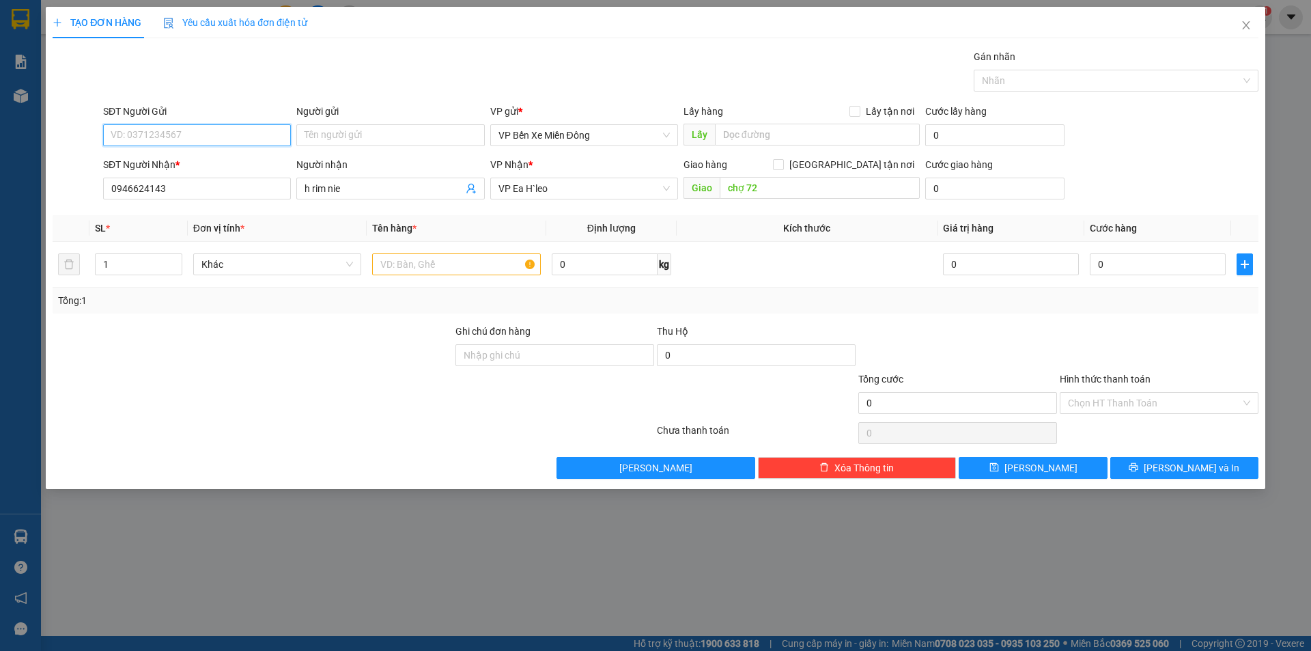
click at [191, 143] on input "SĐT Người Gửi" at bounding box center [197, 135] width 188 height 22
type input "0934144391"
click at [343, 126] on input "Người gửi" at bounding box center [390, 135] width 188 height 22
type input "rian"
click at [401, 260] on input "text" at bounding box center [456, 264] width 169 height 22
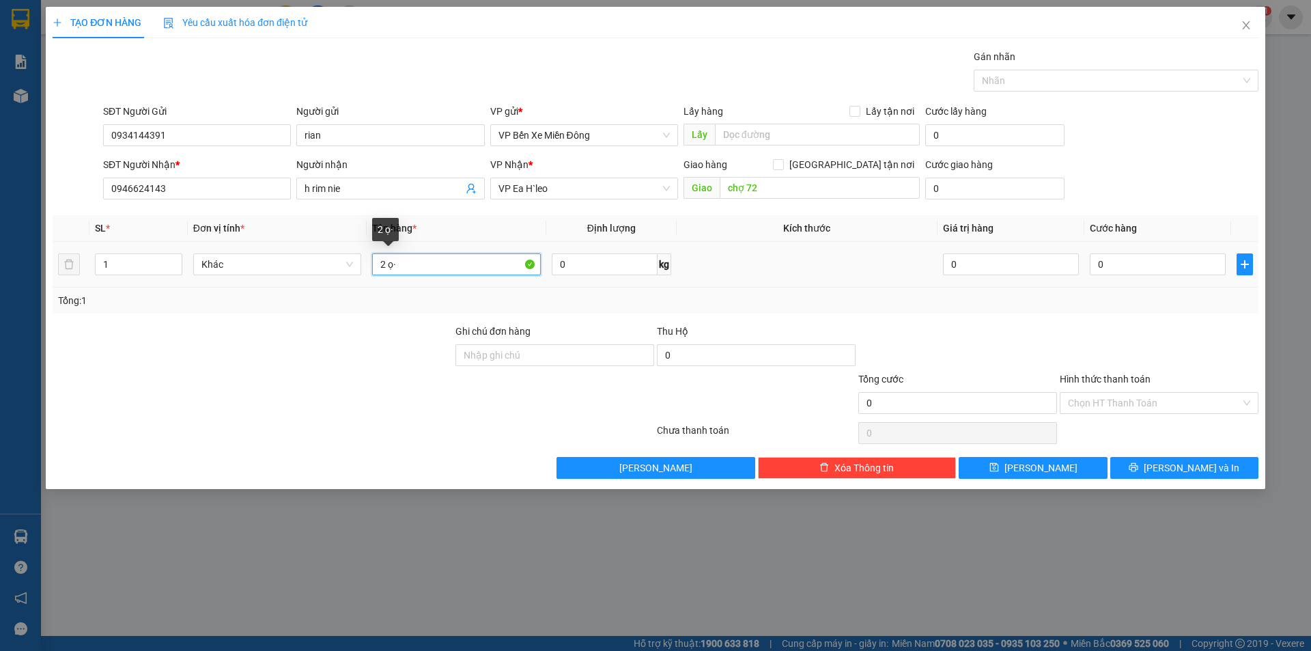
drag, startPoint x: 389, startPoint y: 268, endPoint x: 415, endPoint y: 272, distance: 26.3
click at [415, 272] on input "2 ọ·" at bounding box center [456, 264] width 169 height 22
type input "2 bọc đen"
click at [1132, 262] on input "0" at bounding box center [1158, 264] width 136 height 22
type input "1"
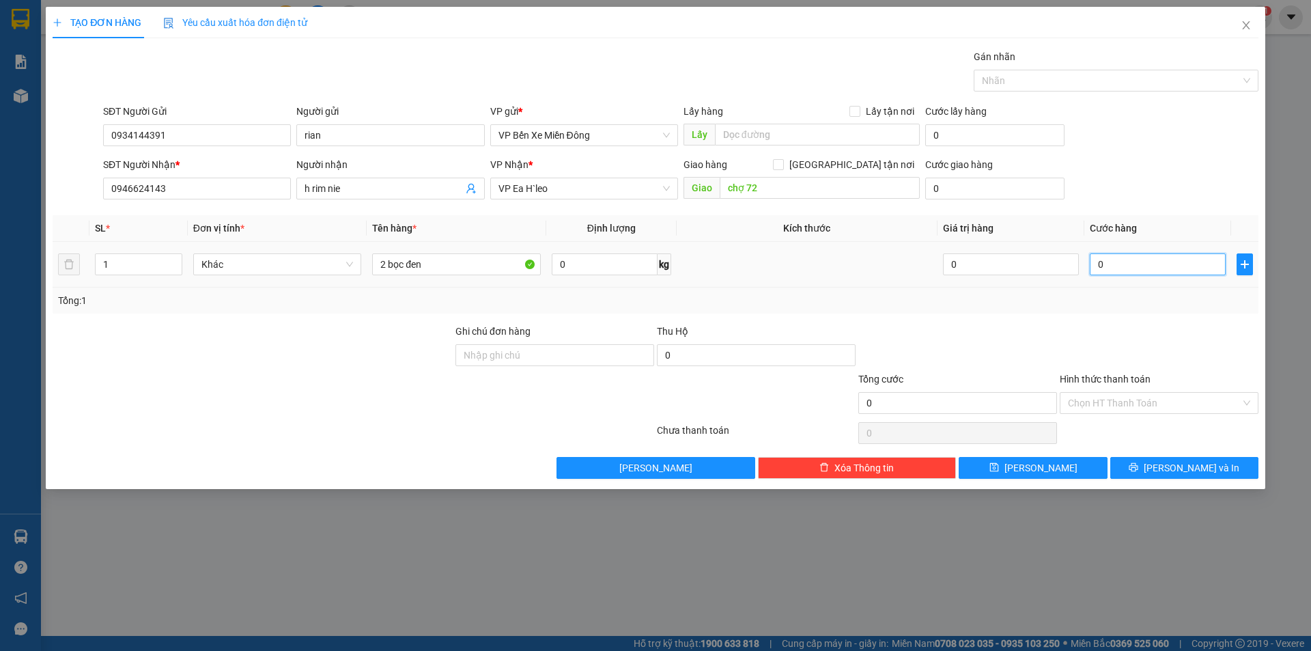
type input "1"
type input "10"
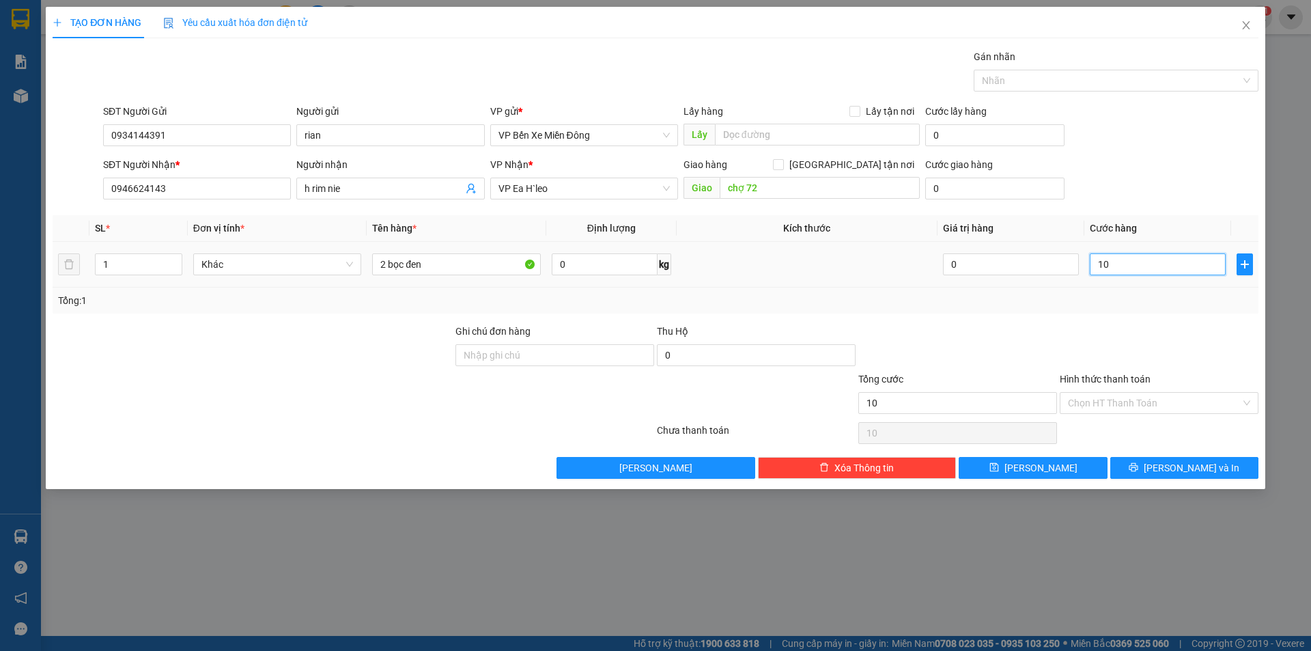
type input "100"
type input "100.000"
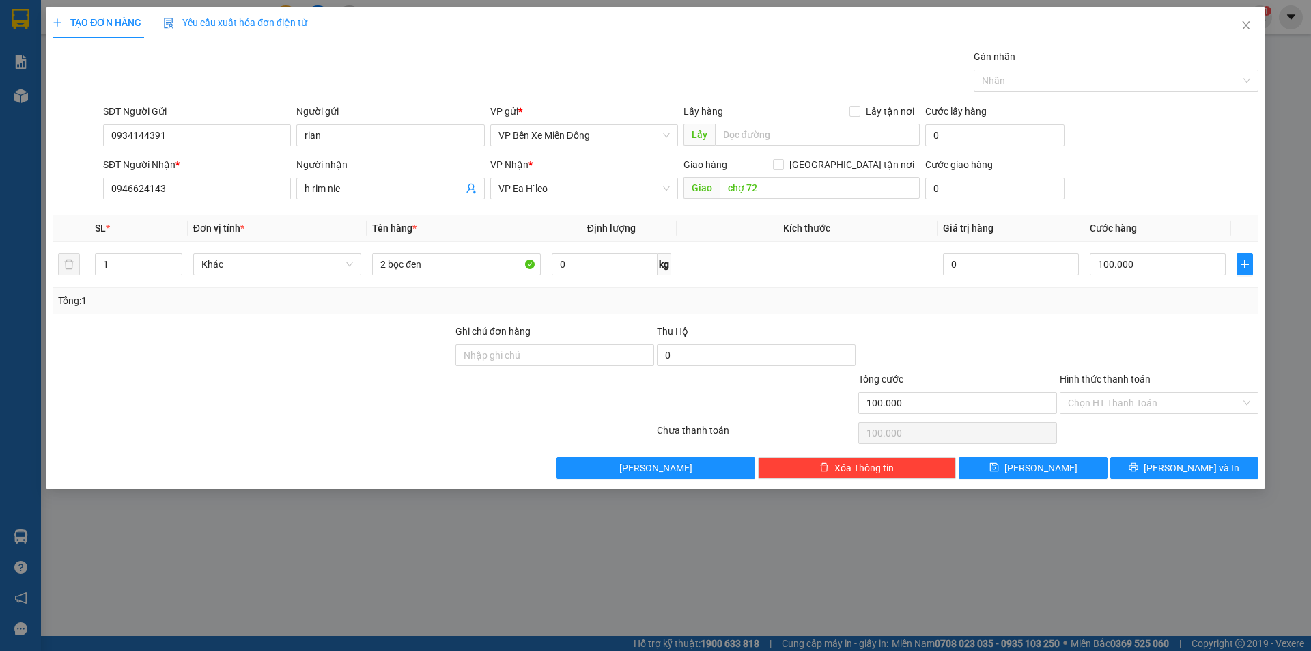
click at [1131, 363] on div at bounding box center [1159, 348] width 201 height 48
click at [1124, 401] on input "Hình thức thanh toán" at bounding box center [1154, 403] width 173 height 20
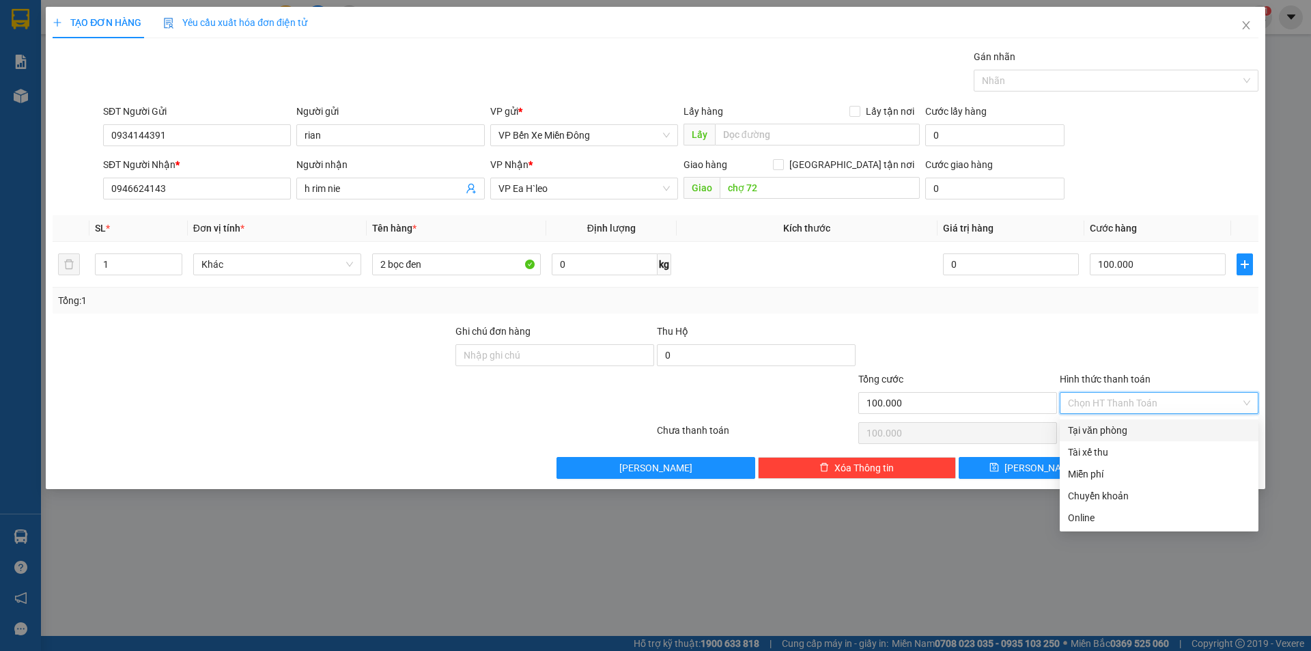
click at [1117, 430] on div "Tại văn phòng" at bounding box center [1159, 430] width 182 height 15
type input "0"
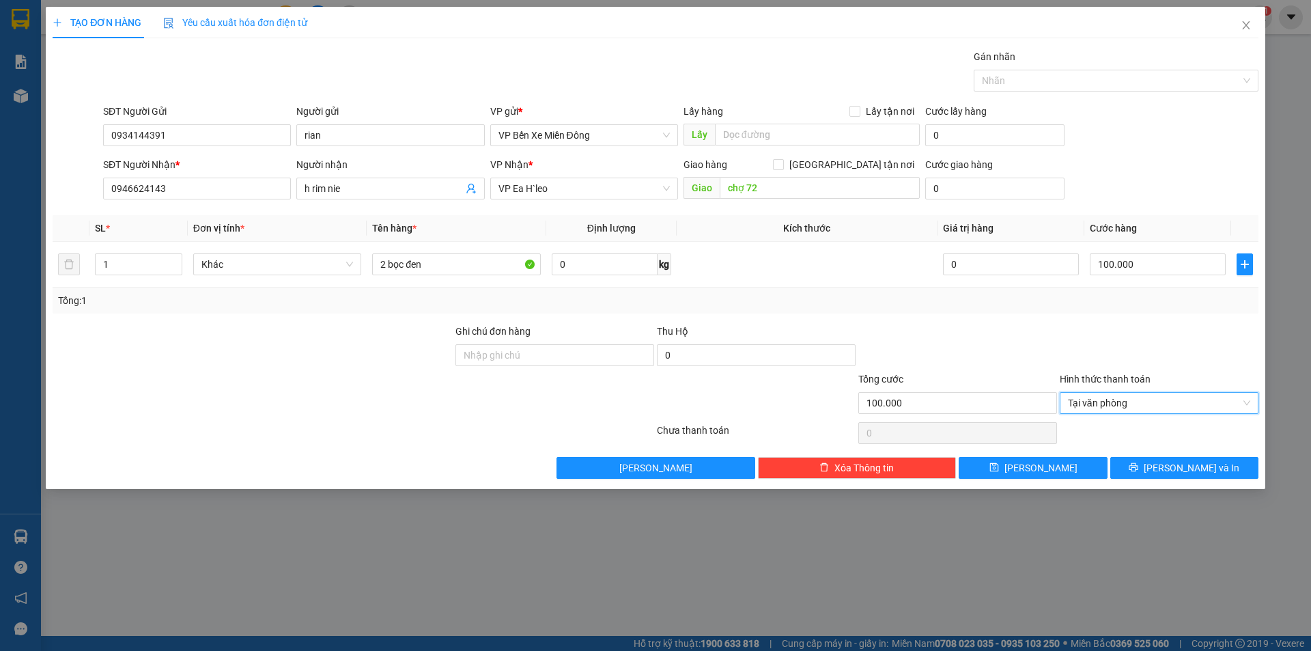
click at [1227, 486] on div "TẠO ĐƠN HÀNG Yêu cầu xuất hóa đơn điện tử Transit Pickup Surcharge Ids Transit …" at bounding box center [656, 248] width 1220 height 482
click at [1202, 459] on button "Lưu và In" at bounding box center [1184, 468] width 148 height 22
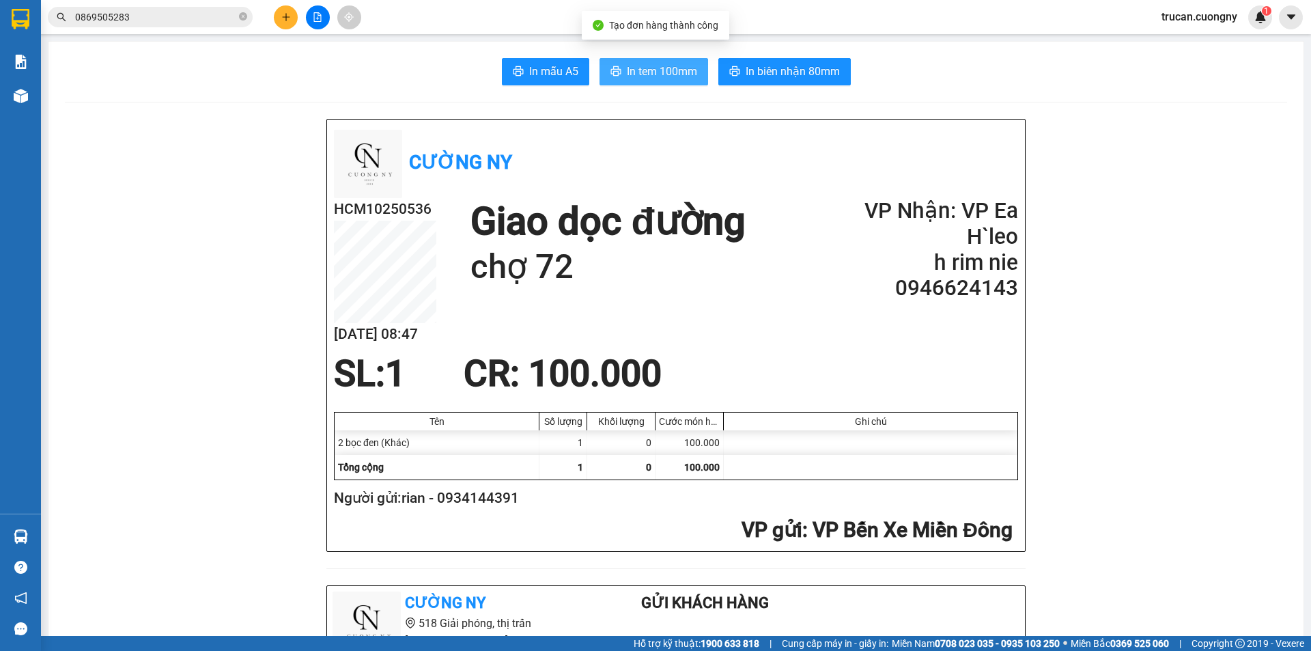
click at [632, 68] on span "In tem 100mm" at bounding box center [662, 71] width 70 height 17
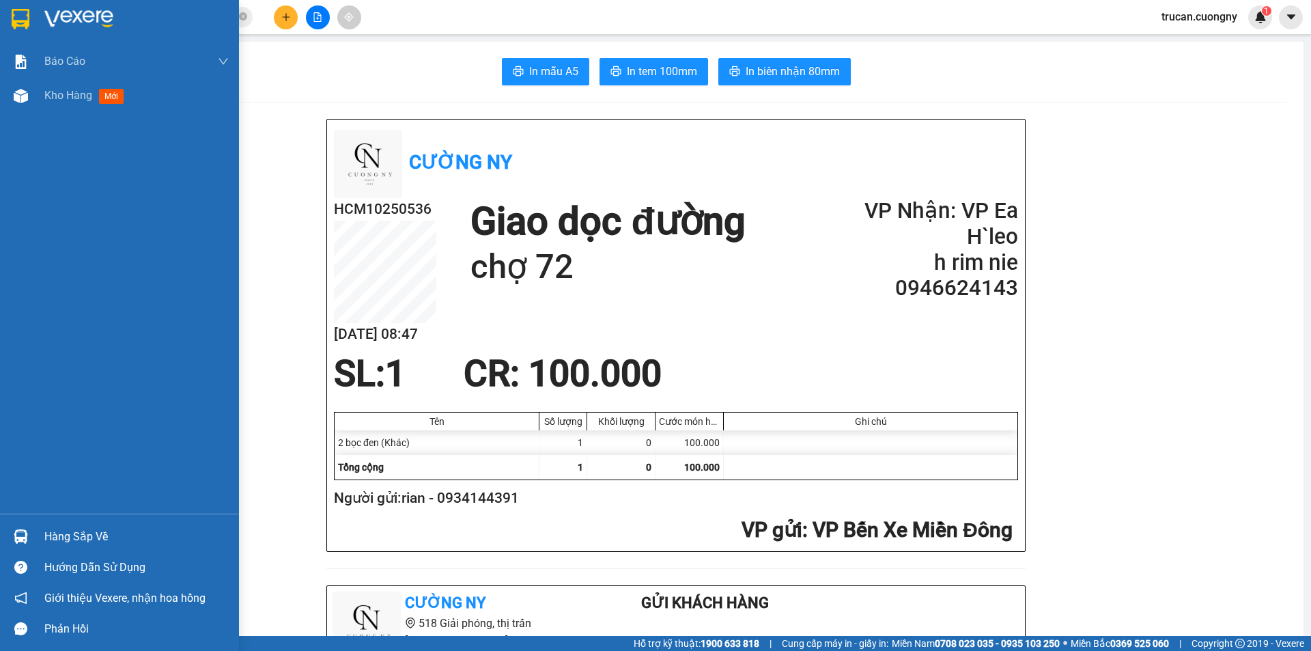
click at [50, 19] on img at bounding box center [78, 19] width 69 height 20
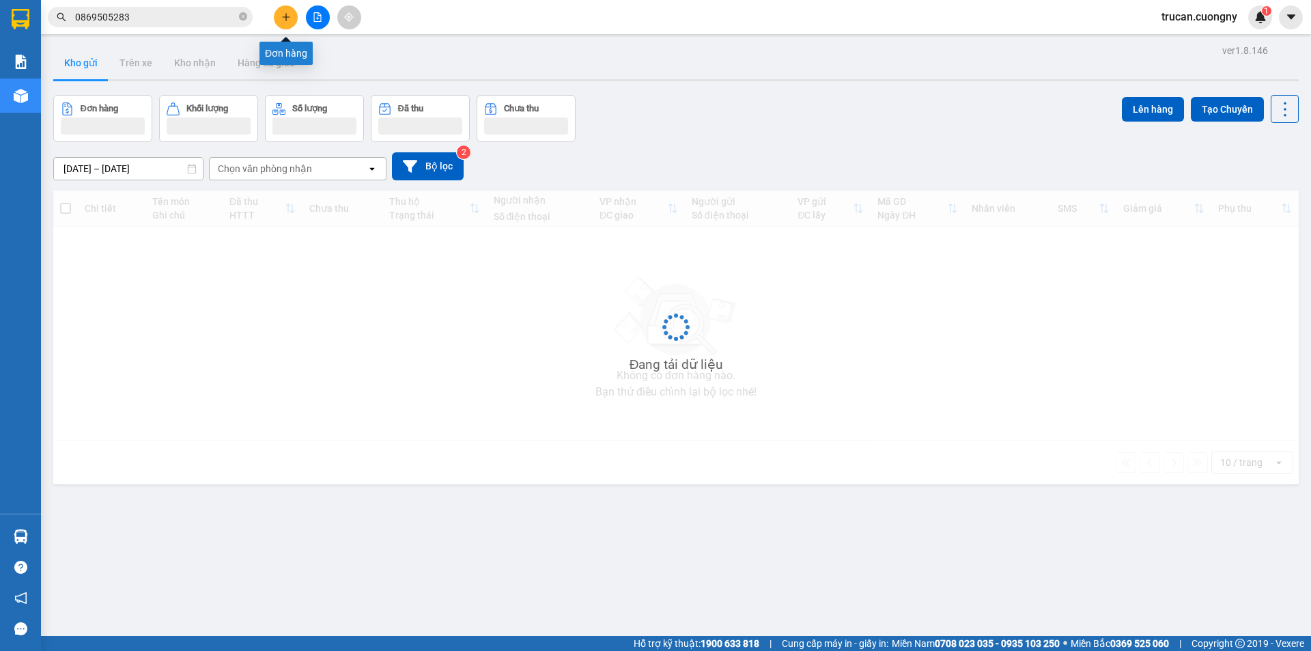
click at [288, 16] on icon "plus" at bounding box center [286, 17] width 10 height 10
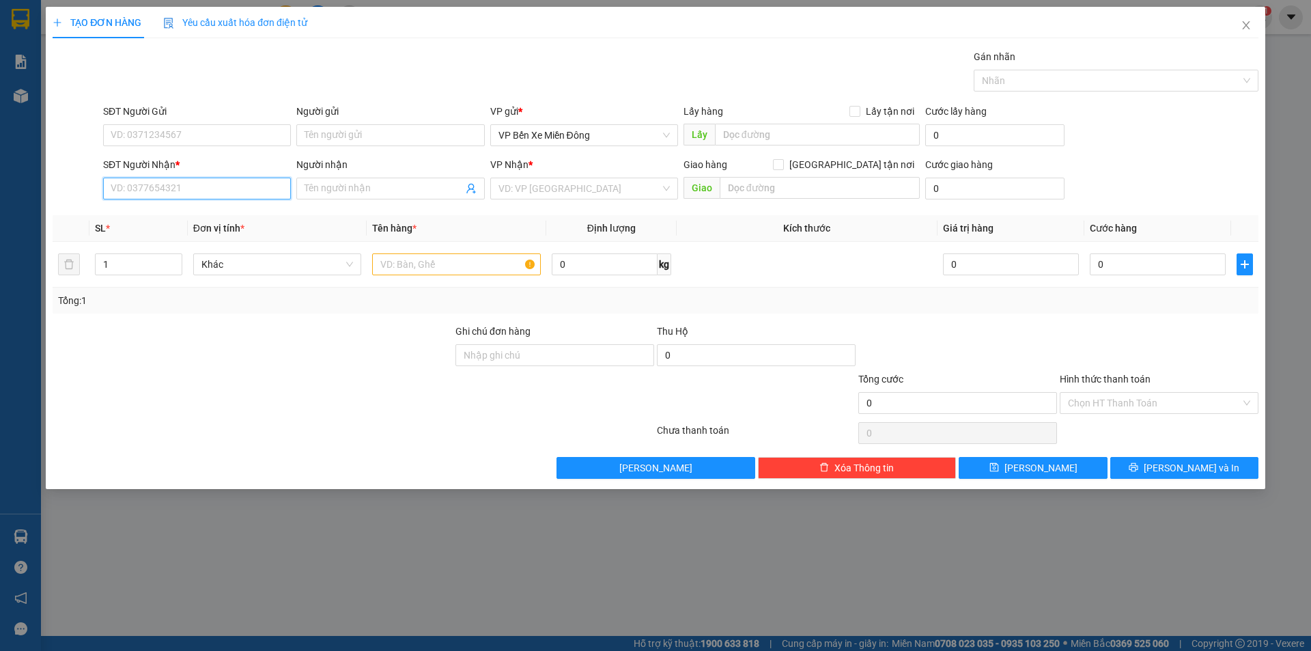
click at [251, 195] on input "SĐT Người Nhận *" at bounding box center [197, 189] width 188 height 22
type input "0977683004"
click at [813, 192] on input "text" at bounding box center [820, 188] width 200 height 22
click at [675, 191] on div "VD: VP Sài Gòn" at bounding box center [584, 189] width 188 height 22
type input "km72"
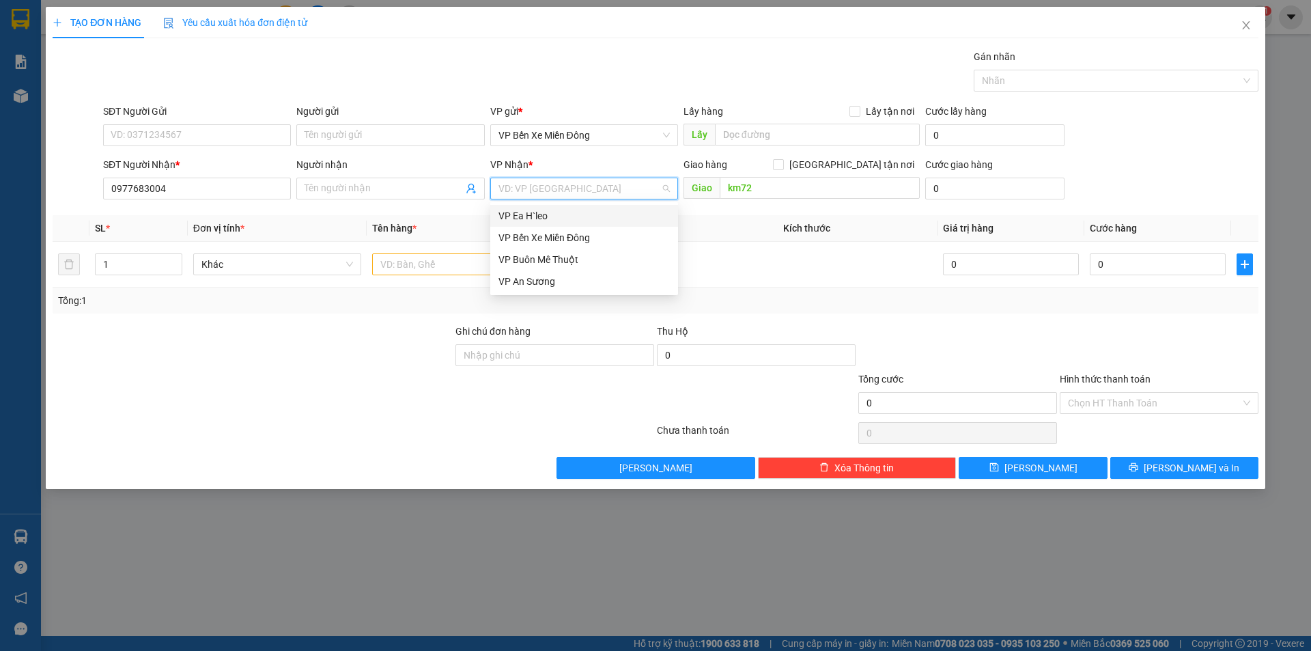
click at [598, 214] on div "VP Ea H`leo" at bounding box center [584, 215] width 171 height 15
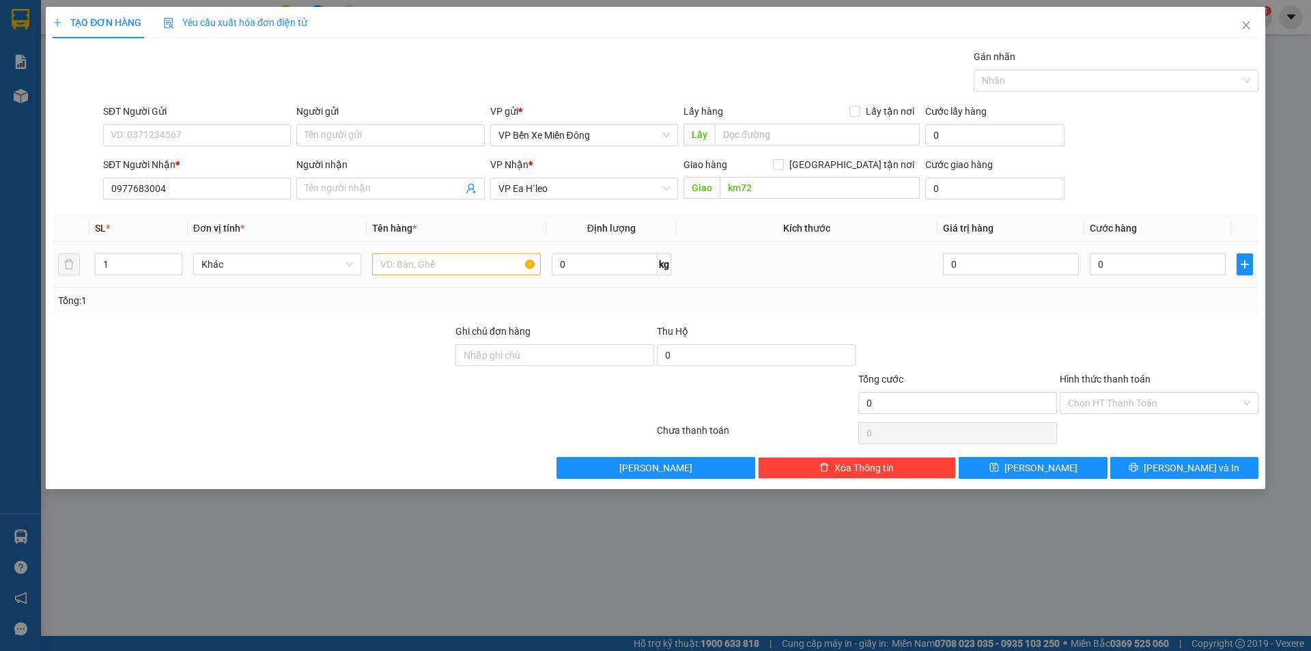
drag, startPoint x: 492, startPoint y: 276, endPoint x: 502, endPoint y: 244, distance: 33.5
click at [494, 265] on div at bounding box center [456, 264] width 169 height 27
drag, startPoint x: 502, startPoint y: 244, endPoint x: 500, endPoint y: 251, distance: 7.8
click at [501, 245] on td at bounding box center [457, 265] width 180 height 46
click at [498, 255] on input "text" at bounding box center [456, 264] width 169 height 22
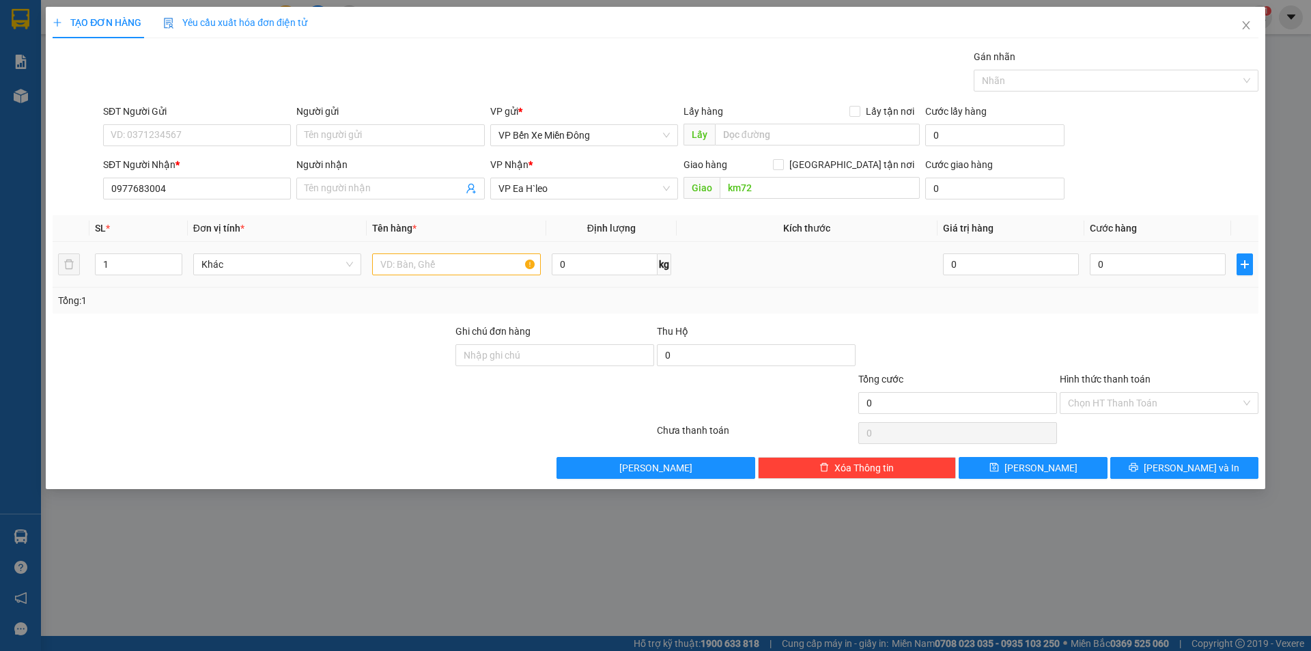
click at [479, 268] on input "text" at bounding box center [456, 264] width 169 height 22
click at [481, 266] on input "text" at bounding box center [456, 264] width 169 height 22
click at [484, 268] on input "text" at bounding box center [456, 264] width 169 height 22
click at [487, 270] on input "text" at bounding box center [456, 264] width 169 height 22
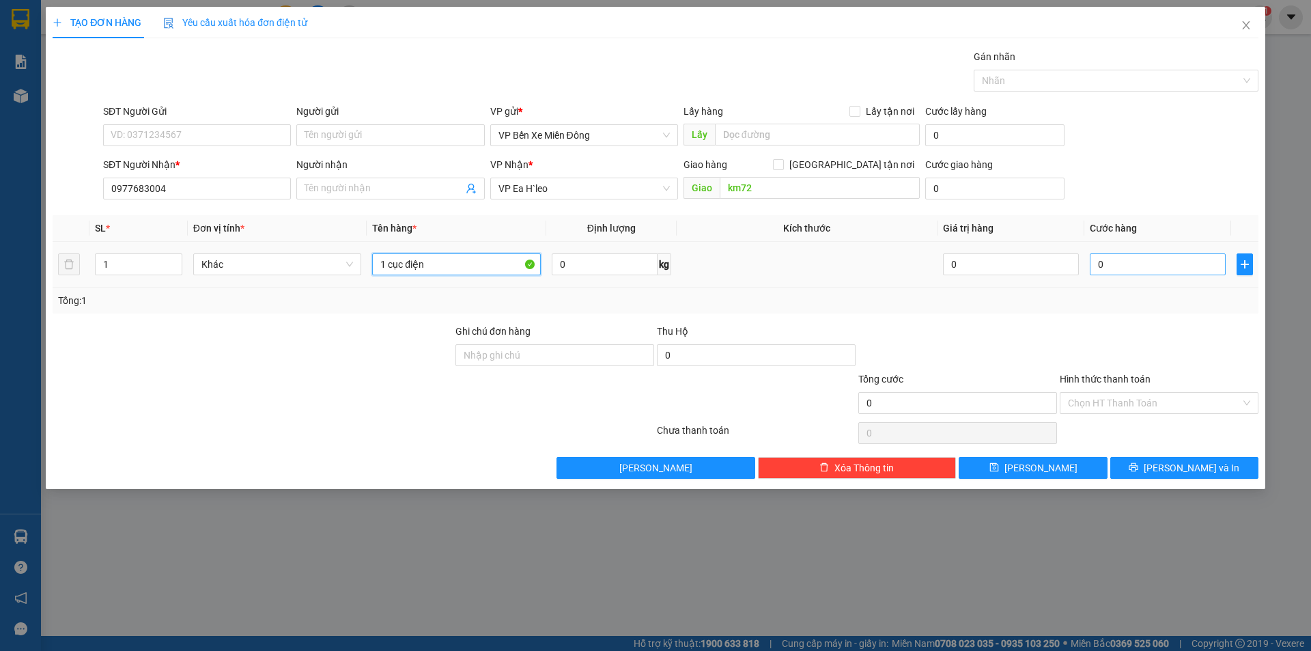
type input "1 cục điện"
click at [1143, 269] on input "0" at bounding box center [1158, 264] width 136 height 22
type input "8"
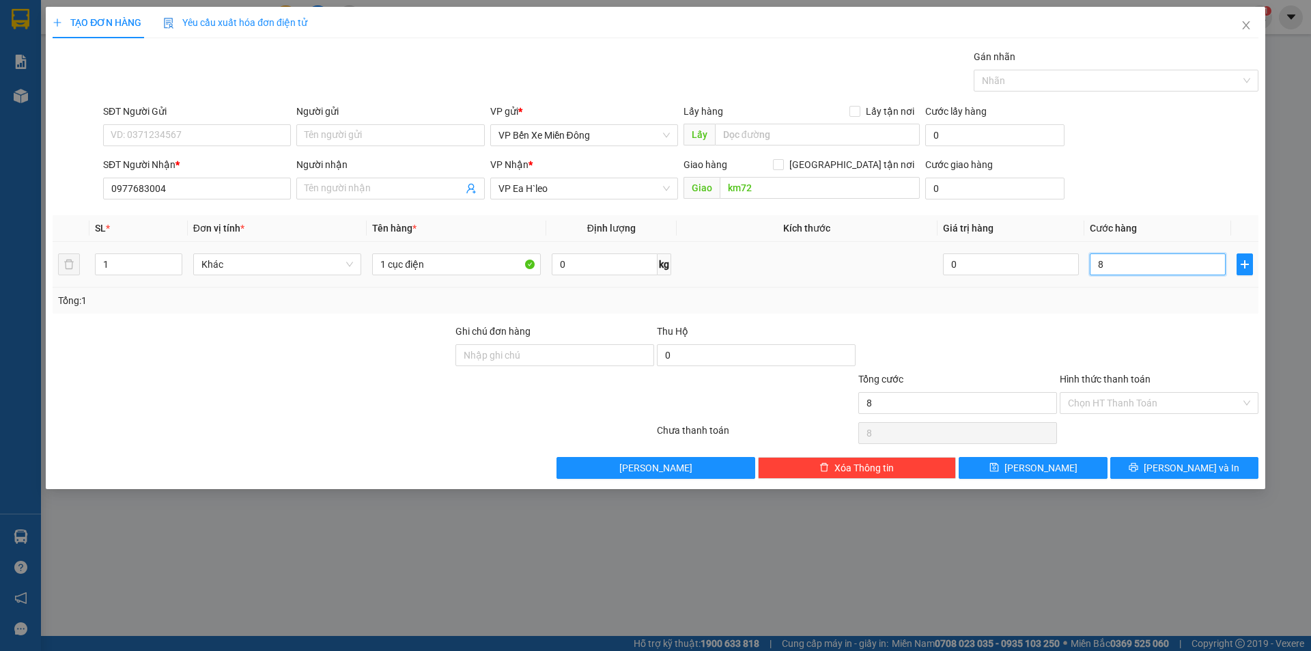
type input "80"
type input "80.000"
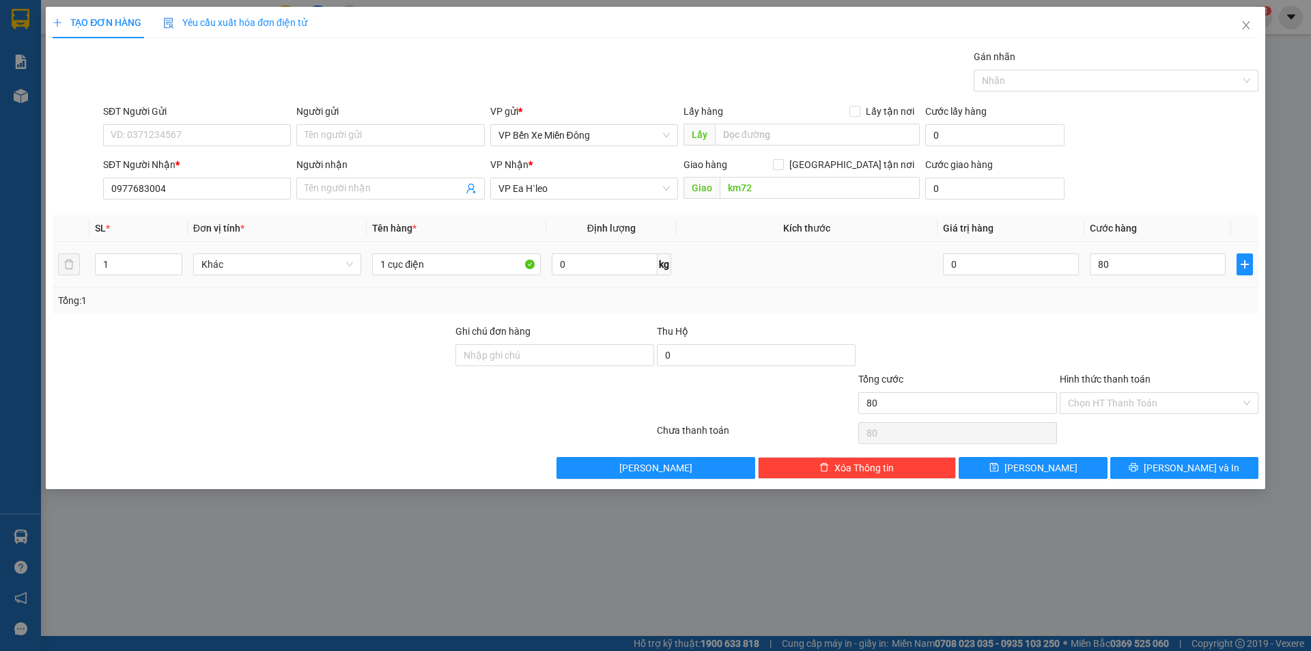
type input "80.000"
click at [1171, 345] on div at bounding box center [1159, 348] width 201 height 48
click at [1143, 466] on button "Lưu và In" at bounding box center [1184, 468] width 148 height 22
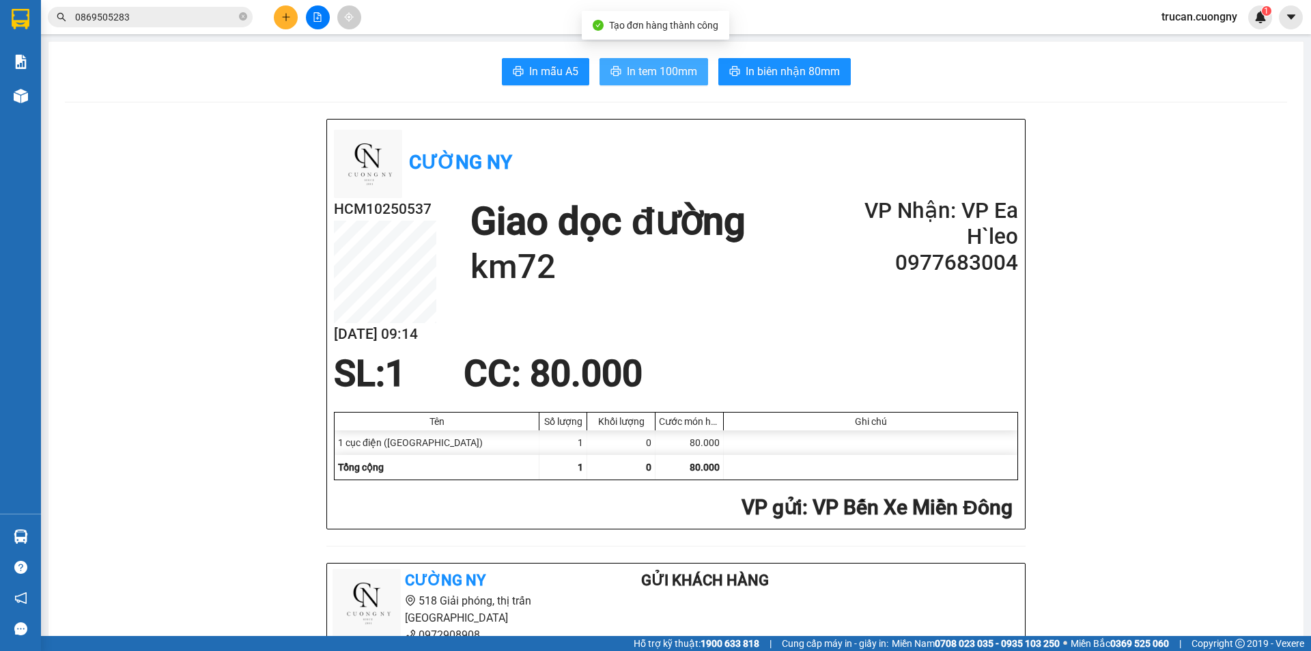
click at [645, 77] on span "In tem 100mm" at bounding box center [662, 71] width 70 height 17
